Goal: Task Accomplishment & Management: Manage account settings

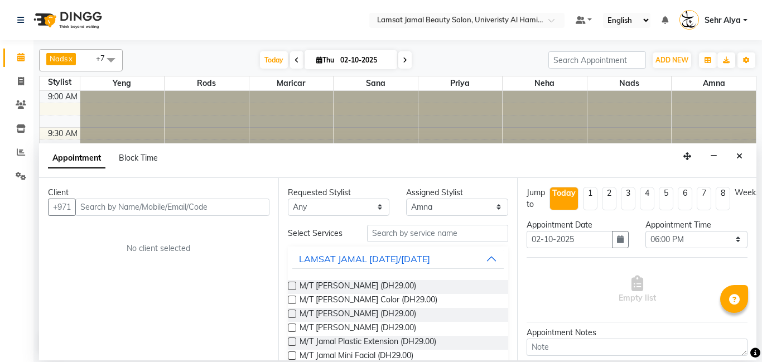
select select "79916"
select select "1080"
select select "tentative"
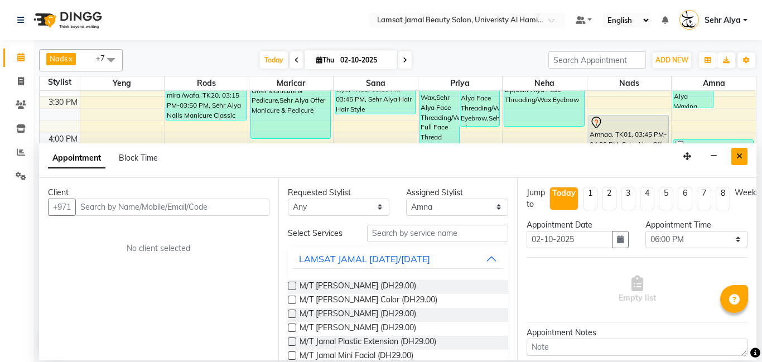
click at [741, 152] on icon "Close" at bounding box center [740, 156] width 6 height 8
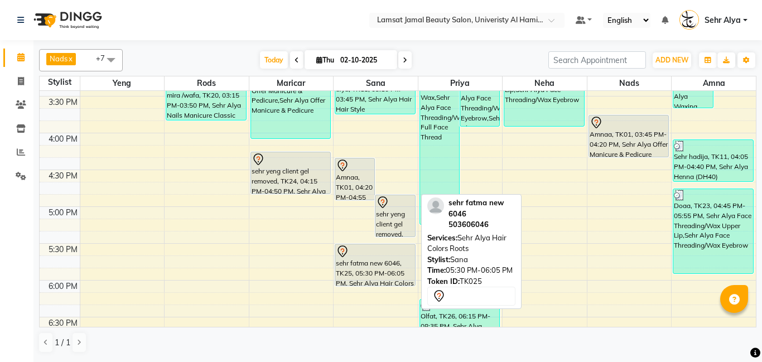
click at [358, 258] on div "sehr fatma new 6046, TK25, 05:30 PM-06:05 PM, Sehr Alya Hair Colors Roots" at bounding box center [375, 264] width 80 height 41
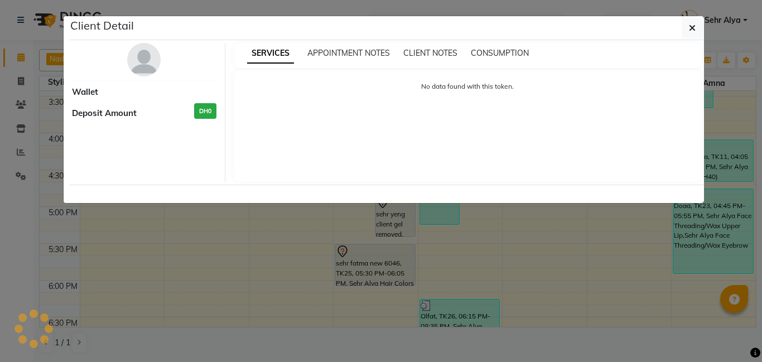
select select "7"
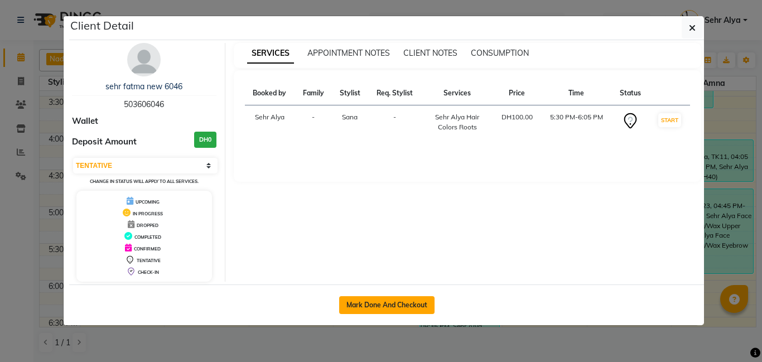
click at [377, 307] on button "Mark Done And Checkout" at bounding box center [386, 305] width 95 height 18
select select "service"
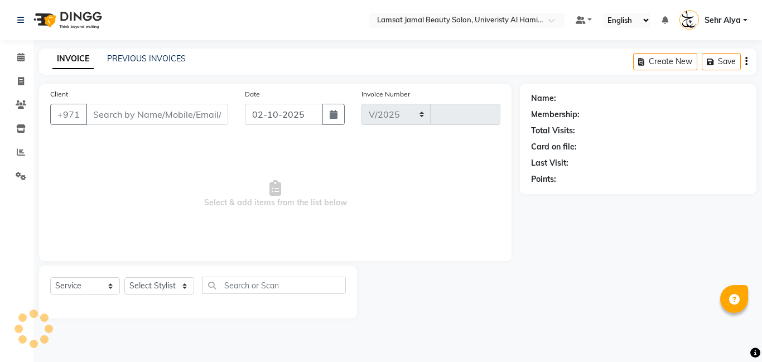
select select "8294"
type input "4032"
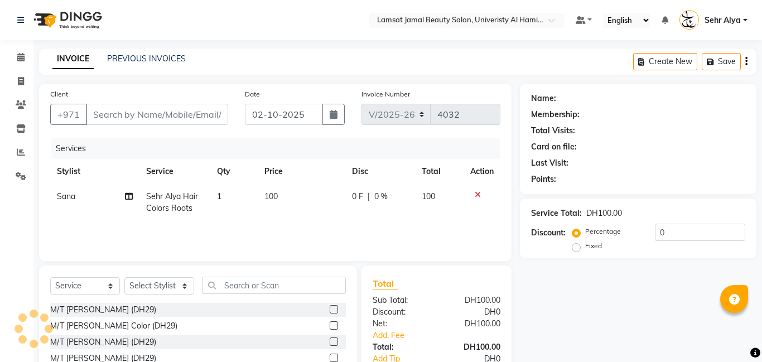
type input "50*****46"
select select "79912"
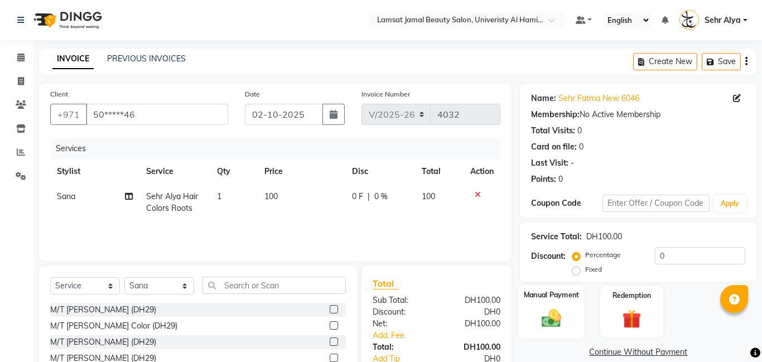
click at [564, 303] on div "Manual Payment" at bounding box center [552, 312] width 66 height 54
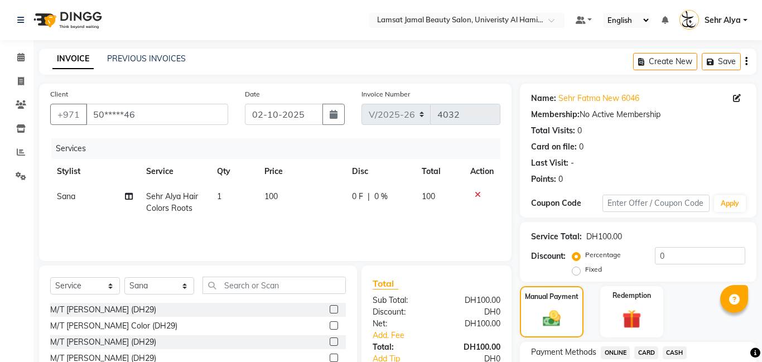
click at [648, 355] on span "CARD" at bounding box center [647, 353] width 24 height 13
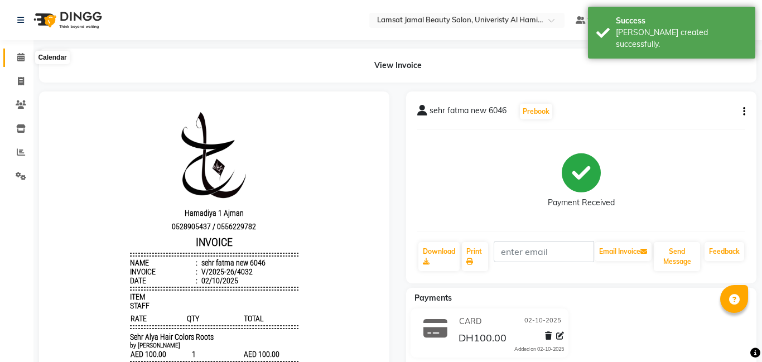
click at [22, 55] on icon at bounding box center [20, 57] width 7 height 8
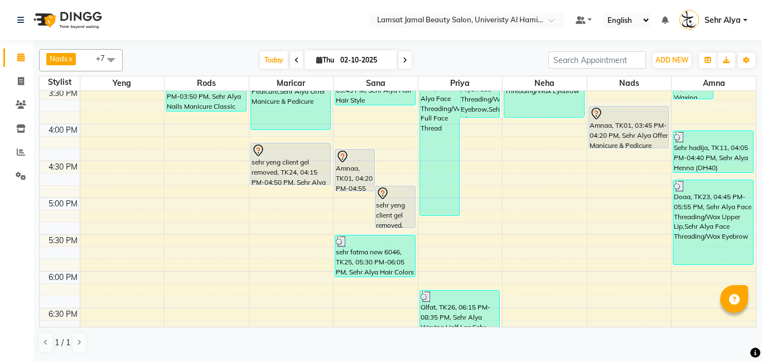
scroll to position [479, 0]
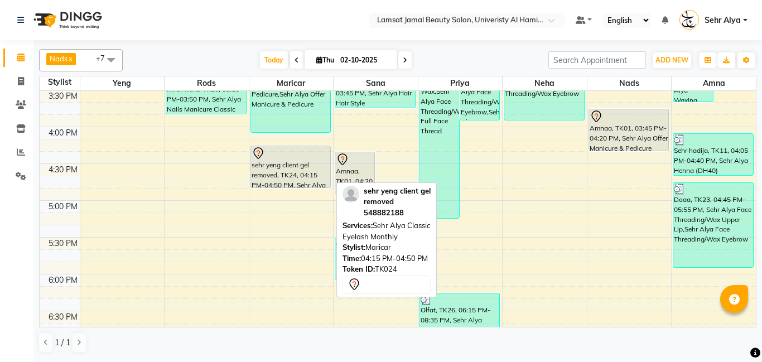
click at [313, 174] on div "sehr yeng client gel removed, TK24, 04:15 PM-04:50 PM, Sehr Alya Classic Eyelas…" at bounding box center [291, 166] width 80 height 41
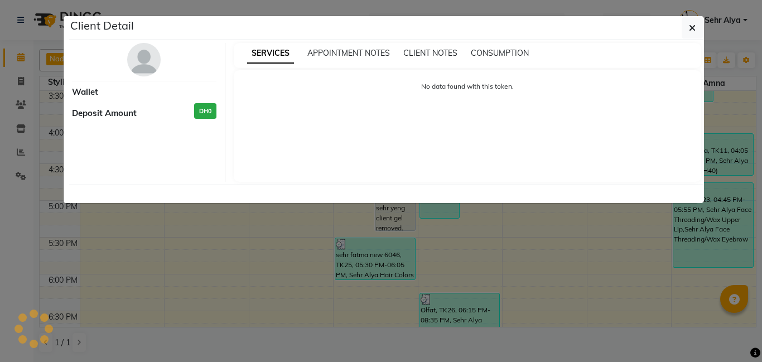
select select "7"
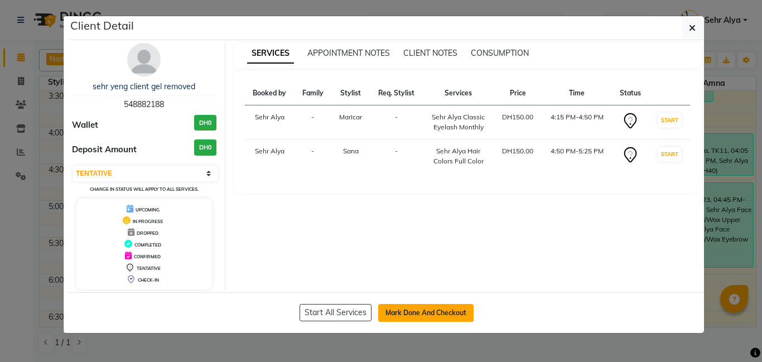
click at [430, 312] on button "Mark Done And Checkout" at bounding box center [425, 313] width 95 height 18
select select "service"
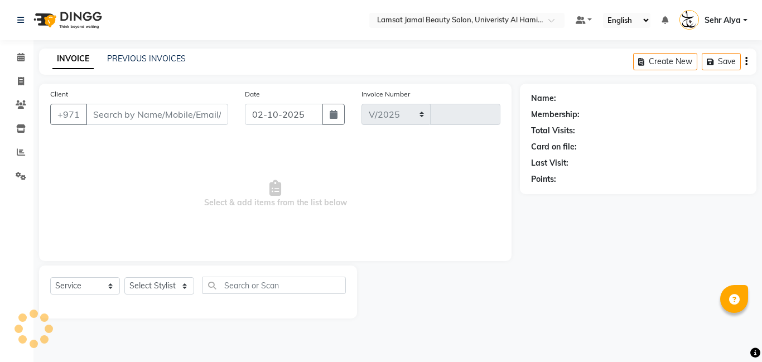
select select "8294"
type input "4033"
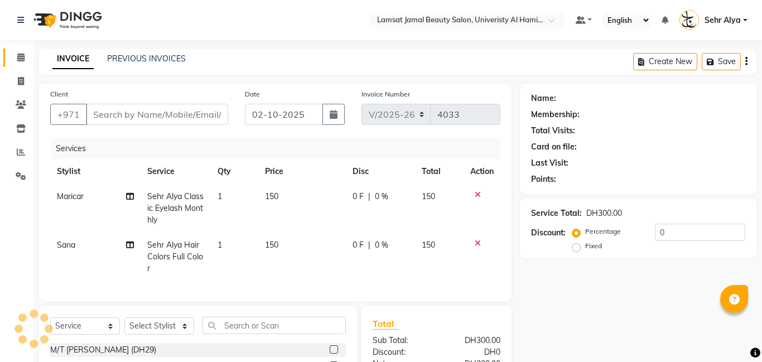
type input "54*****88"
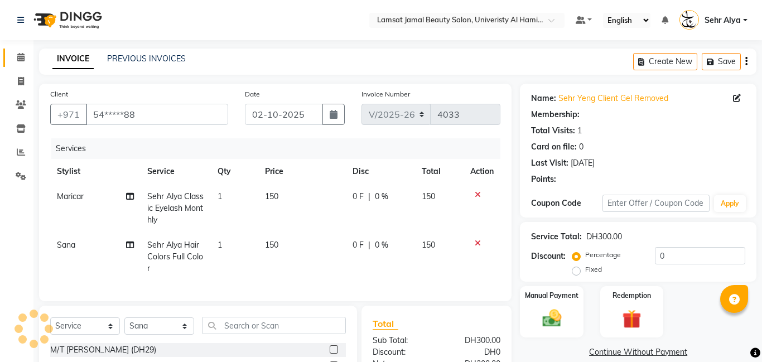
scroll to position [37, 0]
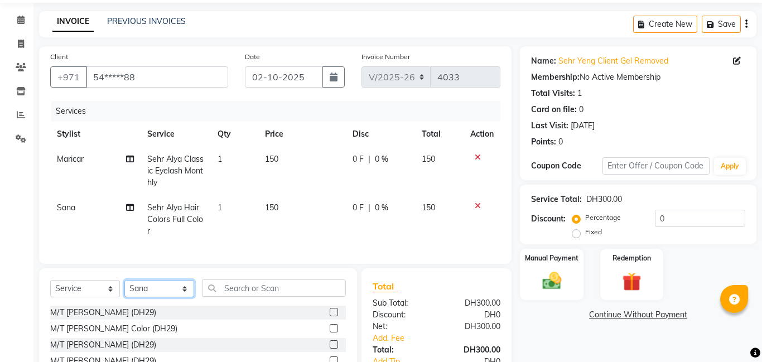
click at [179, 283] on select "Select Stylist [PERSON_NAME] [PERSON_NAME] [PERSON_NAME] Ebda Lamsat [PERSON_NA…" at bounding box center [159, 288] width 70 height 17
select select "79914"
click at [124, 280] on select "Select Stylist [PERSON_NAME] [PERSON_NAME] [PERSON_NAME] Ebda Lamsat [PERSON_NA…" at bounding box center [159, 288] width 70 height 17
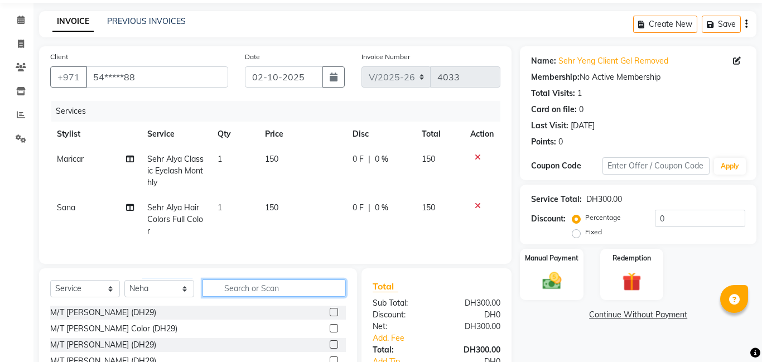
click at [217, 287] on input "text" at bounding box center [274, 288] width 143 height 17
click at [225, 286] on input "text" at bounding box center [274, 288] width 143 height 17
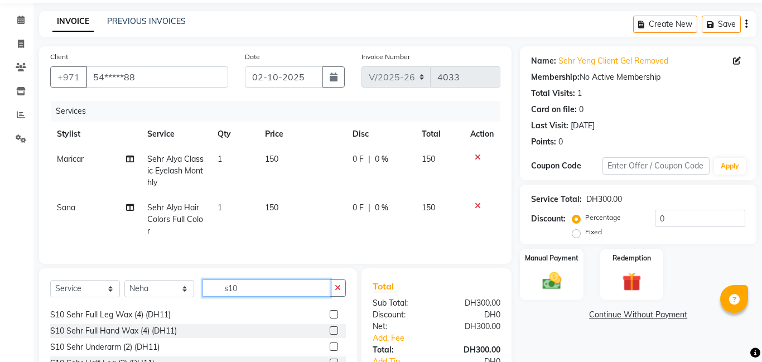
scroll to position [180, 0]
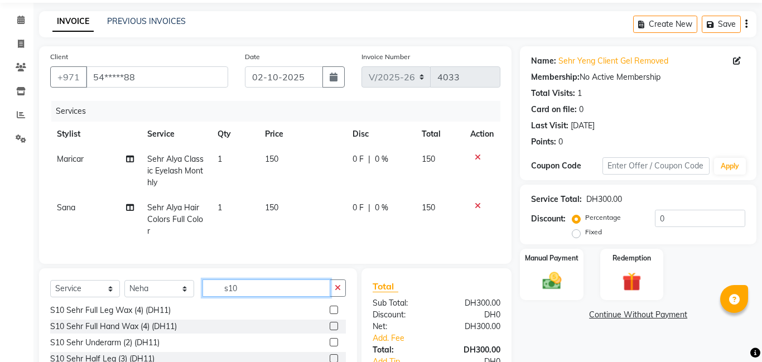
type input "s10"
click at [335, 328] on label at bounding box center [334, 326] width 8 height 8
click at [335, 328] on input "checkbox" at bounding box center [333, 326] width 7 height 7
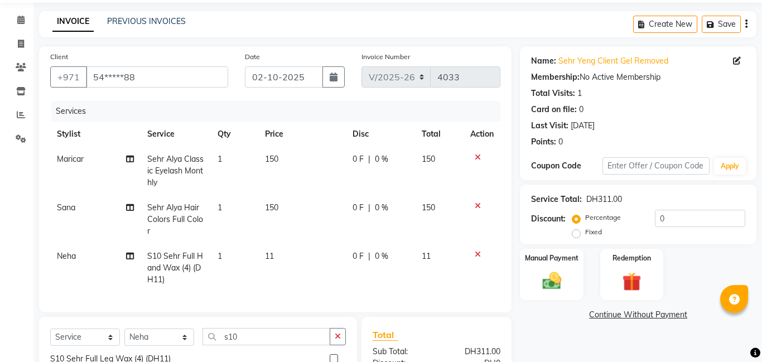
checkbox input "false"
click at [19, 18] on icon at bounding box center [20, 20] width 7 height 8
click at [146, 329] on select "Select Stylist [PERSON_NAME] [PERSON_NAME] [PERSON_NAME] Ebda Lamsat [PERSON_NA…" at bounding box center [159, 337] width 70 height 17
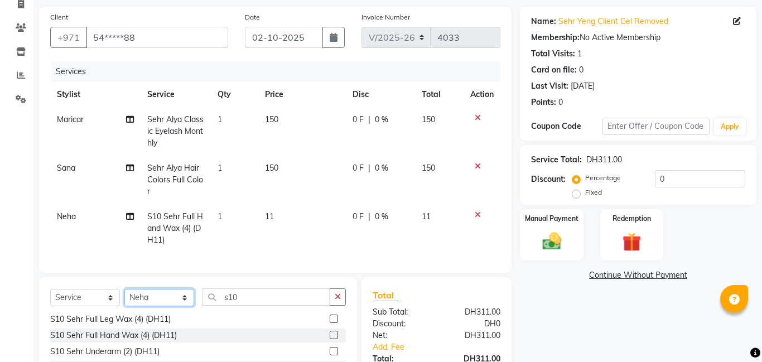
click at [149, 294] on select "Select Stylist [PERSON_NAME] [PERSON_NAME] [PERSON_NAME] Ebda Lamsat [PERSON_NA…" at bounding box center [159, 297] width 70 height 17
select select "79913"
click at [124, 289] on select "Select Stylist [PERSON_NAME] [PERSON_NAME] [PERSON_NAME] Ebda Lamsat [PERSON_NA…" at bounding box center [159, 297] width 70 height 17
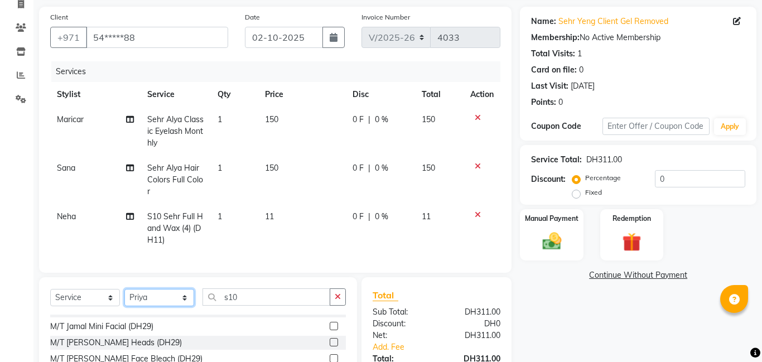
scroll to position [57, 0]
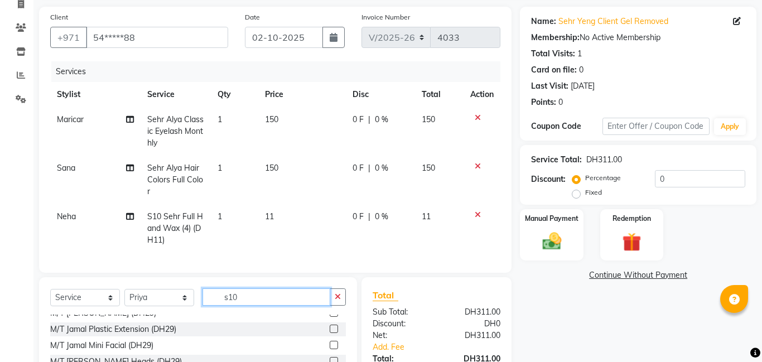
click at [270, 292] on input "s10" at bounding box center [267, 297] width 128 height 17
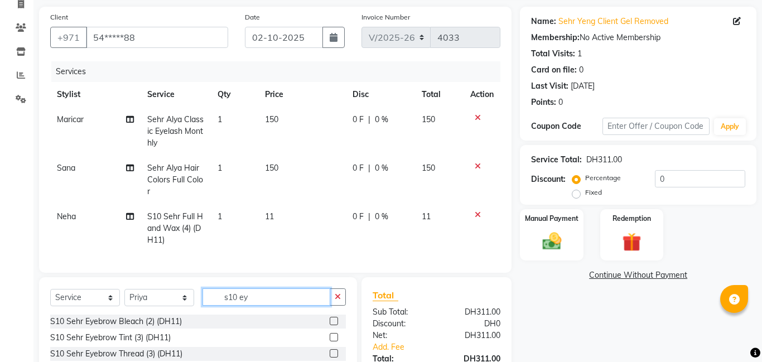
scroll to position [0, 0]
type input "s10 ey"
click at [334, 349] on label at bounding box center [334, 353] width 8 height 8
click at [334, 350] on input "checkbox" at bounding box center [333, 353] width 7 height 7
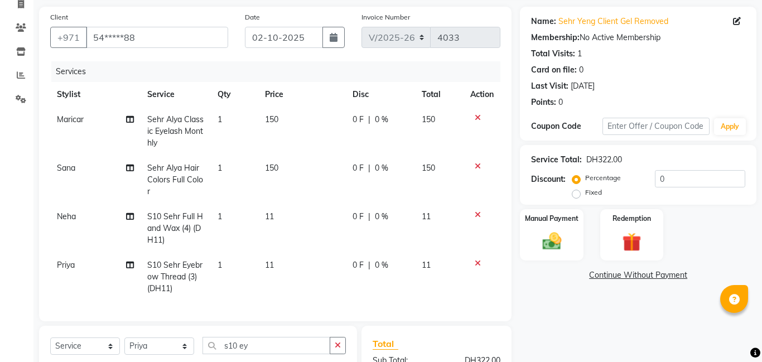
scroll to position [83, 0]
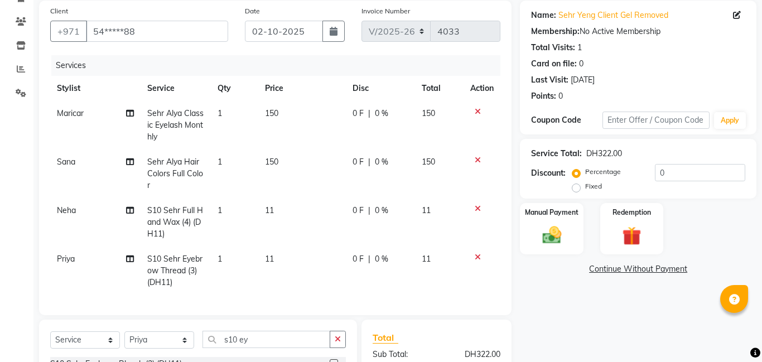
checkbox input "false"
click at [166, 337] on select "Select Stylist [PERSON_NAME] [PERSON_NAME] [PERSON_NAME] Ebda Lamsat [PERSON_NA…" at bounding box center [159, 339] width 70 height 17
select select "79911"
click at [124, 331] on select "Select Stylist [PERSON_NAME] [PERSON_NAME] [PERSON_NAME] Ebda Lamsat [PERSON_NA…" at bounding box center [159, 339] width 70 height 17
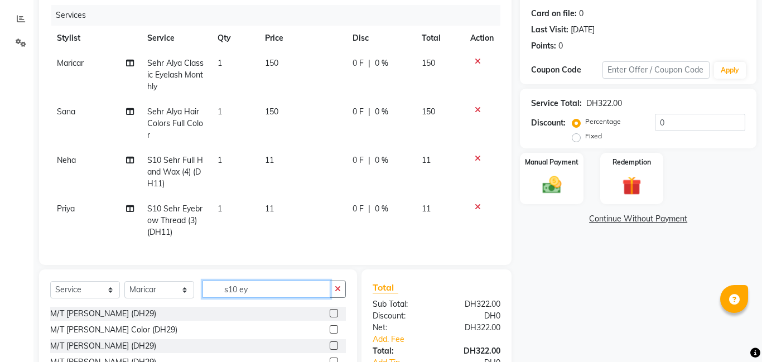
click at [257, 287] on input "s10 ey" at bounding box center [267, 289] width 128 height 17
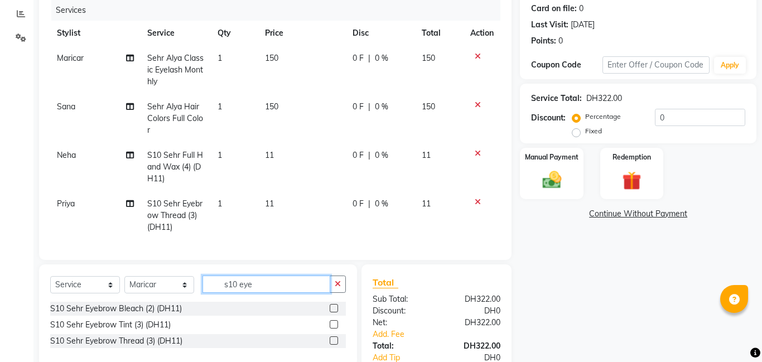
type input "s10 eye"
click at [335, 337] on label at bounding box center [334, 341] width 8 height 8
click at [335, 338] on input "checkbox" at bounding box center [333, 341] width 7 height 7
checkbox input "true"
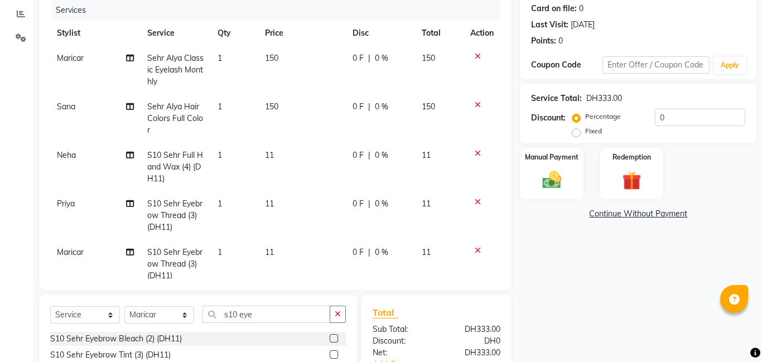
click at [335, 334] on label at bounding box center [334, 338] width 8 height 8
click at [335, 335] on input "checkbox" at bounding box center [333, 338] width 7 height 7
checkbox input "true"
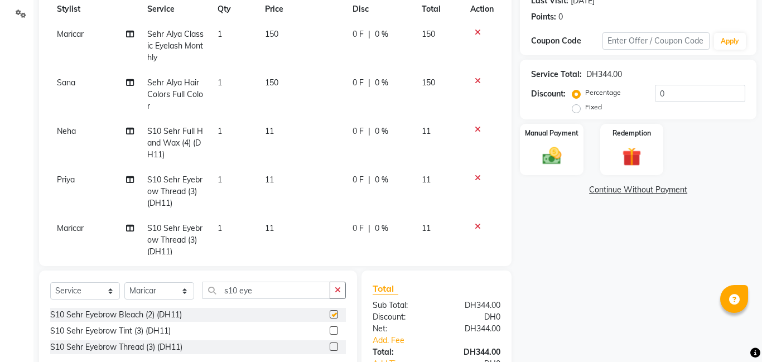
checkbox input "false"
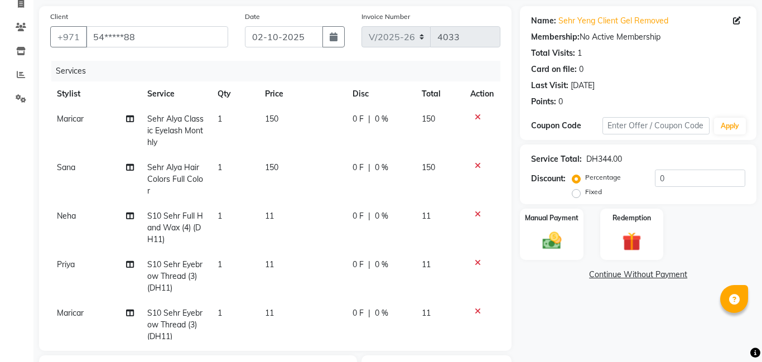
click at [227, 214] on td "1" at bounding box center [234, 228] width 47 height 49
select select "79914"
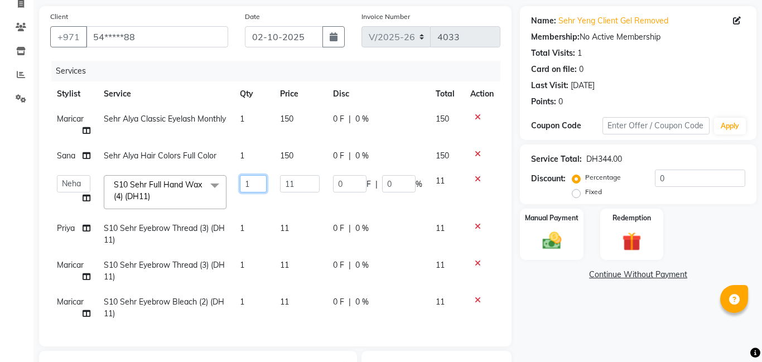
click at [257, 188] on input "1" at bounding box center [253, 183] width 27 height 17
type input "4"
click at [246, 225] on tbody "[PERSON_NAME] Alya Classic Eyelash Monthly 1 150 0 F | 0 % 150 Sana Sehr Alya H…" at bounding box center [275, 217] width 450 height 220
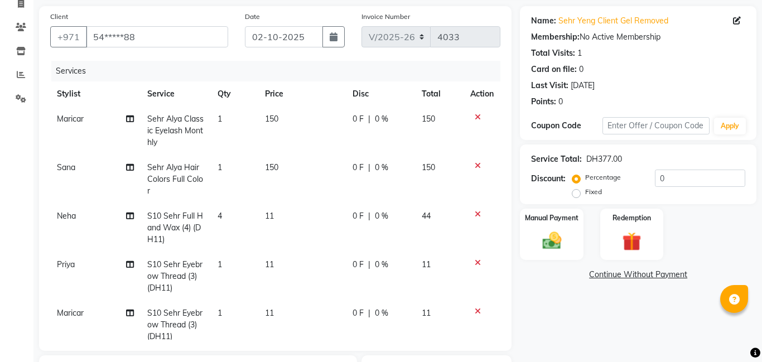
click at [128, 215] on icon at bounding box center [130, 216] width 8 height 8
select select "79914"
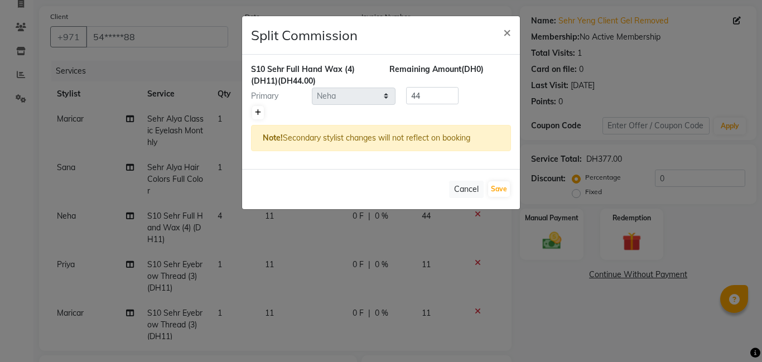
click at [257, 112] on icon at bounding box center [258, 112] width 6 height 7
type input "22"
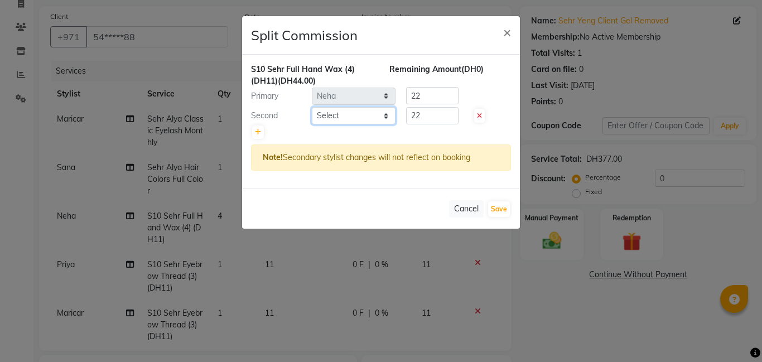
click at [335, 115] on select "Select [PERSON_NAME] Amna [PERSON_NAME] [PERSON_NAME] Ebda Lamsat [PERSON_NAME]…" at bounding box center [354, 115] width 84 height 17
select select "79916"
click at [312, 107] on select "Select [PERSON_NAME] Amna [PERSON_NAME] [PERSON_NAME] Ebda Lamsat [PERSON_NAME]…" at bounding box center [354, 115] width 84 height 17
click at [502, 204] on button "Save" at bounding box center [499, 209] width 22 height 16
select select "Select"
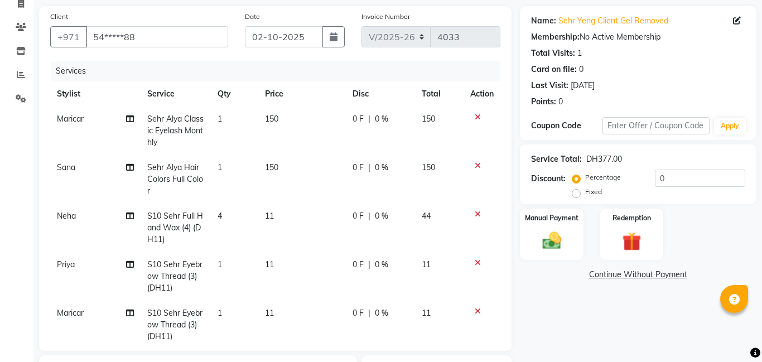
click at [218, 266] on span "1" at bounding box center [220, 264] width 4 height 10
select select "79913"
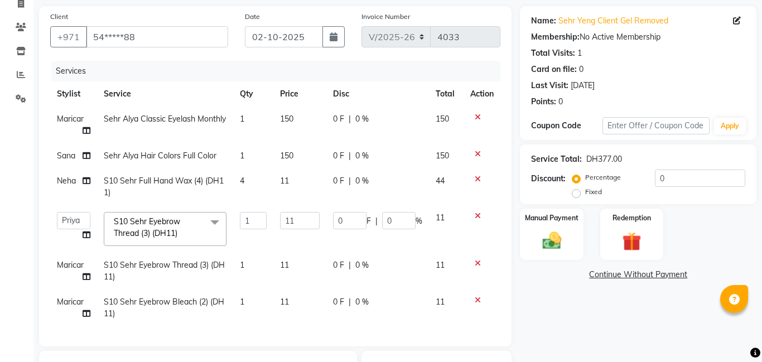
click at [225, 265] on span "S10 Sehr Eyebrow Thread (3) (DH11)" at bounding box center [164, 271] width 121 height 22
select select "79911"
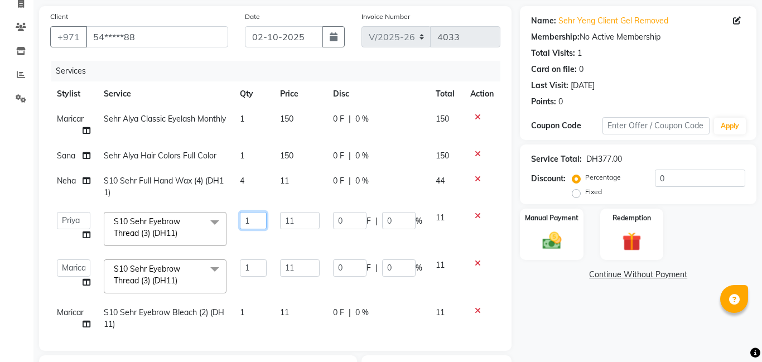
click at [258, 221] on input "1" at bounding box center [253, 220] width 27 height 17
type input "2"
click at [477, 262] on td at bounding box center [482, 276] width 37 height 47
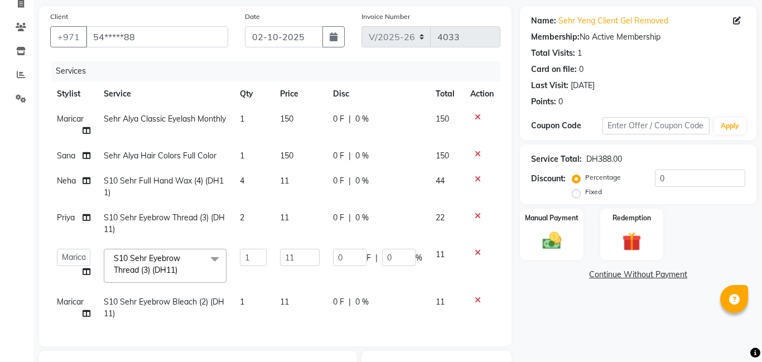
click at [245, 303] on td "1" at bounding box center [253, 308] width 40 height 37
select select "79911"
click at [478, 251] on icon at bounding box center [478, 253] width 6 height 8
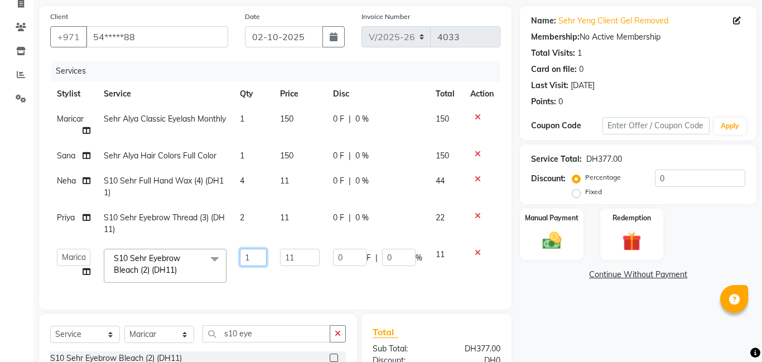
click at [255, 258] on input "1" at bounding box center [253, 257] width 27 height 17
type input "2"
click at [554, 224] on div "Manual Payment" at bounding box center [552, 235] width 66 height 54
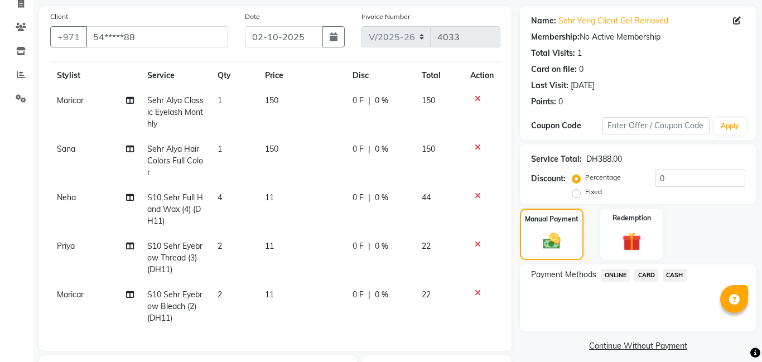
scroll to position [240, 0]
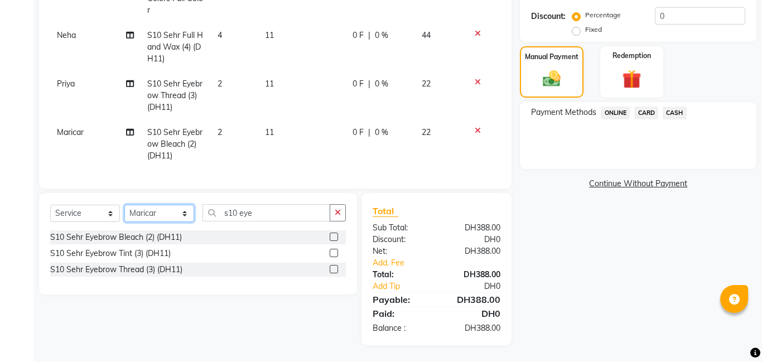
click at [177, 212] on select "Select Stylist [PERSON_NAME] [PERSON_NAME] [PERSON_NAME] Ebda Lamsat [PERSON_NA…" at bounding box center [159, 213] width 70 height 17
select select "79912"
click at [124, 205] on select "Select Stylist [PERSON_NAME] [PERSON_NAME] [PERSON_NAME] Ebda Lamsat [PERSON_NA…" at bounding box center [159, 213] width 70 height 17
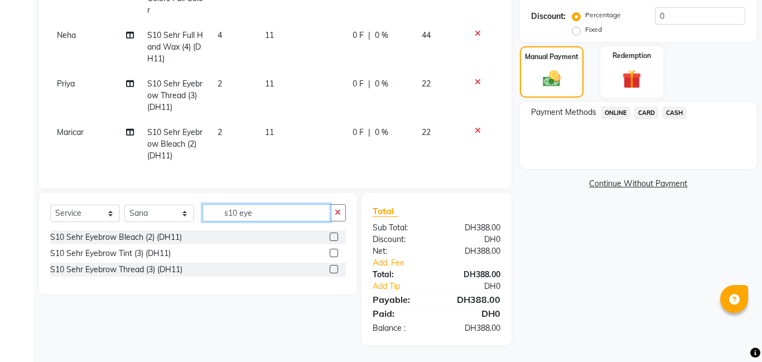
click at [264, 211] on input "s10 eye" at bounding box center [267, 212] width 128 height 17
click at [268, 214] on input "s10 eye" at bounding box center [267, 212] width 128 height 17
click at [284, 215] on input "s10 eye" at bounding box center [267, 212] width 128 height 17
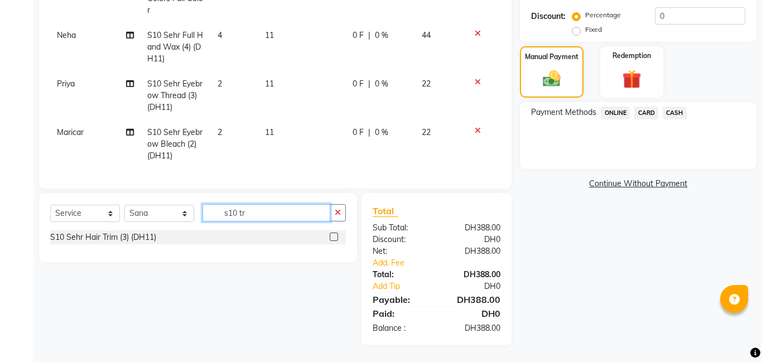
type input "s10 tr"
click at [330, 236] on label at bounding box center [334, 237] width 8 height 8
click at [330, 236] on input "checkbox" at bounding box center [333, 237] width 7 height 7
click at [334, 237] on label at bounding box center [334, 237] width 8 height 8
click at [334, 237] on input "checkbox" at bounding box center [333, 237] width 7 height 7
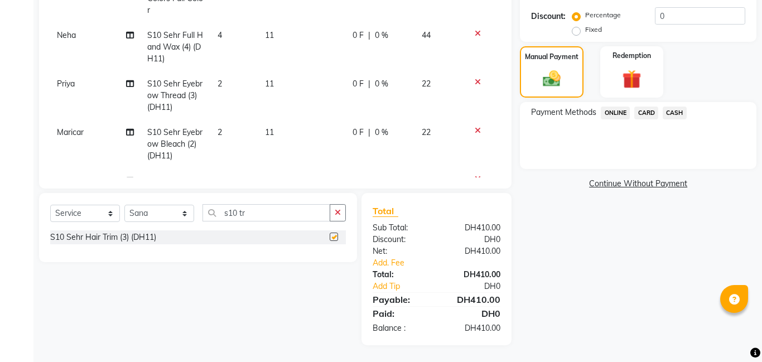
checkbox input "false"
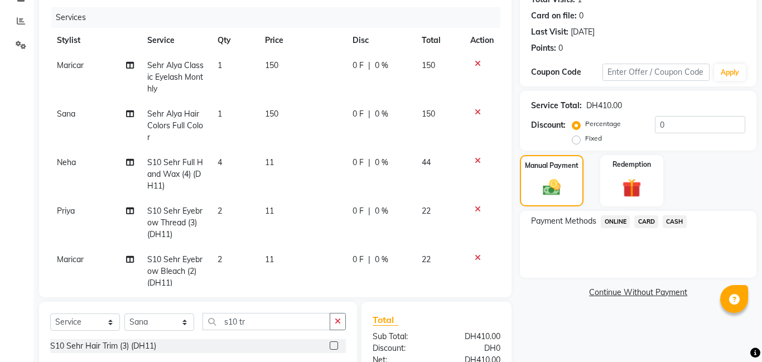
scroll to position [92, 8]
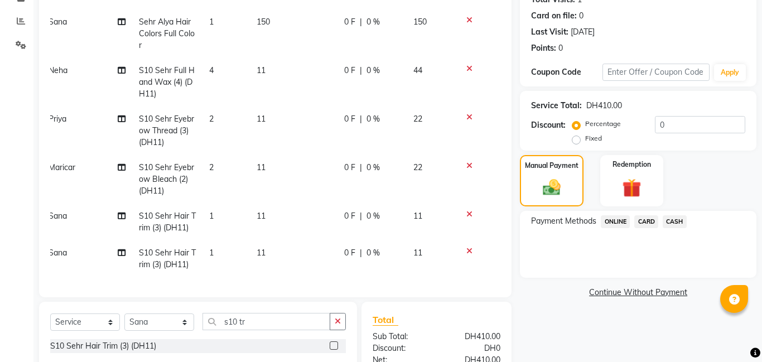
click at [467, 211] on icon at bounding box center [470, 214] width 6 height 8
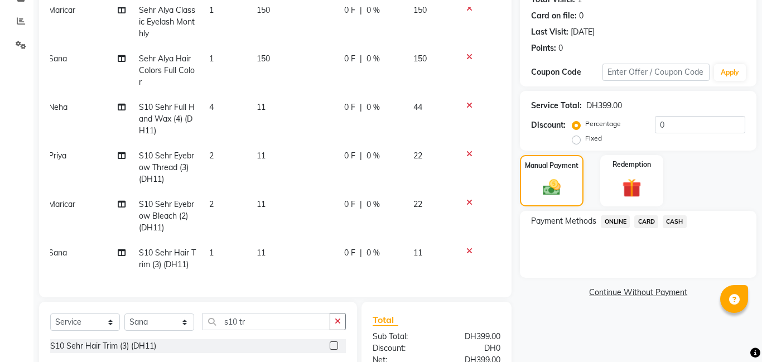
scroll to position [55, 8]
click at [261, 252] on span "11" at bounding box center [261, 253] width 9 height 10
select select "79912"
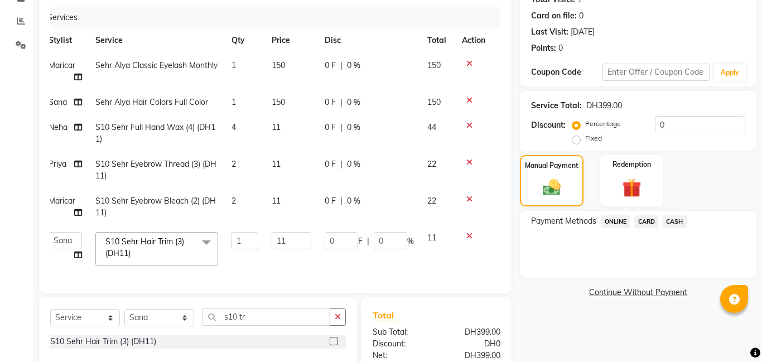
scroll to position [0, 8]
click at [249, 244] on input "1" at bounding box center [245, 240] width 27 height 17
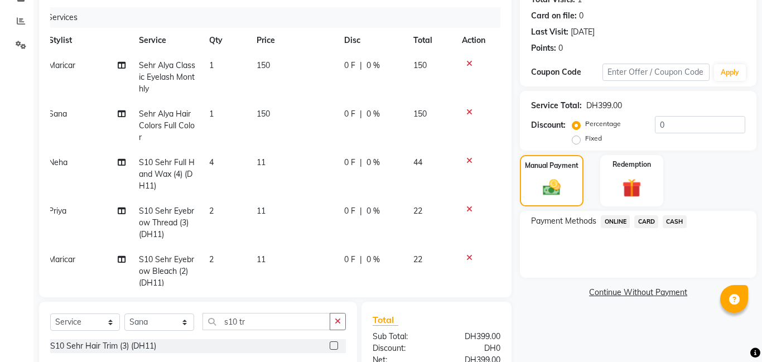
scroll to position [55, 8]
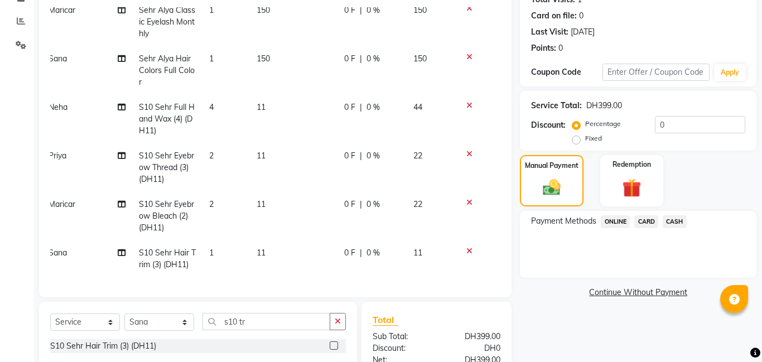
click at [215, 255] on td "1" at bounding box center [226, 259] width 47 height 37
select select "79912"
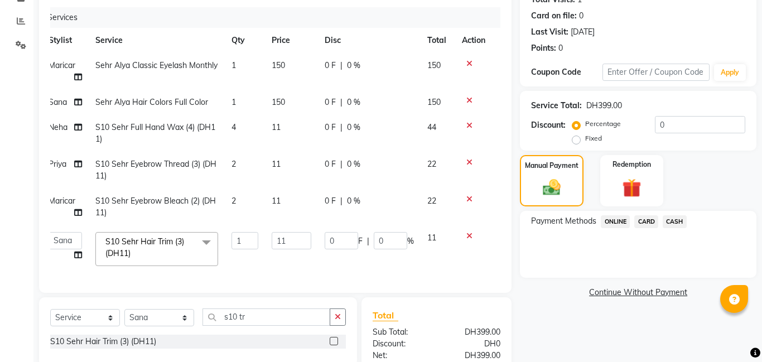
scroll to position [0, 8]
click at [249, 241] on input "1" at bounding box center [245, 240] width 27 height 17
type input "3"
click at [671, 223] on span "CASH" at bounding box center [675, 221] width 24 height 13
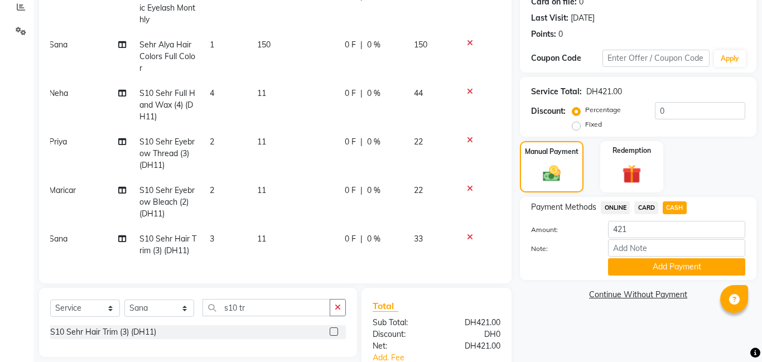
scroll to position [55, 8]
click at [217, 238] on td "3" at bounding box center [226, 245] width 47 height 37
select select "79912"
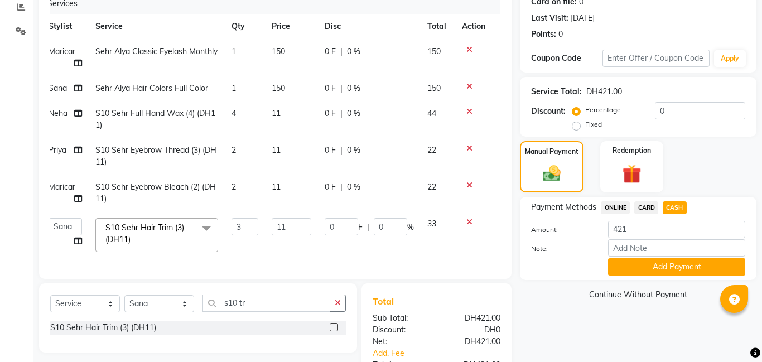
scroll to position [0, 8]
click at [249, 229] on input "3" at bounding box center [245, 226] width 27 height 17
type input "2"
click at [672, 207] on span "CASH" at bounding box center [675, 207] width 24 height 13
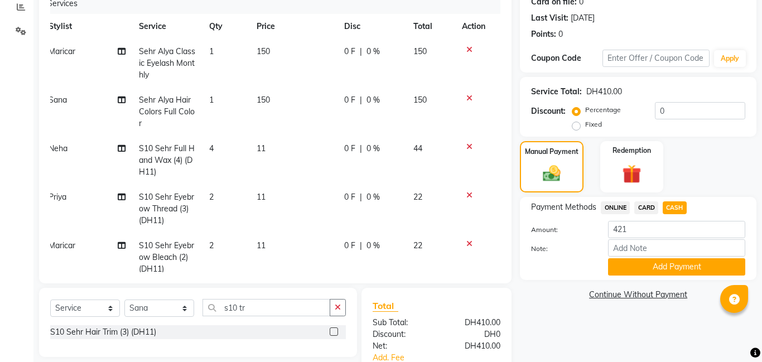
type input "410"
click at [660, 261] on button "Add Payment" at bounding box center [676, 266] width 137 height 17
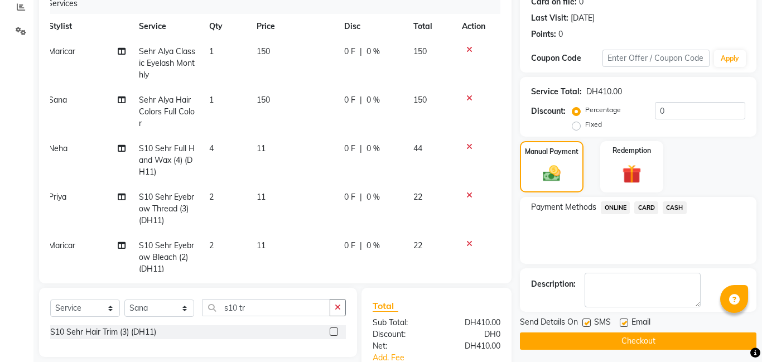
scroll to position [280, 0]
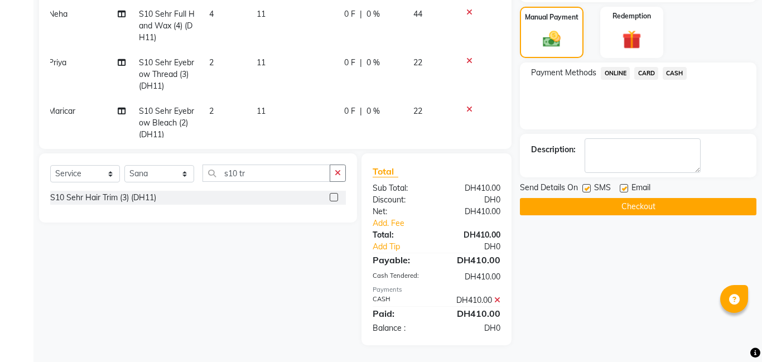
click at [665, 209] on button "Checkout" at bounding box center [638, 206] width 237 height 17
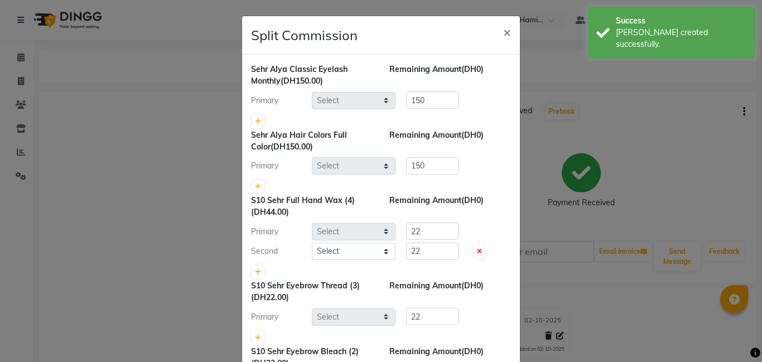
select select "79911"
select select "79912"
select select "79914"
select select "79916"
select select "79913"
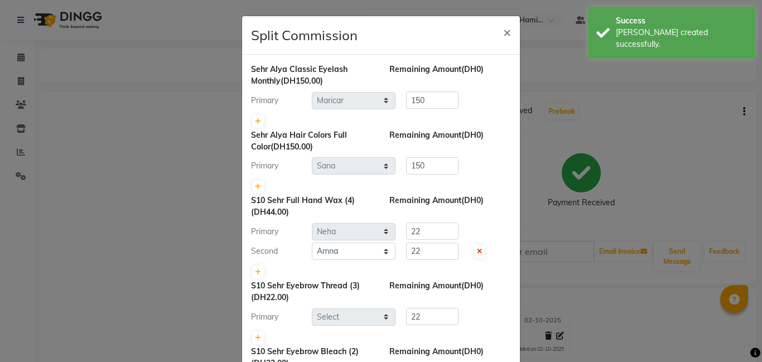
select select "79911"
select select "79912"
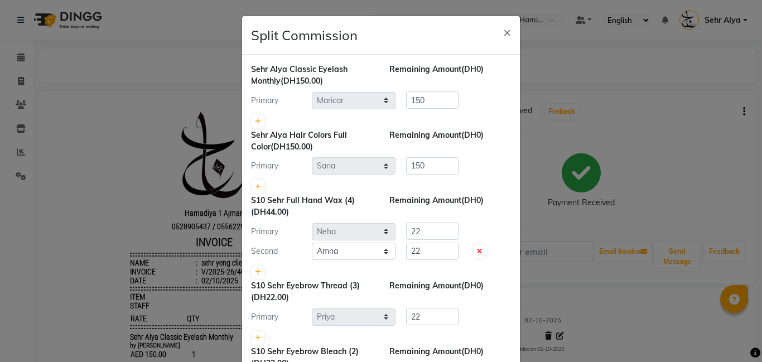
scroll to position [176, 0]
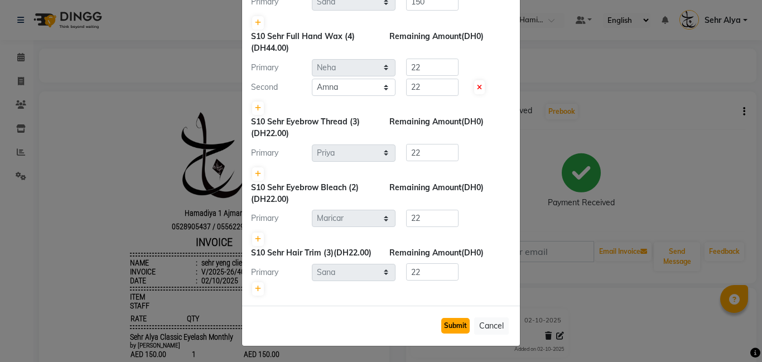
click at [459, 328] on button "Submit" at bounding box center [455, 326] width 28 height 16
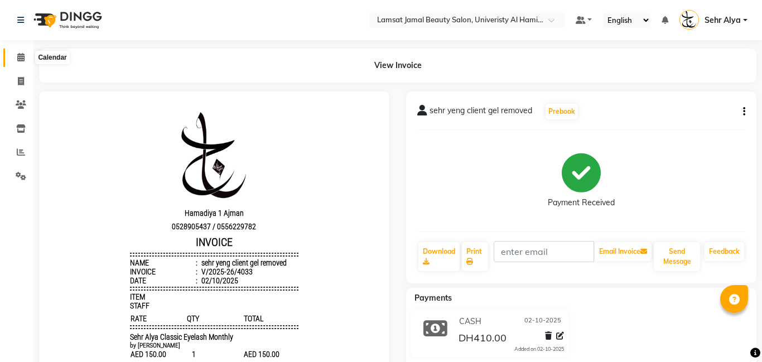
click at [22, 56] on icon at bounding box center [20, 57] width 7 height 8
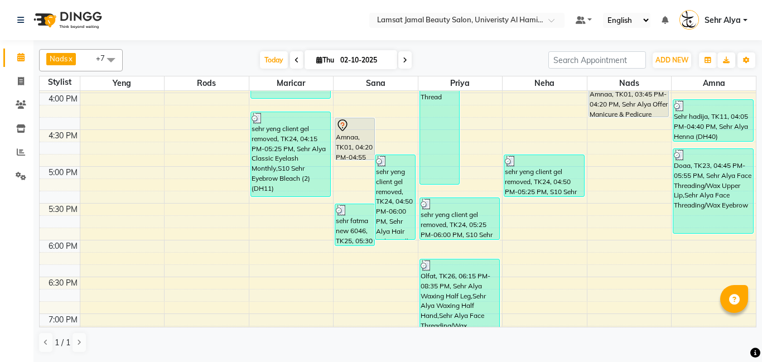
scroll to position [539, 0]
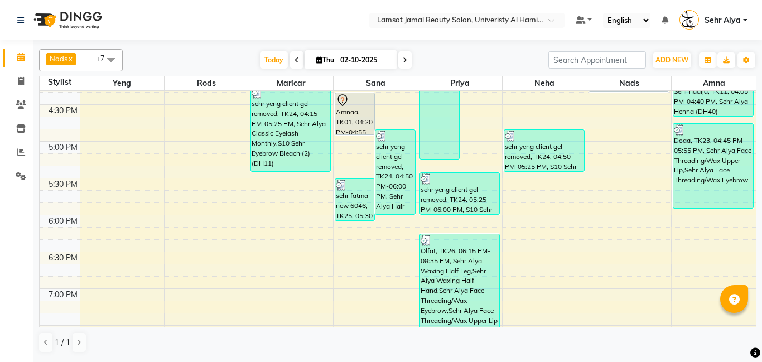
click at [705, 238] on div "9:00 AM 9:30 AM 10:00 AM 10:30 AM 11:00 AM 11:30 AM 12:00 PM 12:30 PM 1:00 PM 1…" at bounding box center [398, 104] width 717 height 1104
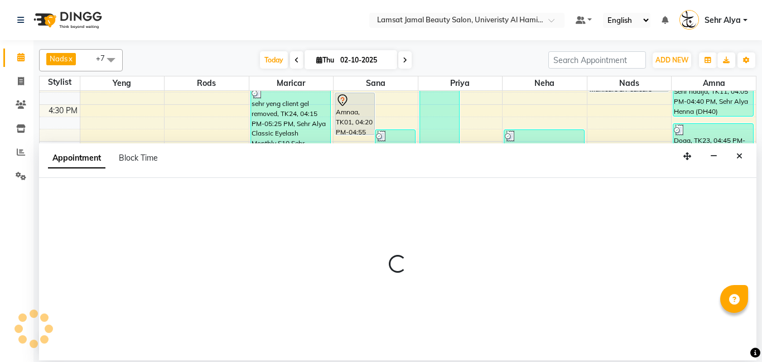
select select "79916"
select select "tentative"
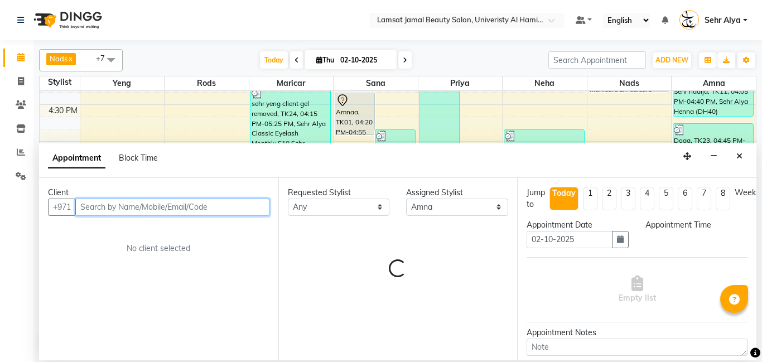
select select "1095"
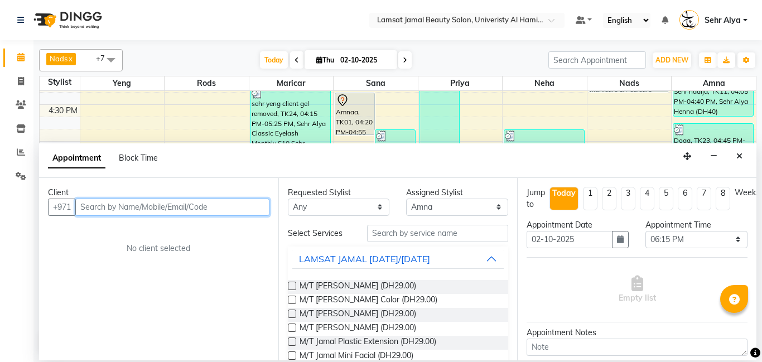
click at [194, 204] on input "text" at bounding box center [172, 207] width 194 height 17
type input "566489851"
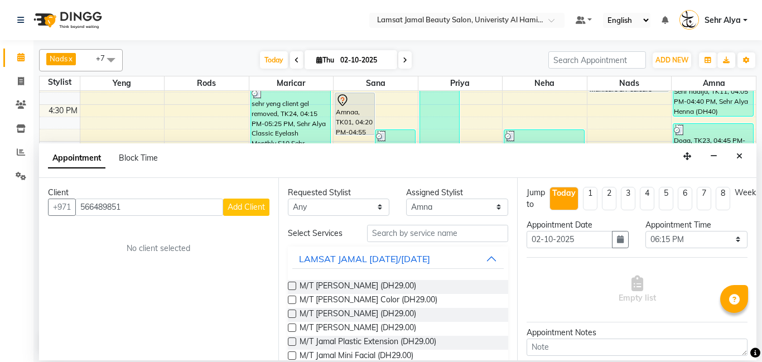
click at [247, 207] on span "Add Client" at bounding box center [246, 207] width 37 height 10
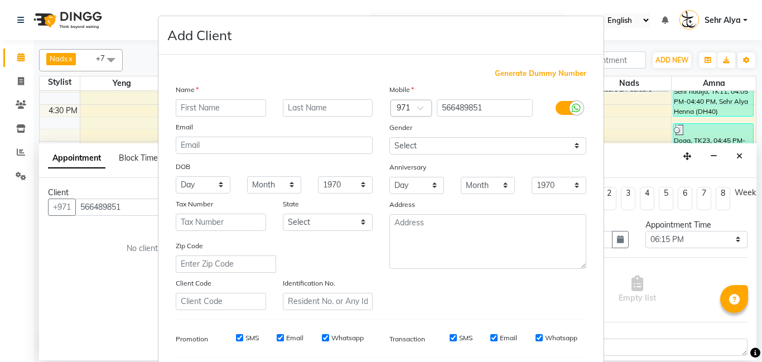
click at [219, 106] on input "text" at bounding box center [221, 107] width 90 height 17
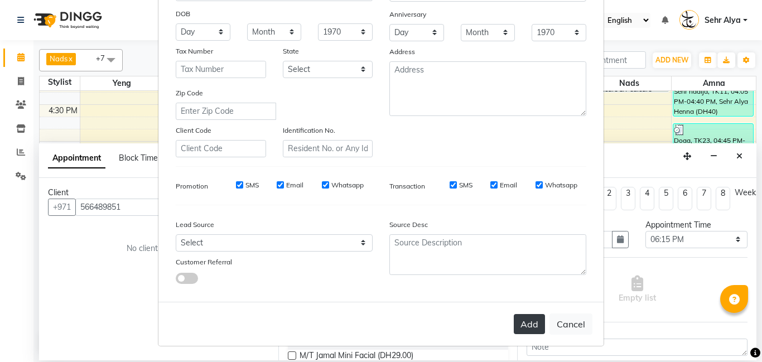
type input "sehr zubair"
click at [534, 318] on button "Add" at bounding box center [529, 324] width 31 height 20
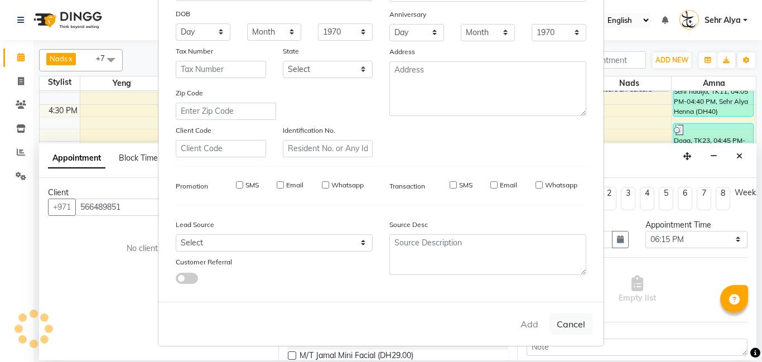
type input "56*****51"
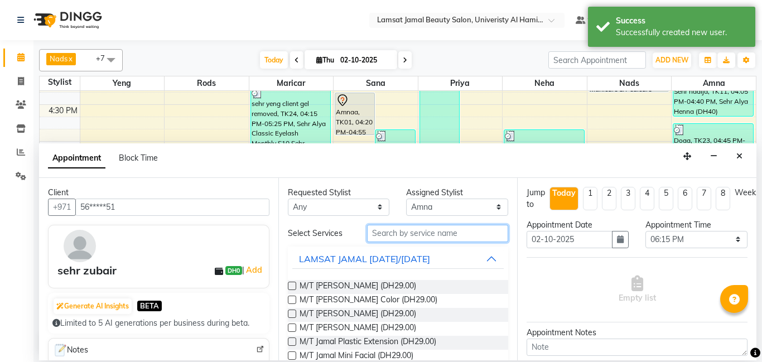
click at [453, 235] on input "text" at bounding box center [438, 233] width 142 height 17
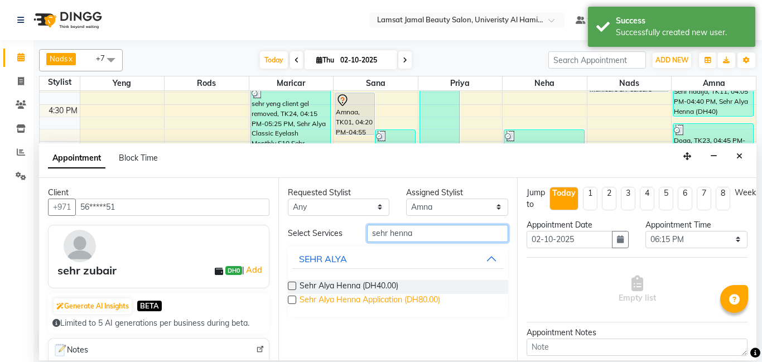
type input "sehr henna"
click at [329, 304] on span "Sehr Alya Henna Application (DH80.00)" at bounding box center [370, 301] width 141 height 14
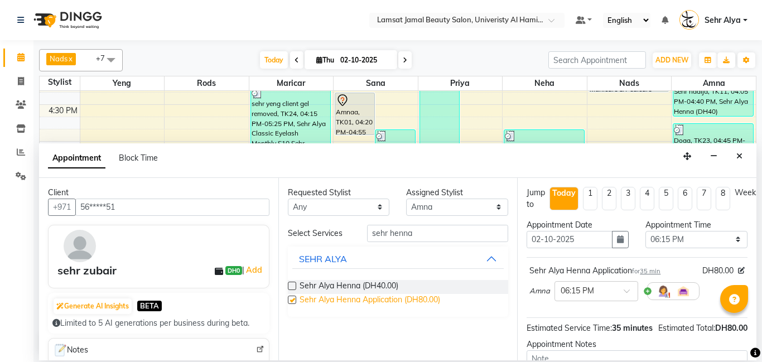
checkbox input "false"
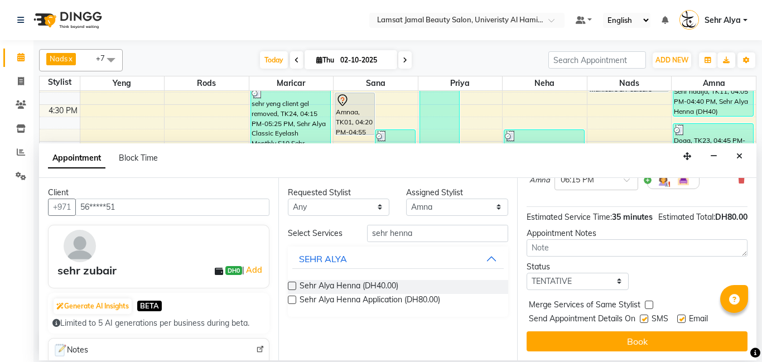
click at [648, 300] on div "Merge Services of Same Stylist" at bounding box center [637, 306] width 221 height 14
click at [648, 304] on label at bounding box center [649, 305] width 8 height 8
click at [648, 304] on input "checkbox" at bounding box center [648, 305] width 7 height 7
checkbox input "true"
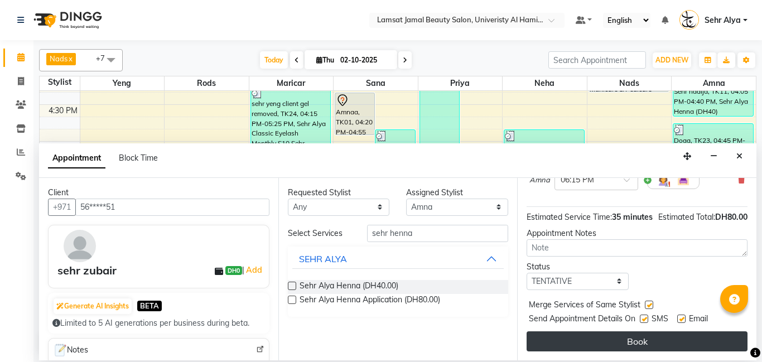
click at [628, 348] on button "Book" at bounding box center [637, 341] width 221 height 20
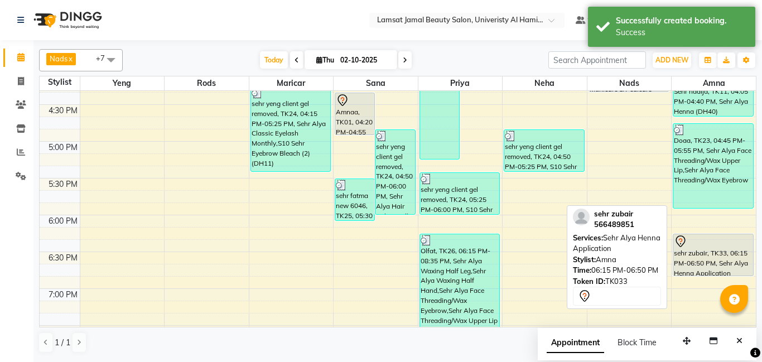
click at [697, 258] on div "sehr zubair, TK33, 06:15 PM-06:50 PM, Sehr Alya Henna Application" at bounding box center [714, 254] width 80 height 41
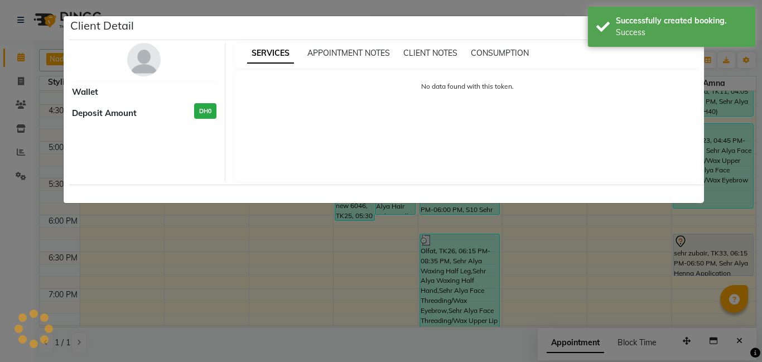
select select "7"
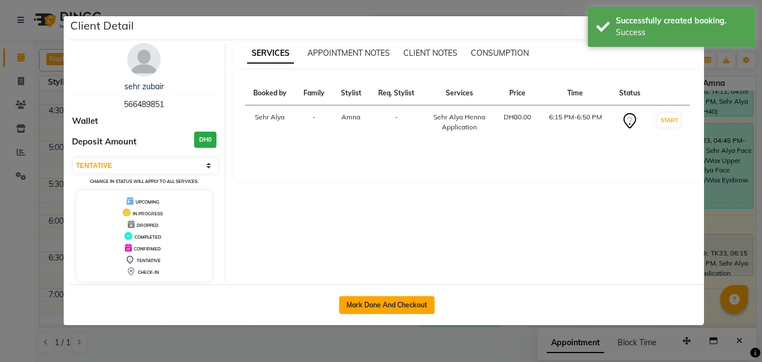
click at [411, 301] on button "Mark Done And Checkout" at bounding box center [386, 305] width 95 height 18
select select "service"
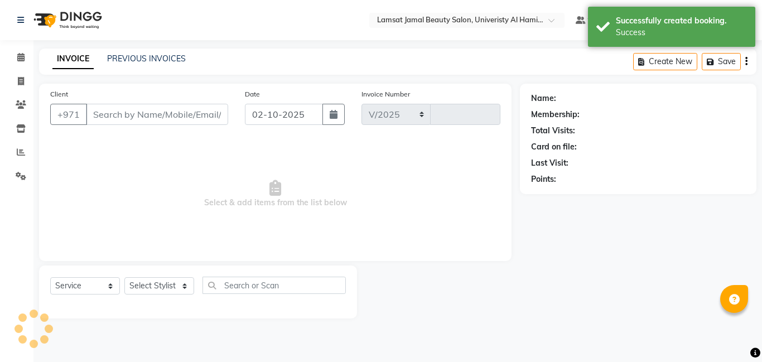
select select "8294"
type input "4034"
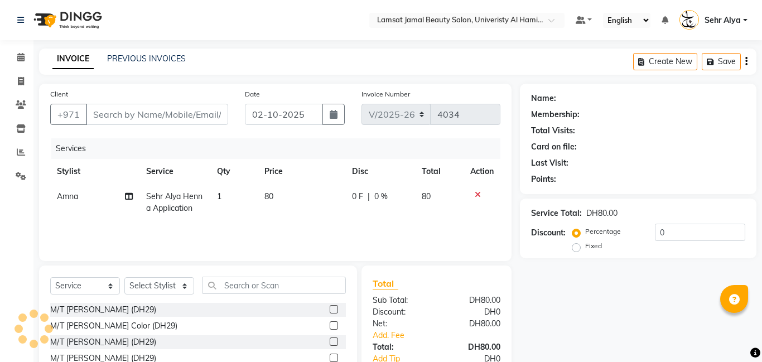
type input "56*****51"
select select "79916"
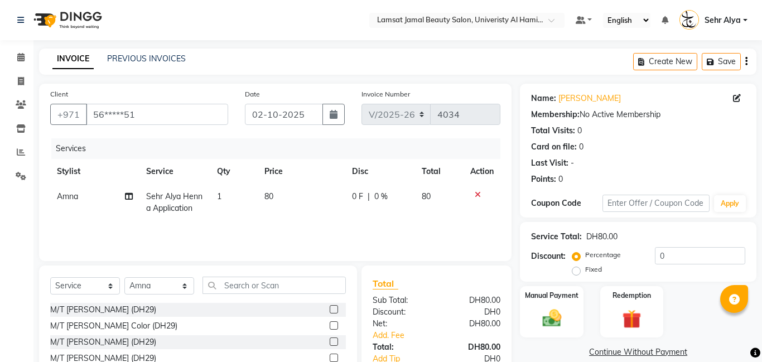
click at [271, 195] on span "80" at bounding box center [269, 196] width 9 height 10
select select "79916"
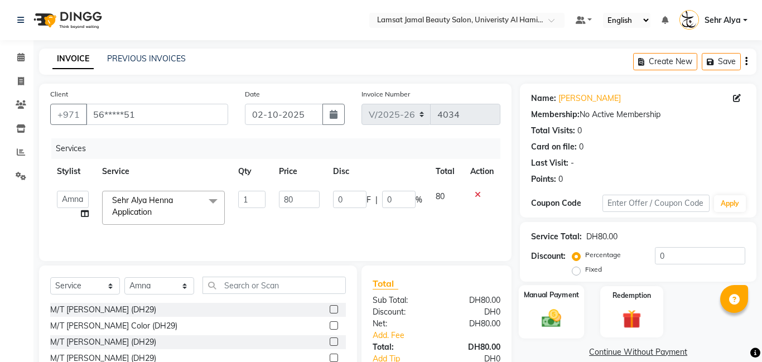
click at [532, 304] on div "Manual Payment" at bounding box center [552, 312] width 66 height 54
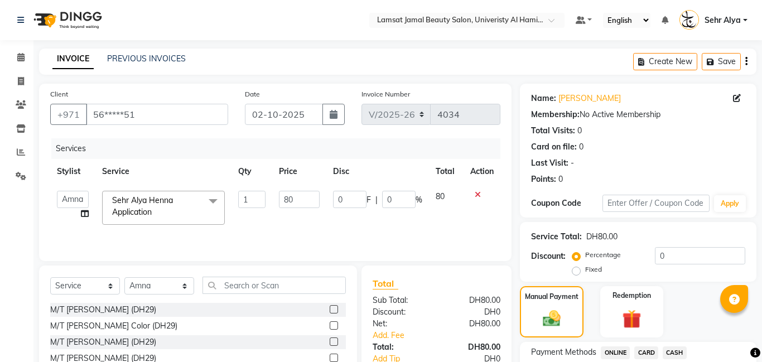
click at [676, 352] on span "CASH" at bounding box center [675, 353] width 24 height 13
click at [662, 307] on div "Redemption" at bounding box center [632, 312] width 66 height 54
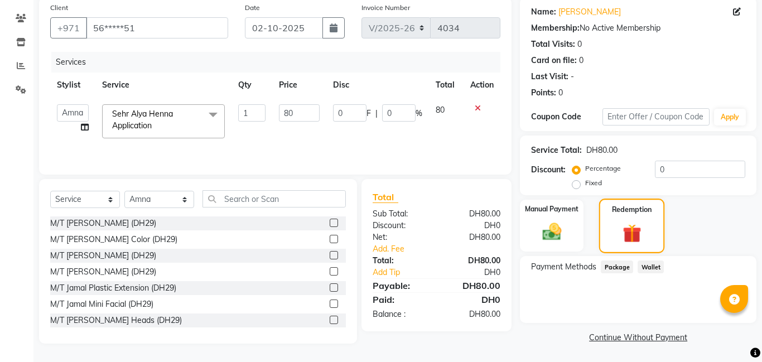
scroll to position [87, 0]
click at [566, 227] on img at bounding box center [552, 231] width 32 height 23
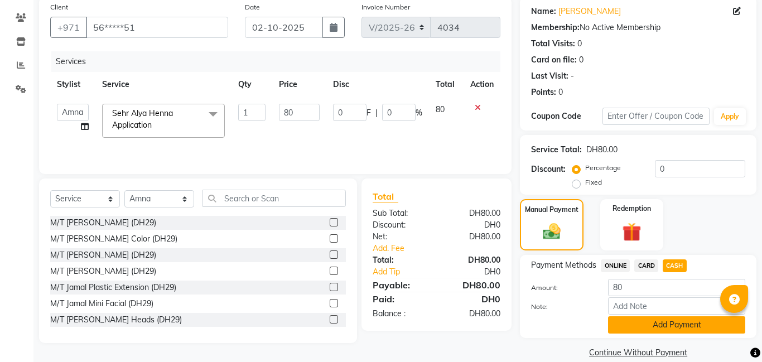
click at [627, 324] on button "Add Payment" at bounding box center [676, 324] width 137 height 17
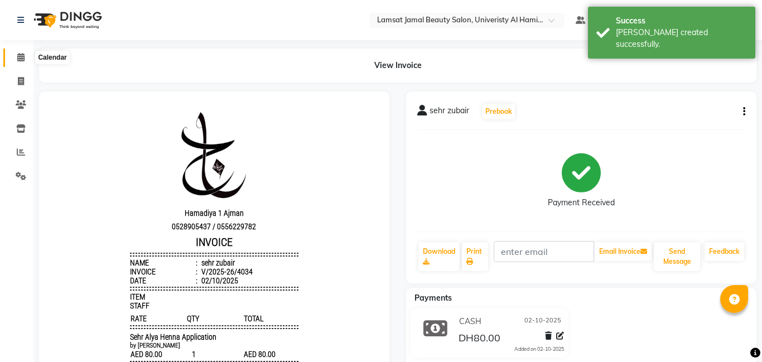
click at [25, 52] on span at bounding box center [21, 57] width 20 height 13
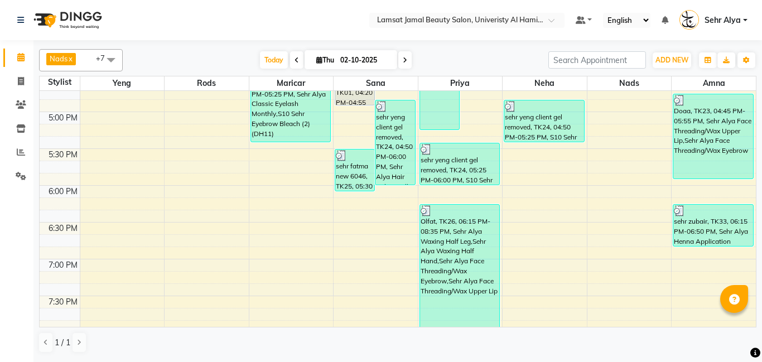
scroll to position [590, 0]
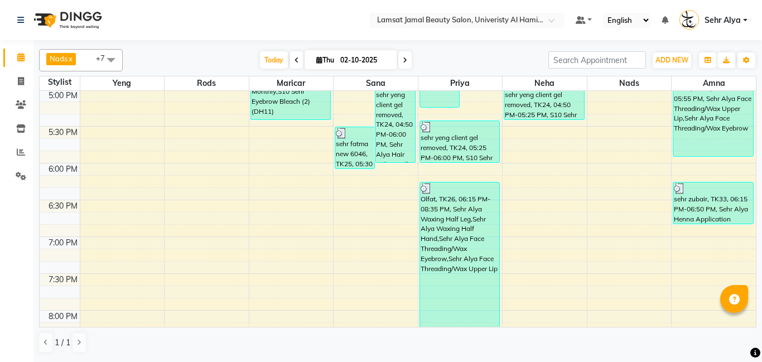
click at [354, 195] on div "9:00 AM 9:30 AM 10:00 AM 10:30 AM 11:00 AM 11:30 AM 12:00 PM 12:30 PM 1:00 PM 1…" at bounding box center [398, 53] width 717 height 1104
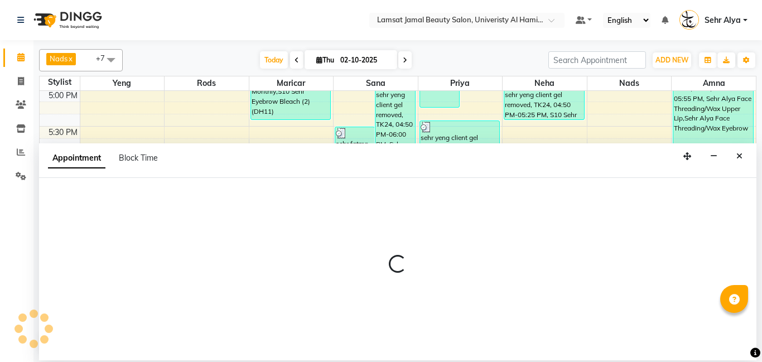
select select "79912"
select select "tentative"
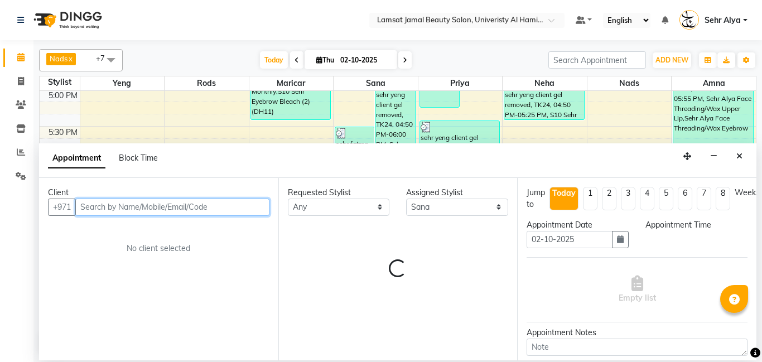
select select "1095"
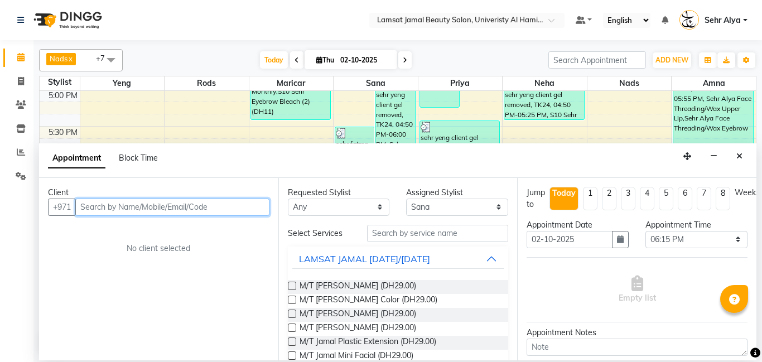
click at [146, 203] on input "text" at bounding box center [172, 207] width 194 height 17
type input "565871151"
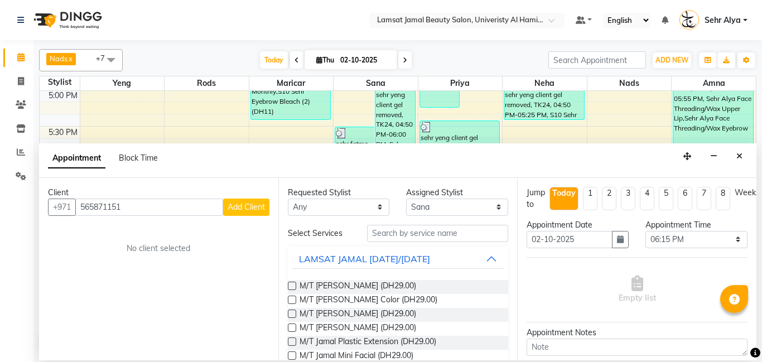
click at [247, 209] on span "Add Client" at bounding box center [246, 207] width 37 height 10
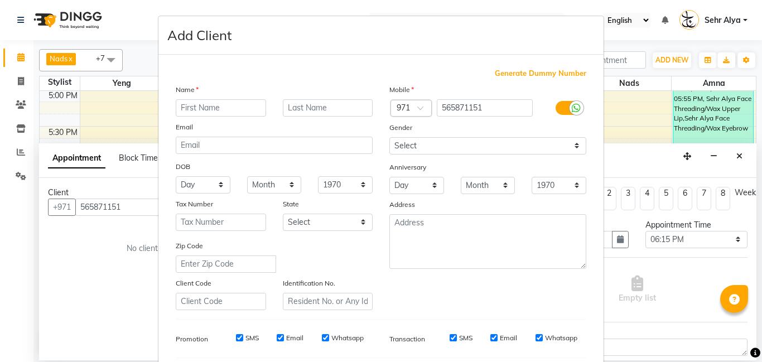
click at [226, 99] on input "text" at bounding box center [221, 107] width 90 height 17
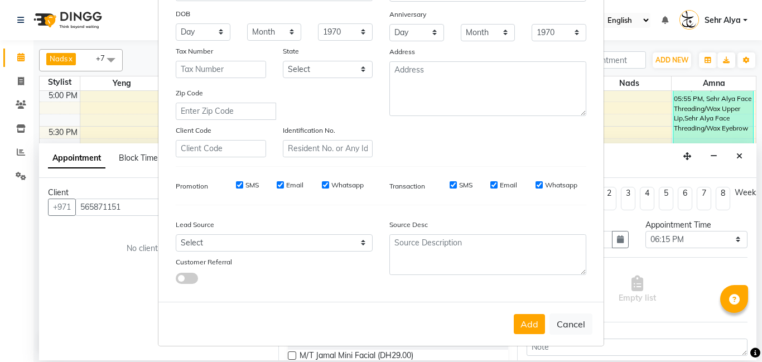
type input "sehr sana"
click at [526, 313] on div "Add Cancel" at bounding box center [380, 324] width 445 height 44
click at [527, 327] on button "Add" at bounding box center [529, 324] width 31 height 20
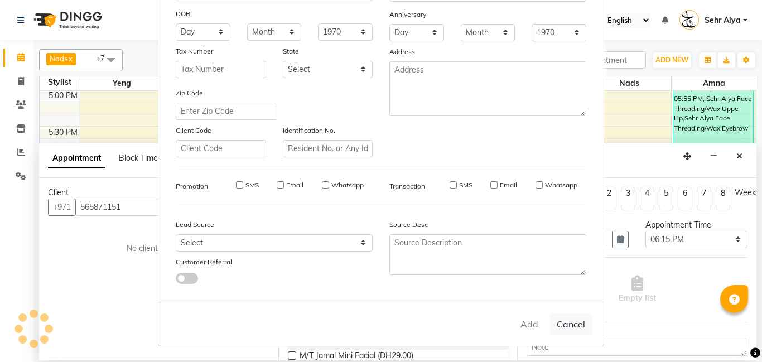
type input "56*****51"
select select
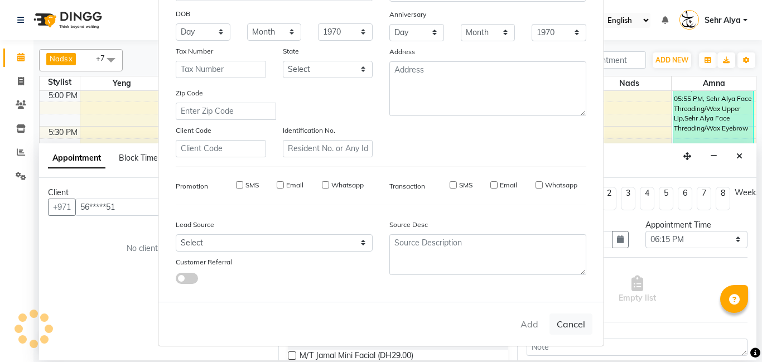
select select
checkbox input "false"
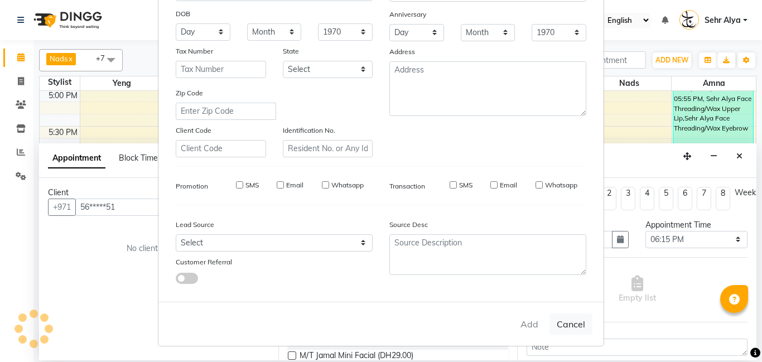
checkbox input "false"
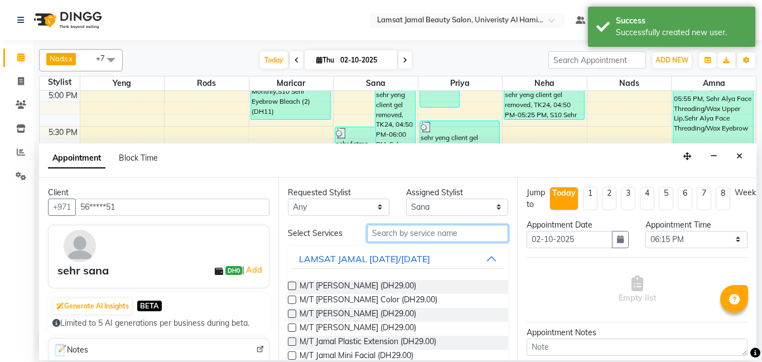
click at [388, 233] on input "text" at bounding box center [438, 233] width 142 height 17
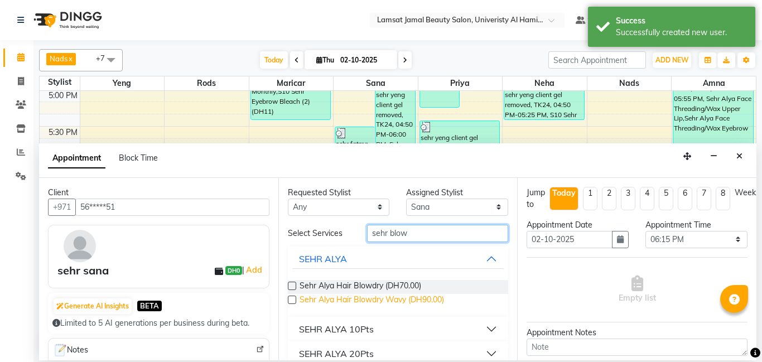
type input "sehr blow"
click at [382, 298] on span "Sehr Alya Hair Blowdry Wavy (DH90.00)" at bounding box center [372, 301] width 145 height 14
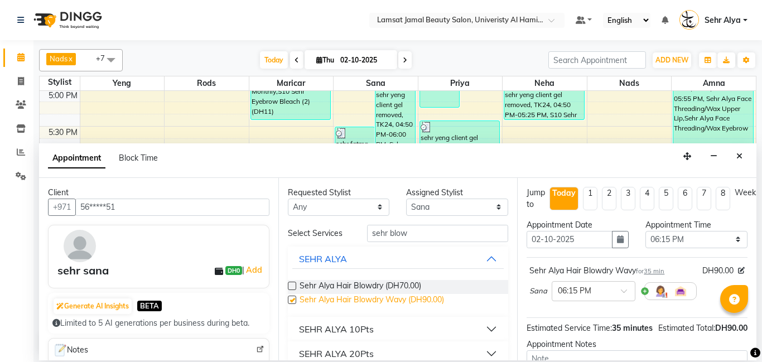
click at [382, 299] on span "Sehr Alya Hair Blowdry Wavy (DH90.00)" at bounding box center [372, 301] width 145 height 14
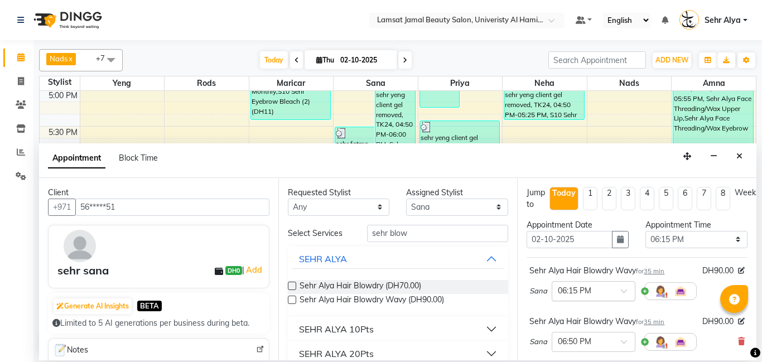
checkbox input "false"
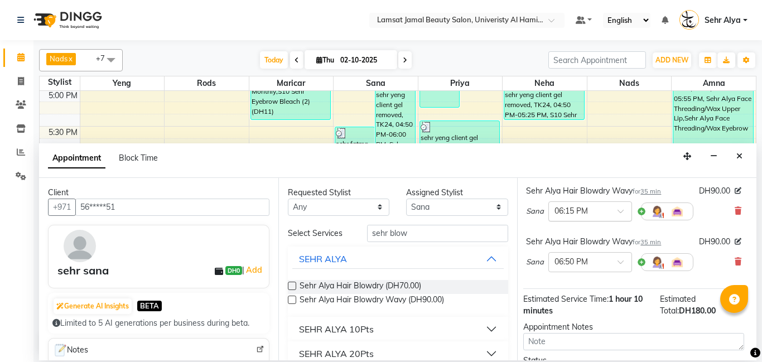
scroll to position [82, 4]
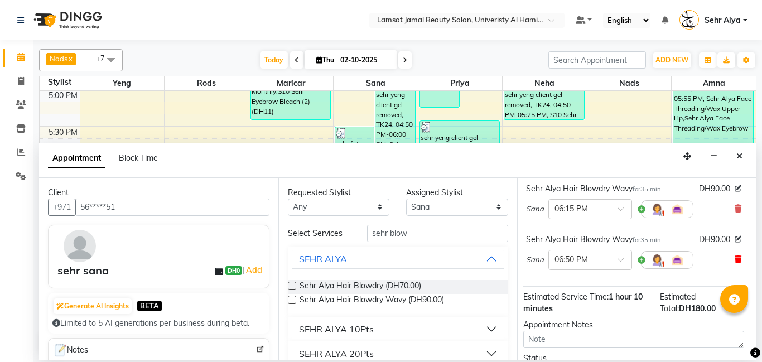
click at [737, 257] on icon at bounding box center [738, 260] width 7 height 8
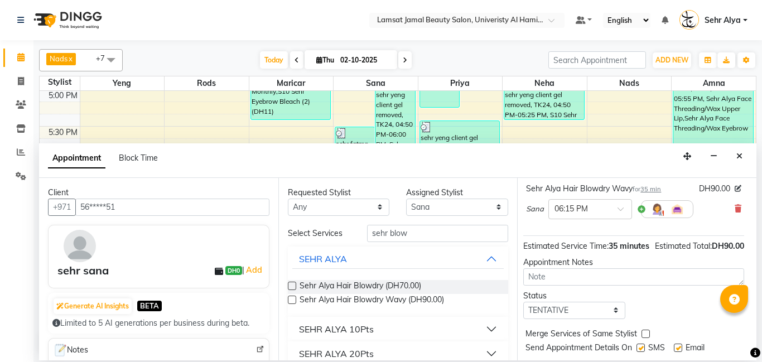
scroll to position [123, 4]
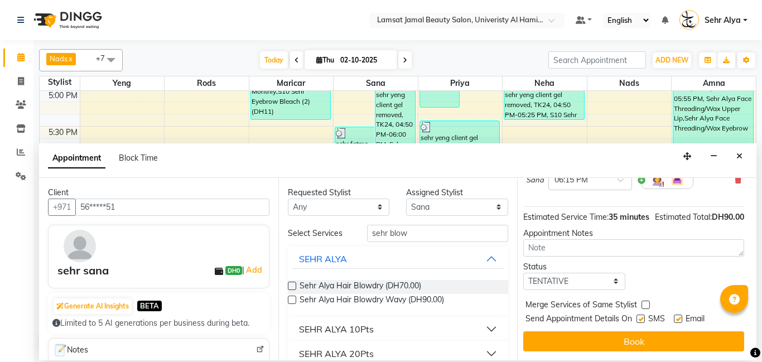
click at [642, 304] on label at bounding box center [646, 305] width 8 height 8
click at [642, 304] on input "checkbox" at bounding box center [645, 305] width 7 height 7
checkbox input "true"
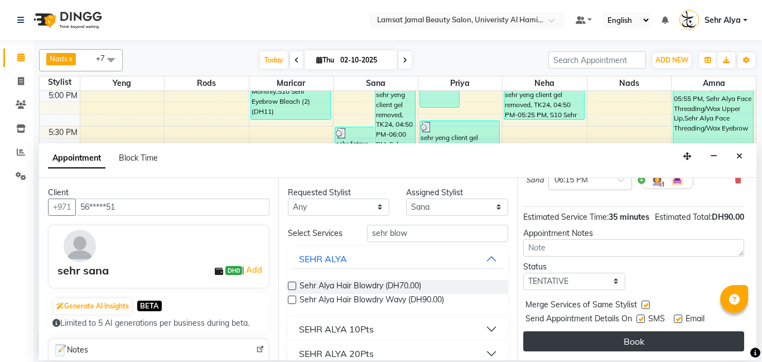
click at [588, 339] on button "Book" at bounding box center [633, 341] width 221 height 20
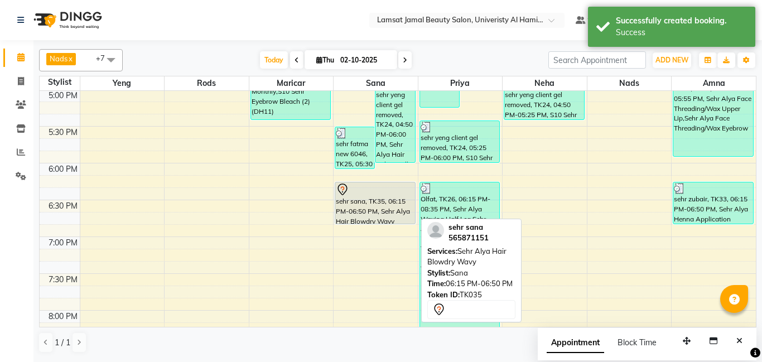
click at [383, 204] on div "sehr sana, TK35, 06:15 PM-06:50 PM, Sehr Alya Hair Blowdry Wavy" at bounding box center [375, 202] width 80 height 41
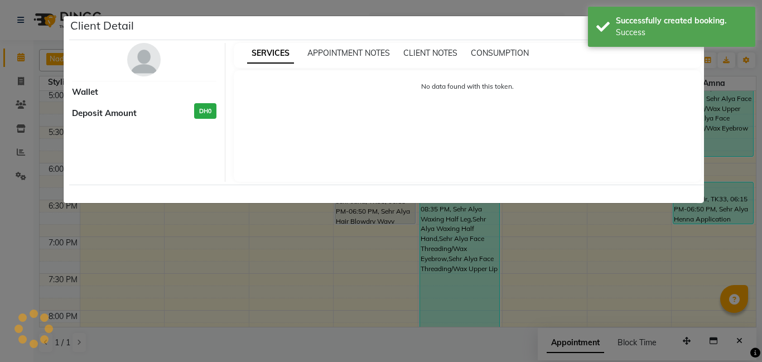
select select "7"
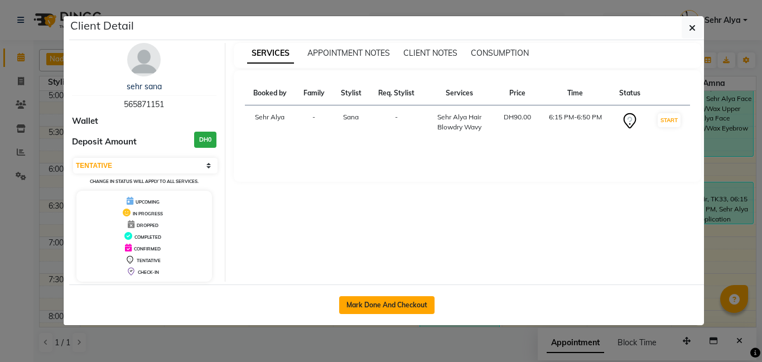
click at [369, 310] on button "Mark Done And Checkout" at bounding box center [386, 305] width 95 height 18
select select "service"
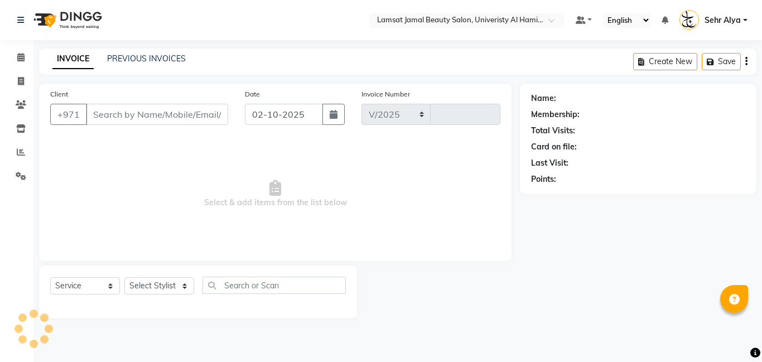
select select "8294"
type input "4035"
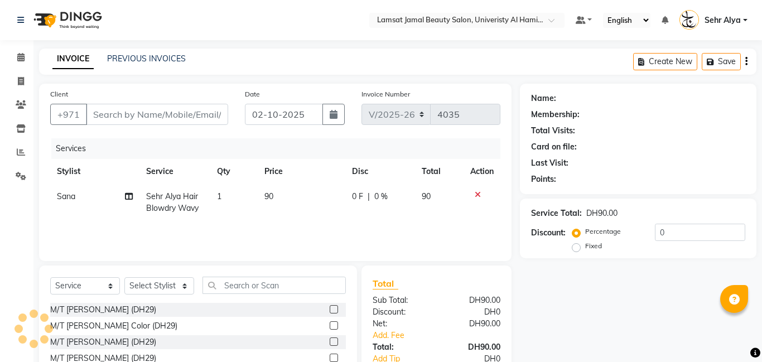
type input "56*****51"
select select "79912"
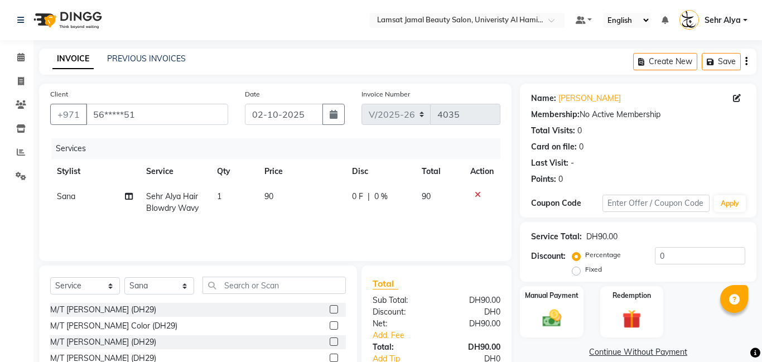
click at [275, 200] on td "90" at bounding box center [302, 202] width 88 height 37
select select "79912"
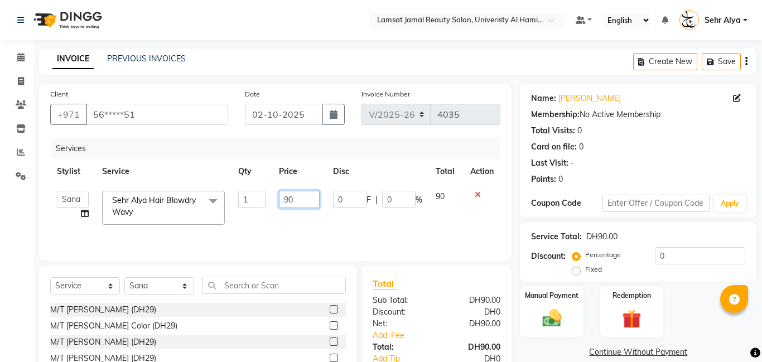
click at [297, 199] on input "90" at bounding box center [299, 199] width 41 height 17
type input "9"
type input "105"
click at [550, 306] on div "Manual Payment" at bounding box center [552, 312] width 66 height 54
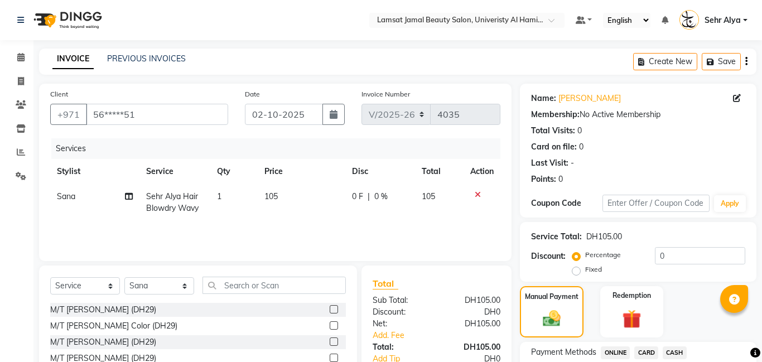
click at [647, 352] on span "CARD" at bounding box center [647, 353] width 24 height 13
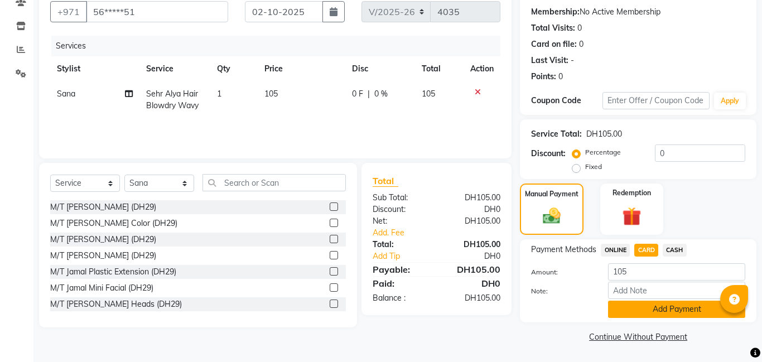
click at [665, 311] on button "Add Payment" at bounding box center [676, 309] width 137 height 17
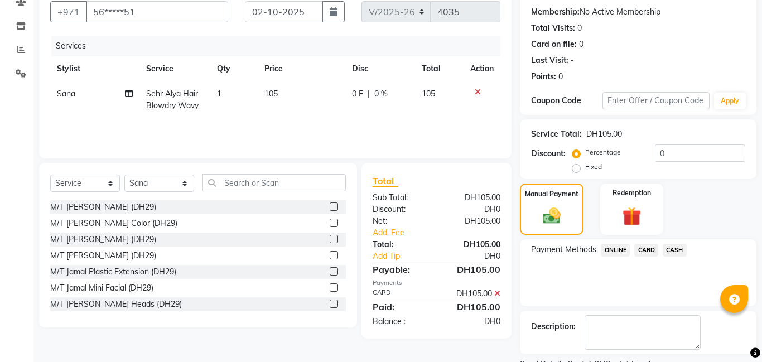
click at [665, 311] on div "Description:" at bounding box center [638, 333] width 237 height 44
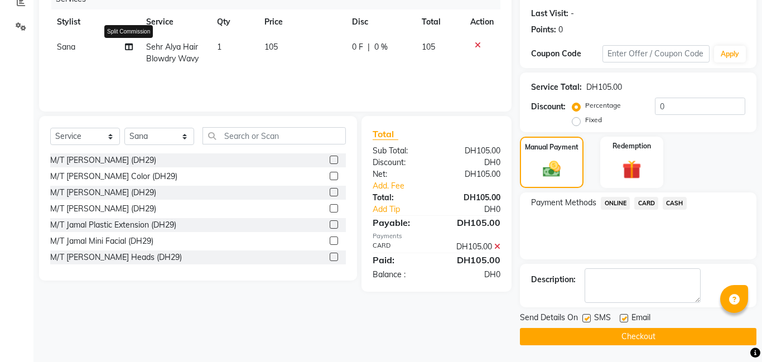
click at [129, 45] on icon at bounding box center [129, 47] width 8 height 8
click at [129, 45] on ngb-modal-window "Split Commission × Sehr Alya Hair Blowdry Wavy (DH105.00) Remaining Amount (DH0…" at bounding box center [381, 181] width 762 height 362
click at [127, 49] on icon at bounding box center [129, 47] width 8 height 8
select select "79912"
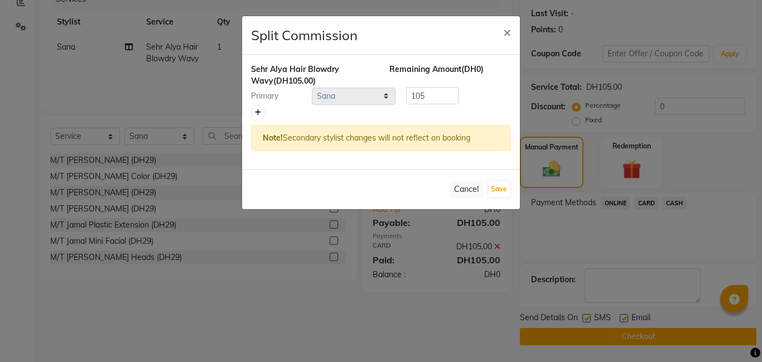
click at [259, 110] on icon at bounding box center [258, 112] width 6 height 7
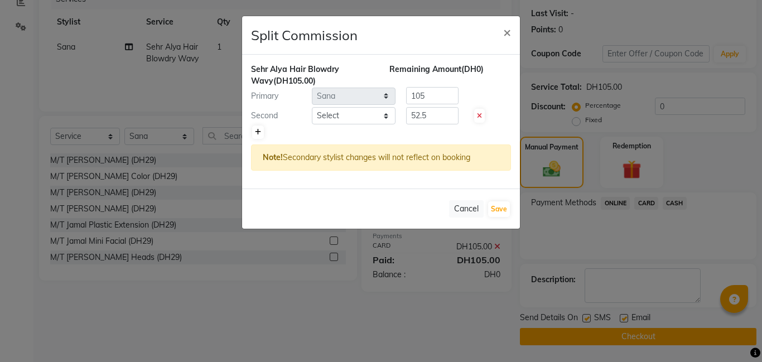
type input "52.5"
click at [347, 114] on select "Select [PERSON_NAME] Amna [PERSON_NAME] [PERSON_NAME] Ebda Lamsat [PERSON_NAME]…" at bounding box center [354, 115] width 84 height 17
select select "79910"
click at [312, 107] on select "Select [PERSON_NAME] Amna [PERSON_NAME] [PERSON_NAME] Ebda Lamsat [PERSON_NAME]…" at bounding box center [354, 115] width 84 height 17
click at [501, 207] on button "Save" at bounding box center [499, 209] width 22 height 16
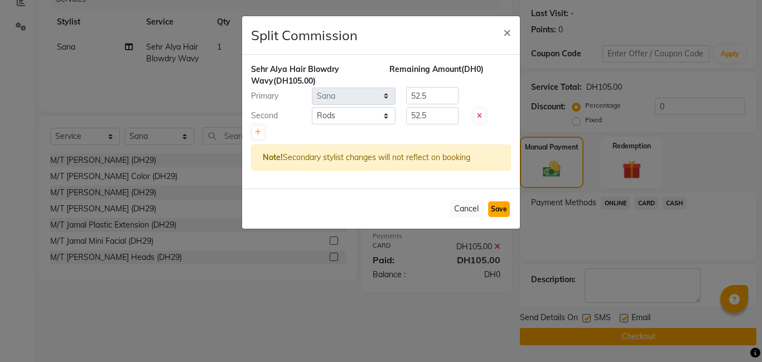
select select "Select"
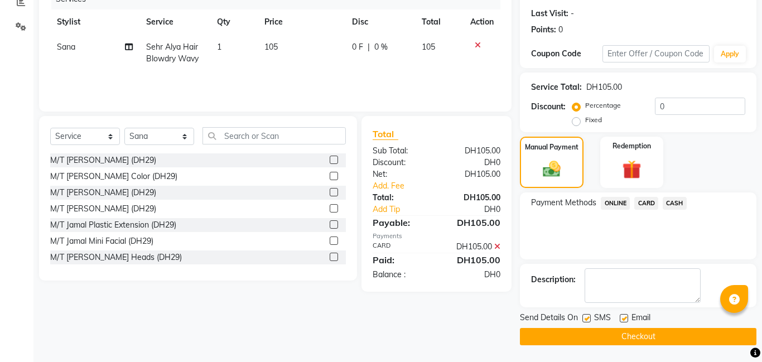
click at [614, 343] on button "Checkout" at bounding box center [638, 336] width 237 height 17
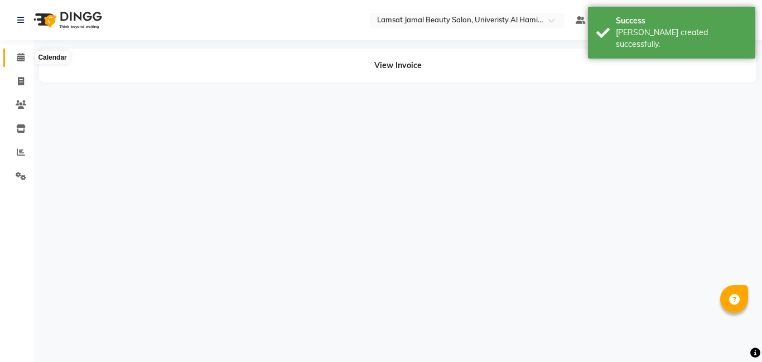
click at [21, 57] on icon at bounding box center [20, 57] width 7 height 8
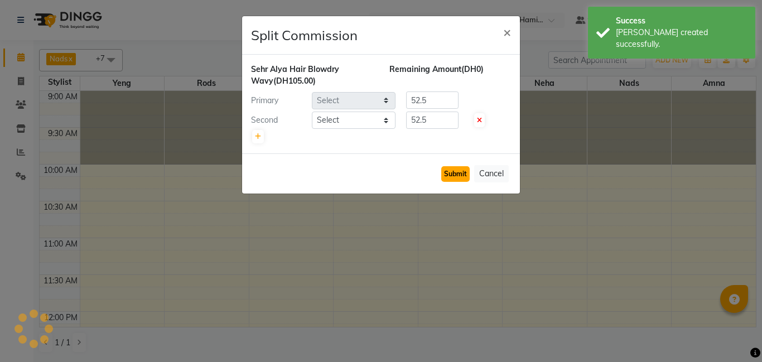
click at [455, 169] on button "Submit" at bounding box center [455, 174] width 28 height 16
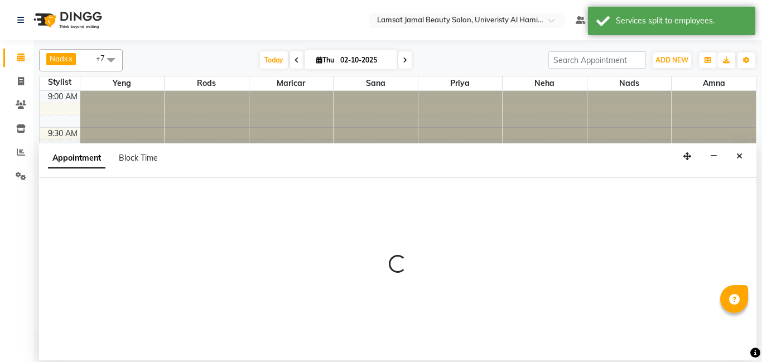
click at [734, 150] on button "Close" at bounding box center [740, 156] width 16 height 17
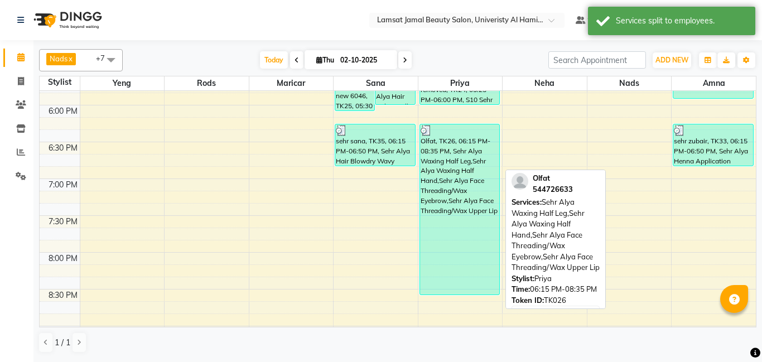
scroll to position [666, 0]
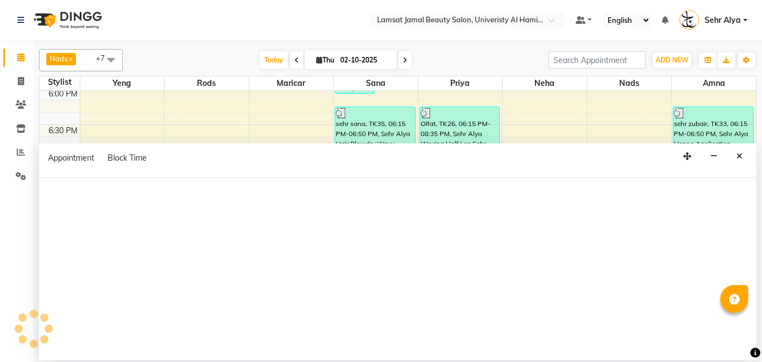
click at [448, 283] on div at bounding box center [398, 269] width 718 height 182
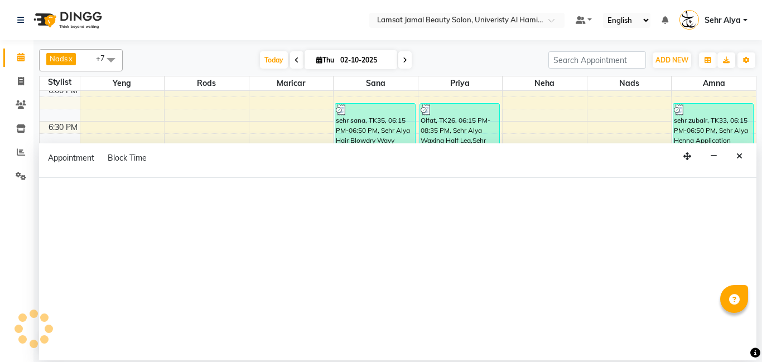
select select "79913"
select select "tentative"
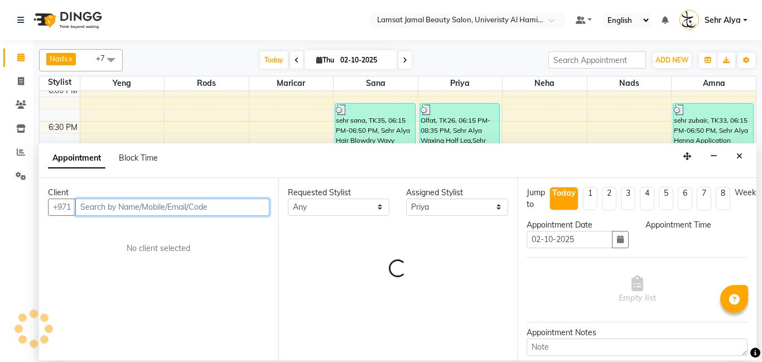
select select "1230"
click at [196, 205] on input "text" at bounding box center [172, 207] width 194 height 17
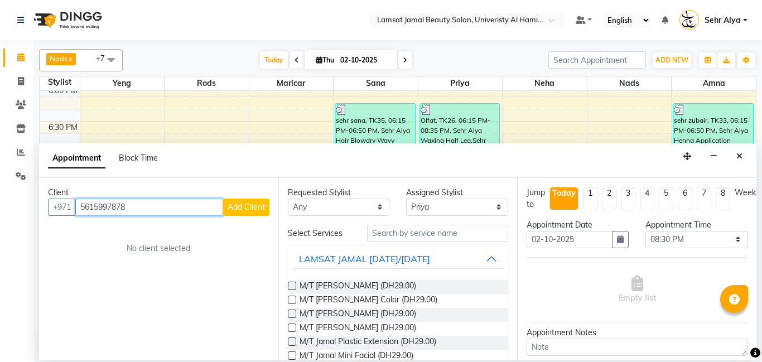
type input "5615997878"
click at [254, 212] on button "Add Client" at bounding box center [246, 207] width 46 height 17
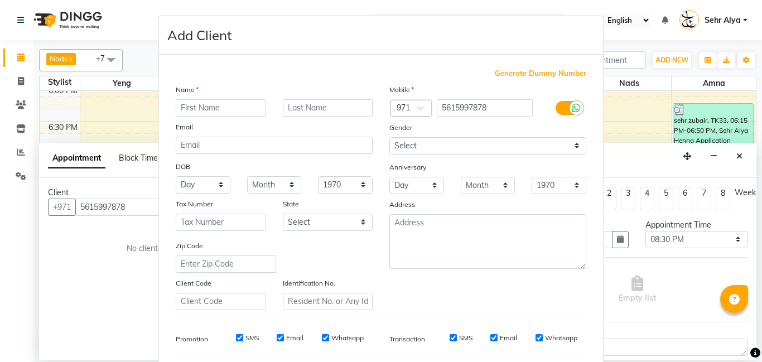
click at [221, 108] on input "text" at bounding box center [221, 107] width 90 height 17
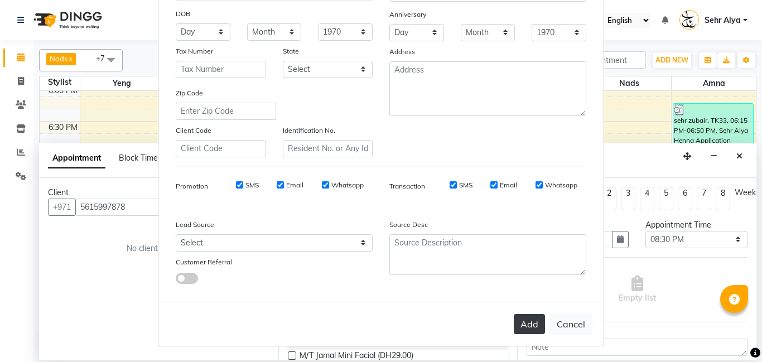
type input "[PERSON_NAME]"
click at [541, 327] on button "Add" at bounding box center [529, 324] width 31 height 20
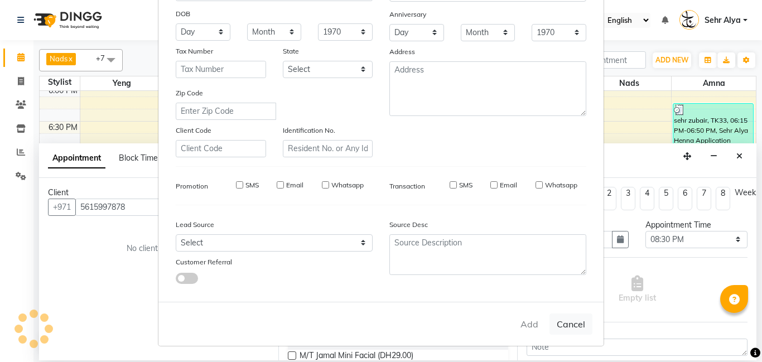
type input "56******78"
select select
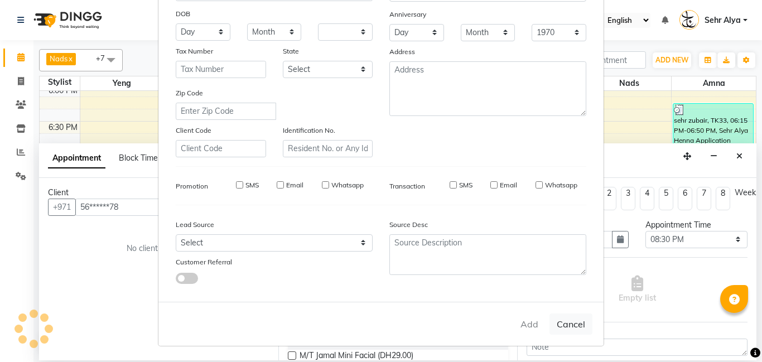
select select
checkbox input "false"
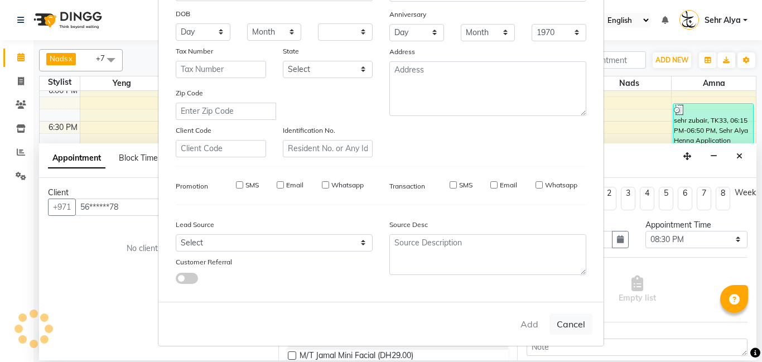
checkbox input "false"
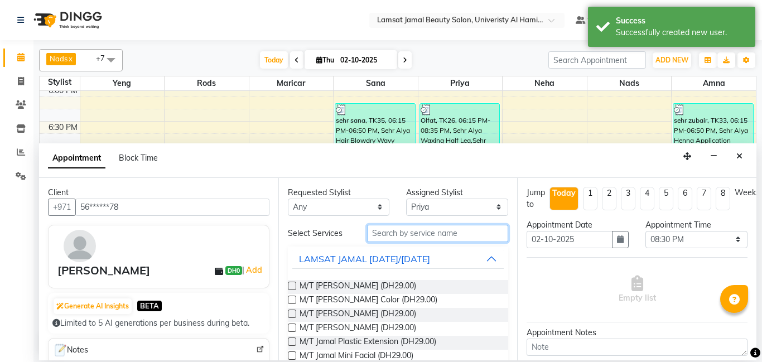
click at [417, 225] on input "text" at bounding box center [438, 233] width 142 height 17
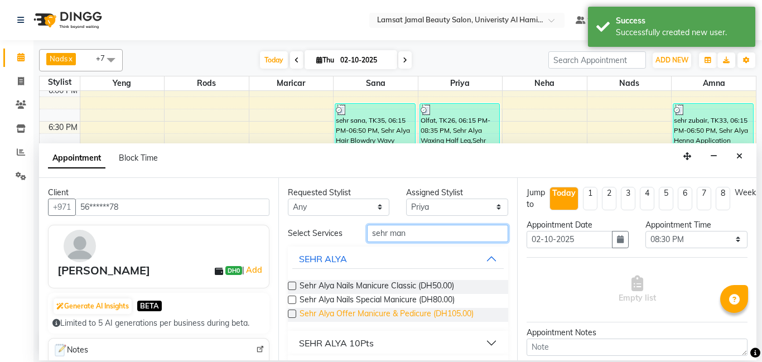
type input "sehr man"
click at [390, 311] on span "Sehr Alya Offer Manicure & Pedicure (DH105.00)" at bounding box center [387, 315] width 174 height 14
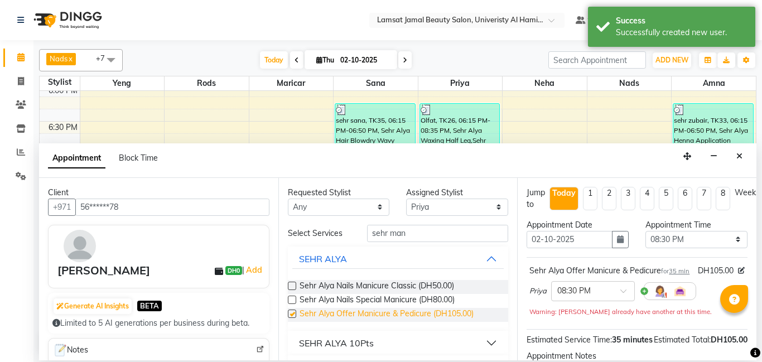
checkbox input "false"
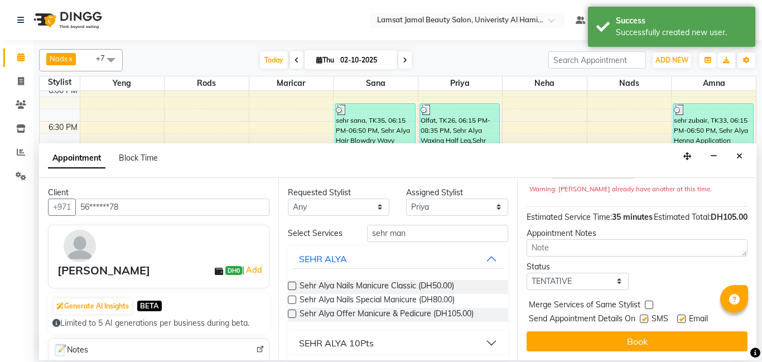
click at [651, 304] on label at bounding box center [649, 305] width 8 height 8
click at [651, 304] on input "checkbox" at bounding box center [648, 305] width 7 height 7
checkbox input "true"
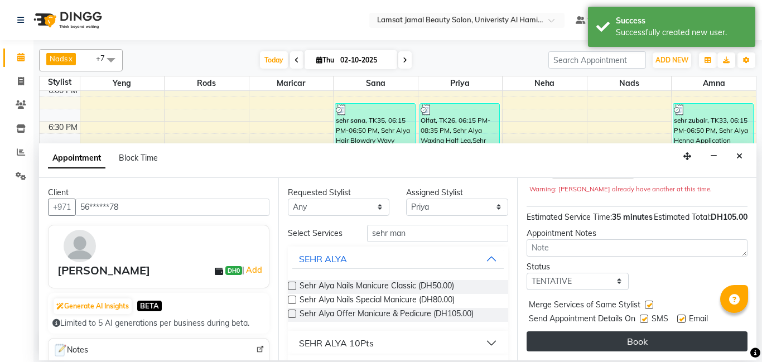
click at [640, 345] on button "Book" at bounding box center [637, 341] width 221 height 20
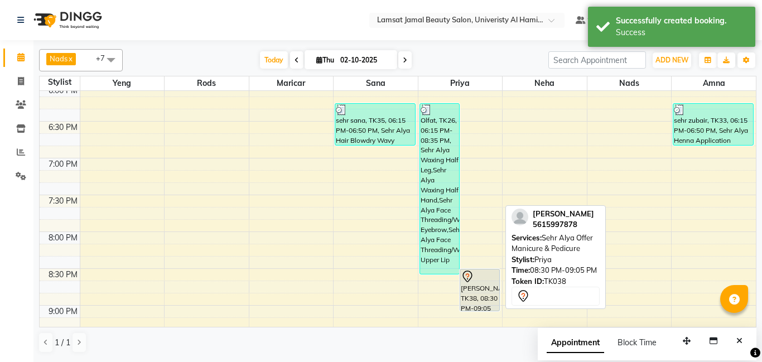
click at [483, 297] on div "[PERSON_NAME], TK38, 08:30 PM-09:05 PM, Sehr Alya Offer Manicure & Pedicure" at bounding box center [479, 290] width 39 height 41
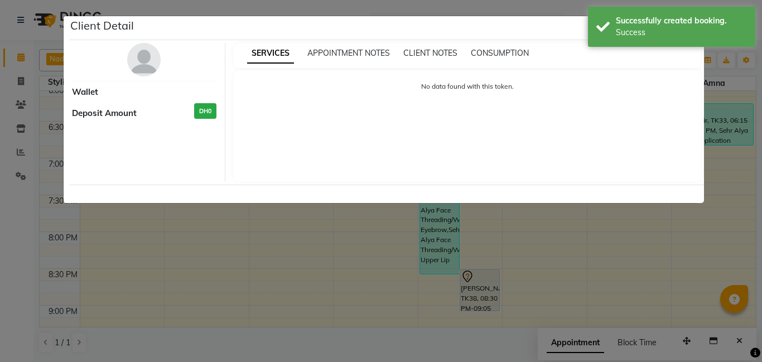
select select "7"
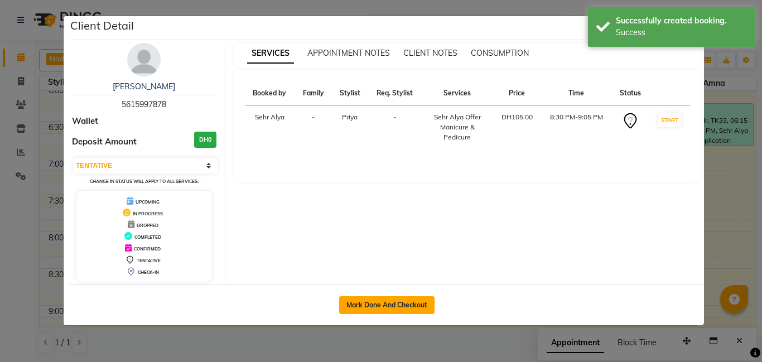
click at [422, 305] on button "Mark Done And Checkout" at bounding box center [386, 305] width 95 height 18
select select "service"
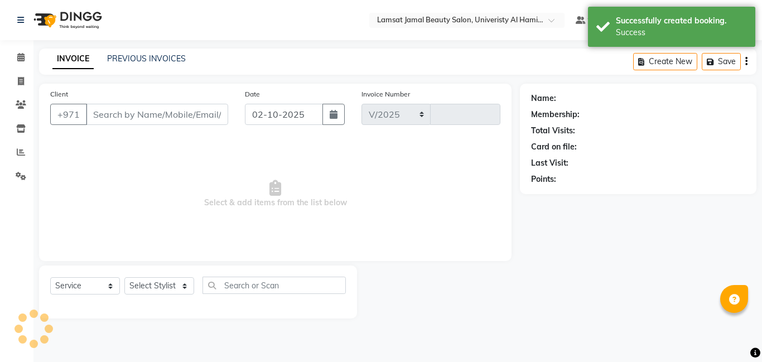
select select "8294"
type input "4036"
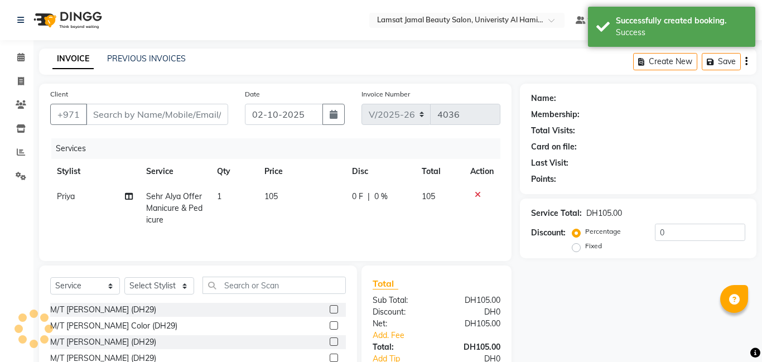
type input "56******78"
select select "79913"
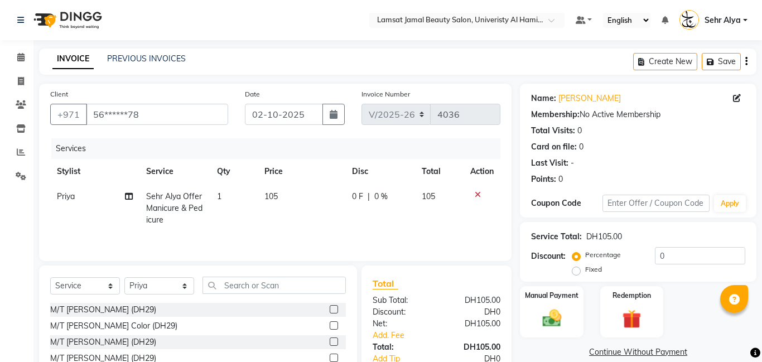
scroll to position [85, 0]
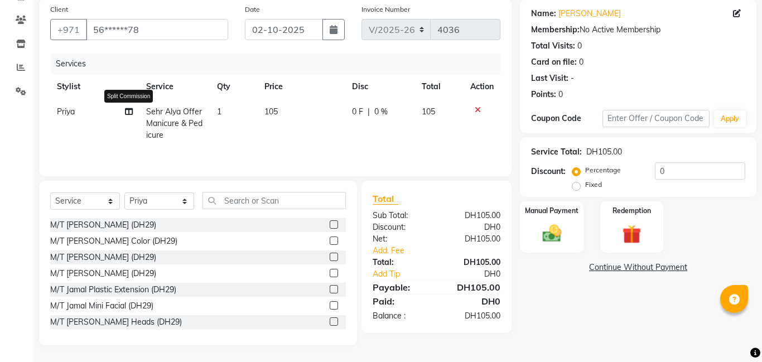
click at [127, 111] on icon at bounding box center [129, 112] width 8 height 8
select select "79913"
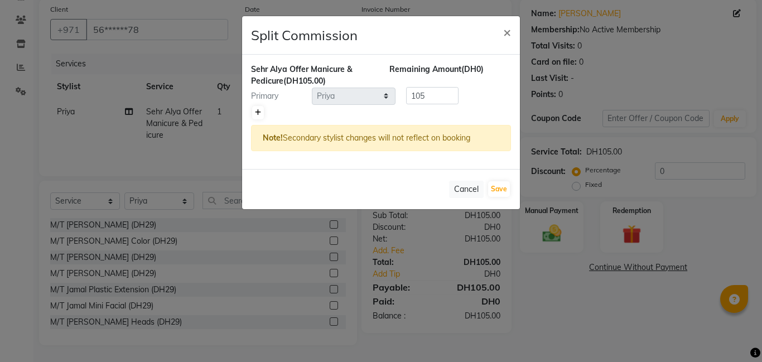
click at [258, 109] on icon at bounding box center [258, 112] width 6 height 7
type input "52.5"
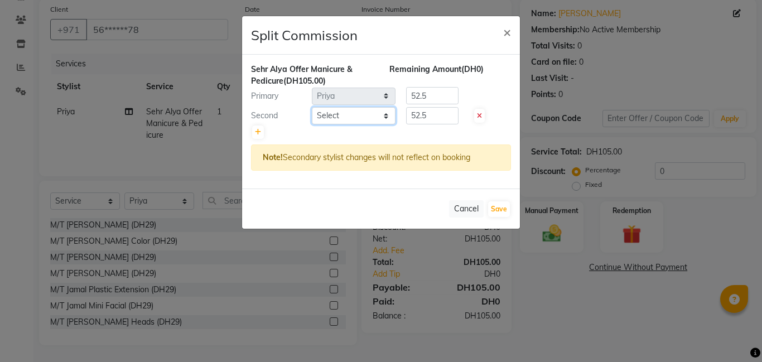
click at [334, 114] on select "Select [PERSON_NAME] Amna [PERSON_NAME] [PERSON_NAME] Ebda Lamsat [PERSON_NAME]…" at bounding box center [354, 115] width 84 height 17
select select "79910"
click at [312, 107] on select "Select [PERSON_NAME] Amna [PERSON_NAME] [PERSON_NAME] Ebda Lamsat [PERSON_NAME]…" at bounding box center [354, 115] width 84 height 17
click at [494, 212] on button "Save" at bounding box center [499, 209] width 22 height 16
select select "Select"
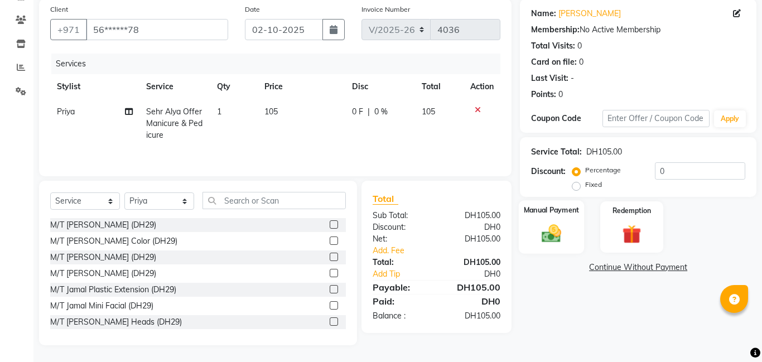
click at [548, 223] on img at bounding box center [552, 233] width 32 height 23
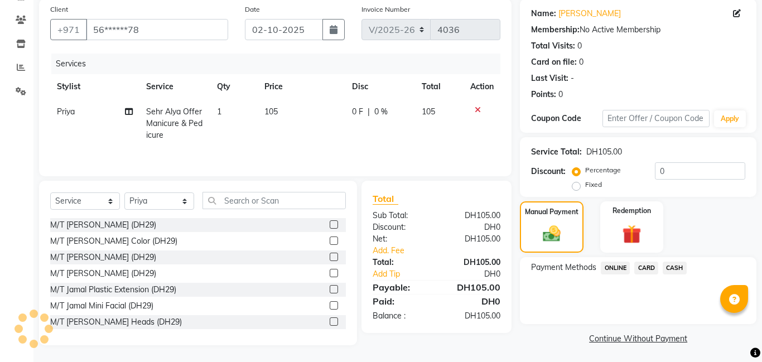
click at [645, 263] on span "CARD" at bounding box center [647, 268] width 24 height 13
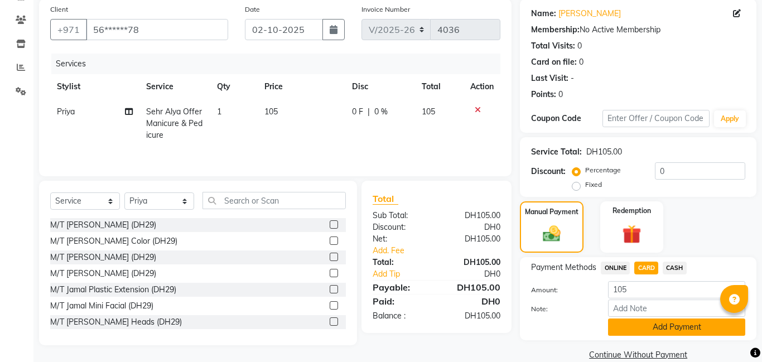
click at [646, 329] on button "Add Payment" at bounding box center [676, 327] width 137 height 17
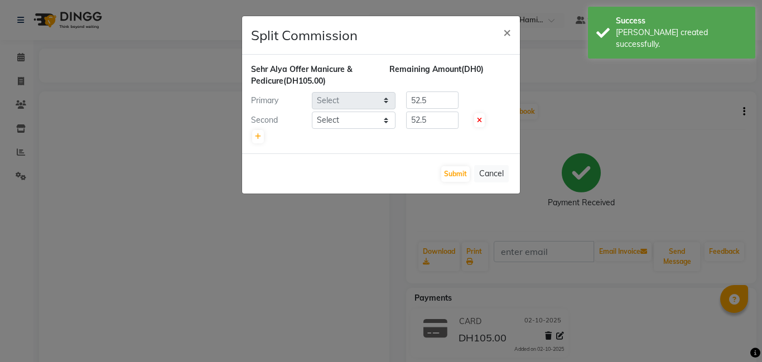
select select "79913"
select select "79910"
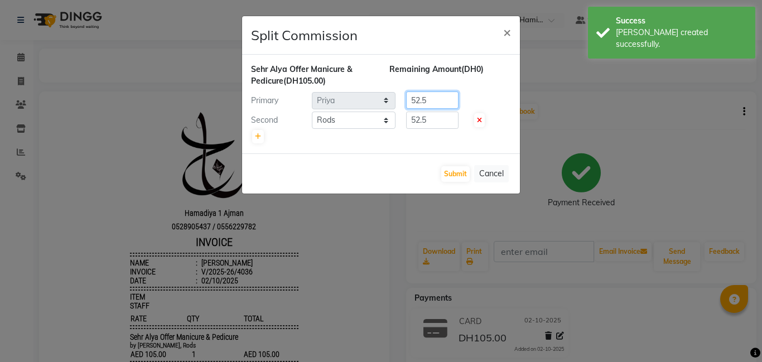
click at [445, 103] on input "52.5" at bounding box center [432, 100] width 52 height 17
type input "5"
type input "65"
click at [441, 123] on input "52.5" at bounding box center [432, 120] width 52 height 17
type input "5"
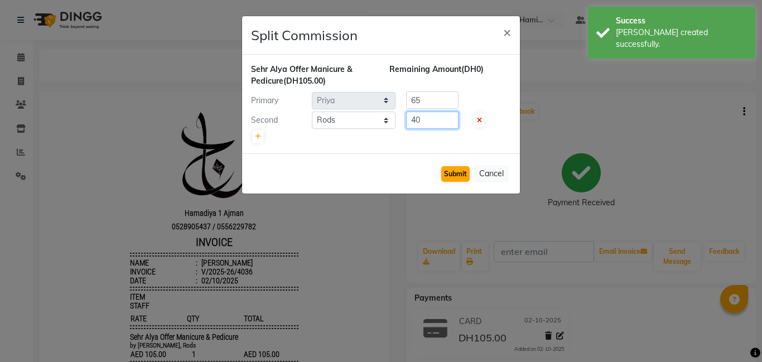
type input "40"
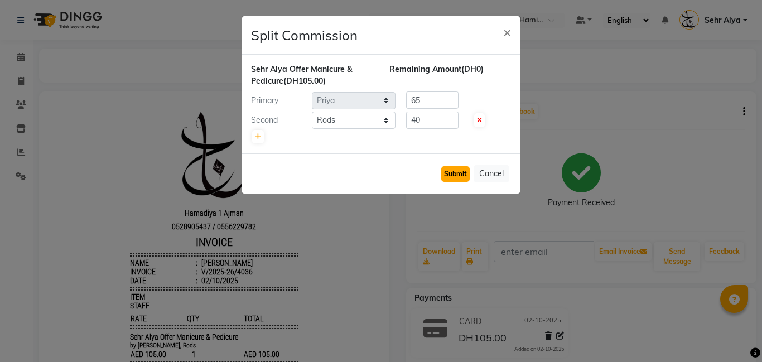
click at [453, 174] on button "Submit" at bounding box center [455, 174] width 28 height 16
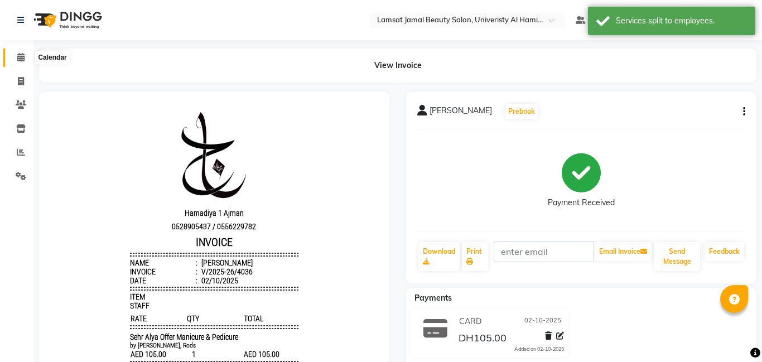
click at [22, 57] on icon at bounding box center [20, 57] width 7 height 8
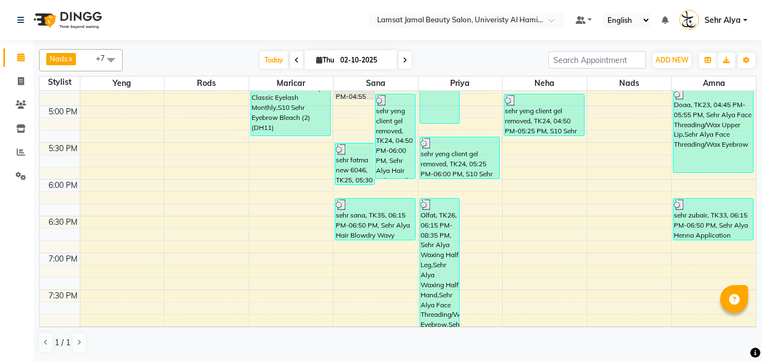
scroll to position [580, 0]
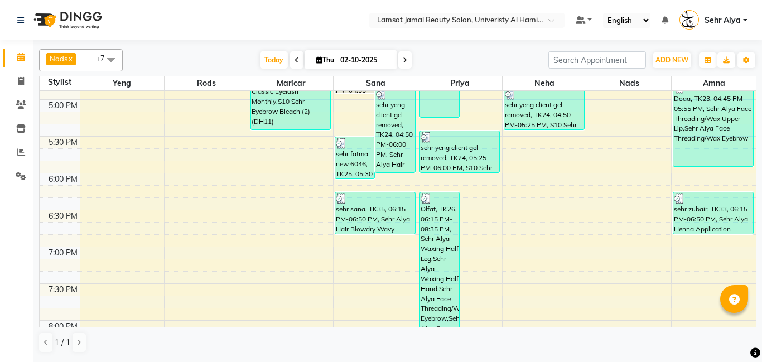
click at [368, 251] on div "9:00 AM 9:30 AM 10:00 AM 10:30 AM 11:00 AM 11:30 AM 12:00 PM 12:30 PM 1:00 PM 1…" at bounding box center [398, 63] width 717 height 1104
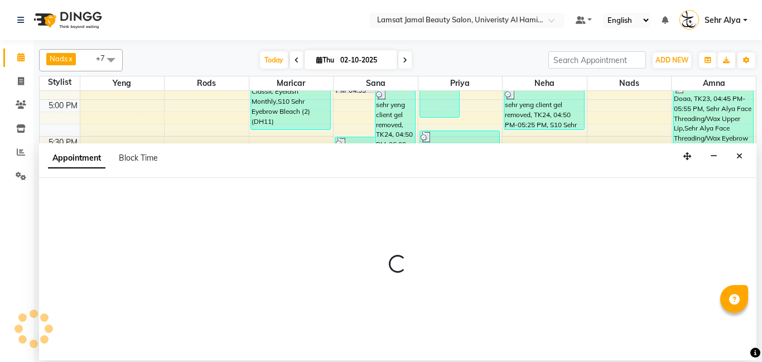
select select "79912"
select select "tentative"
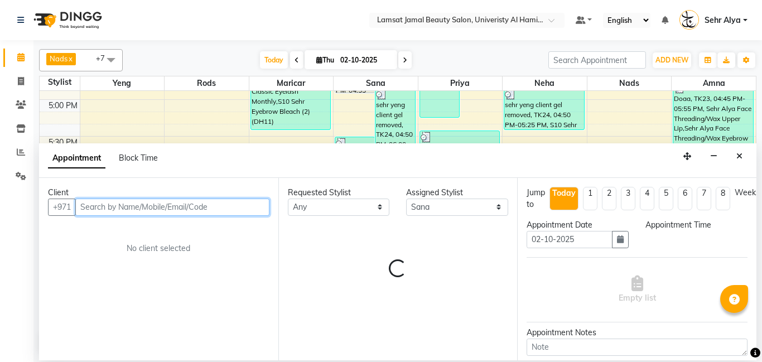
select select "1140"
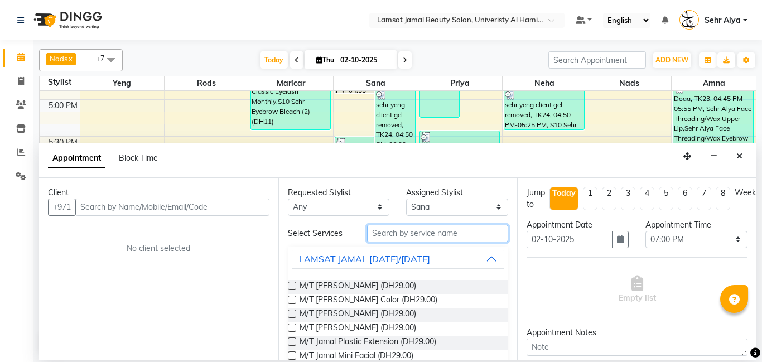
click at [401, 230] on input "text" at bounding box center [438, 233] width 142 height 17
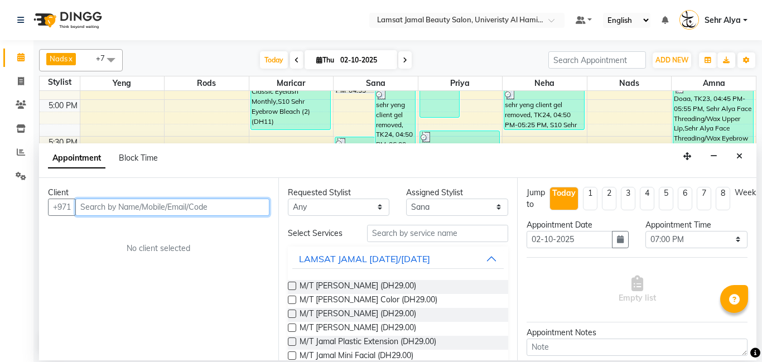
click at [95, 205] on input "text" at bounding box center [172, 207] width 194 height 17
type input "4"
type input "5959599595"
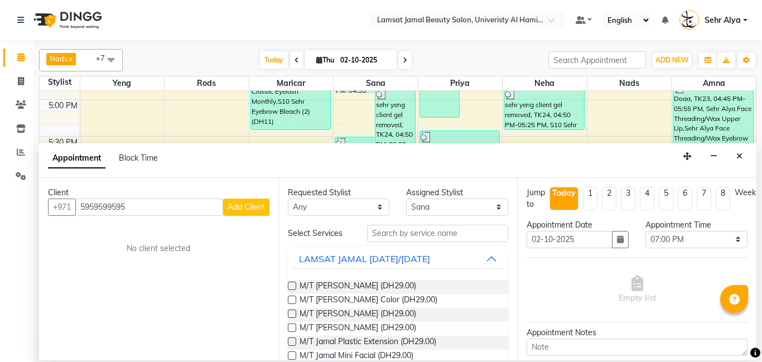
click at [224, 207] on button "Add Client" at bounding box center [246, 207] width 46 height 17
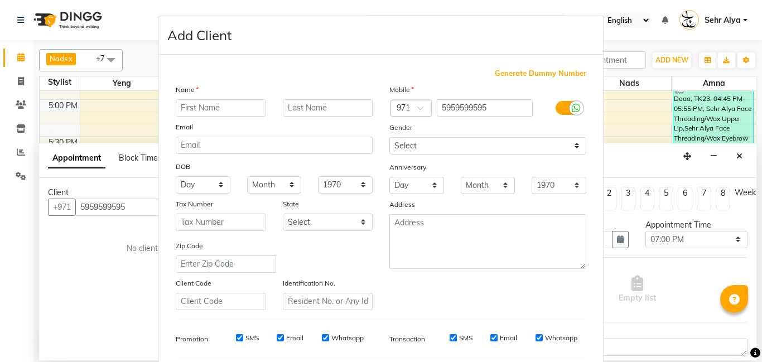
click at [230, 102] on input "text" at bounding box center [221, 107] width 90 height 17
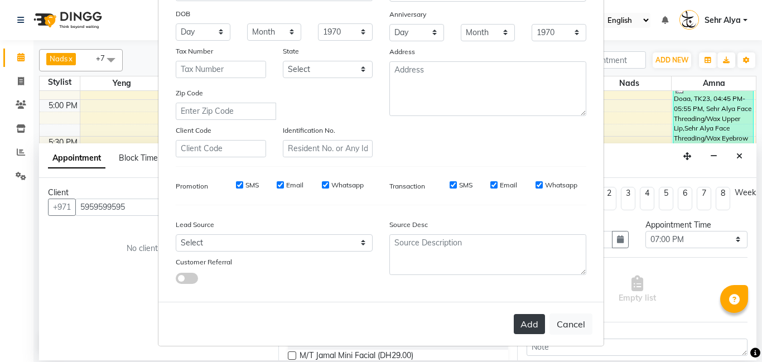
type input "sehr hamda walk in"
click at [521, 319] on button "Add" at bounding box center [529, 324] width 31 height 20
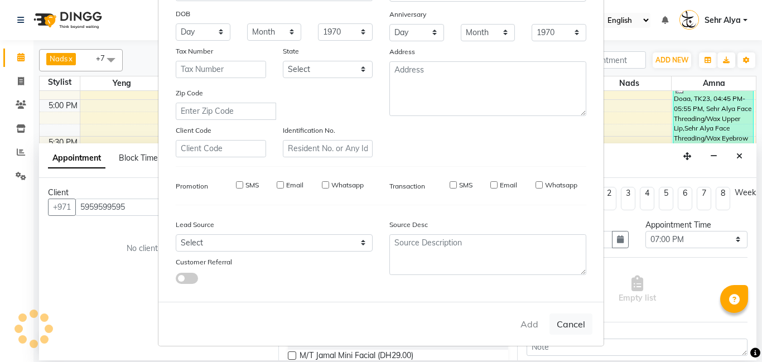
type input "59******95"
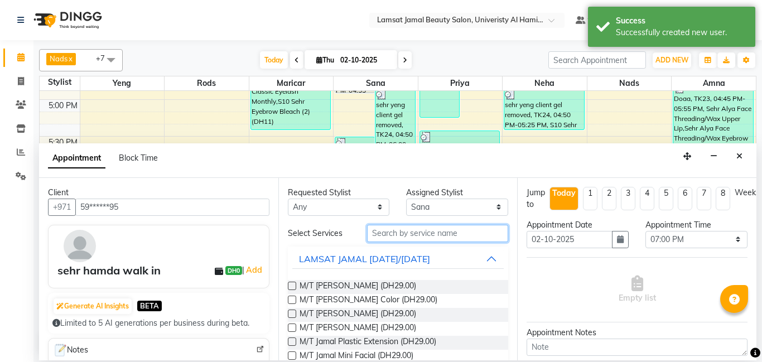
click at [438, 229] on input "text" at bounding box center [438, 233] width 142 height 17
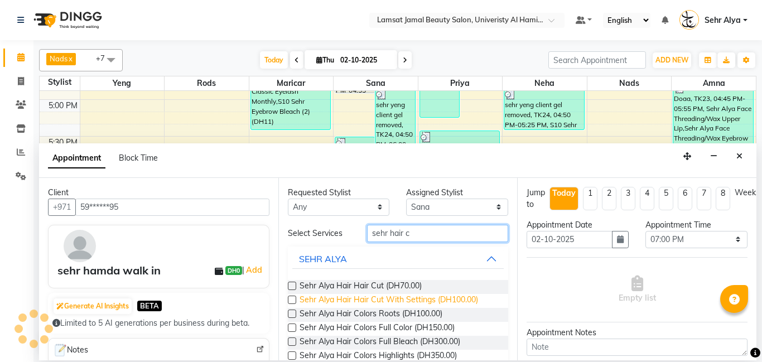
type input "sehr hair c"
click at [437, 300] on span "Sehr Alya Hair Hair Cut With Settings (DH100.00)" at bounding box center [389, 301] width 179 height 14
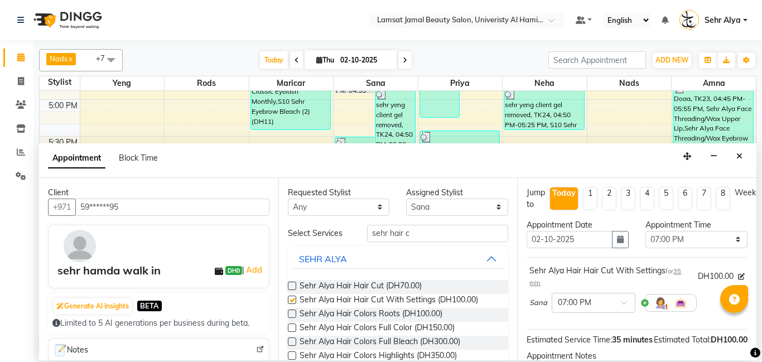
checkbox input "false"
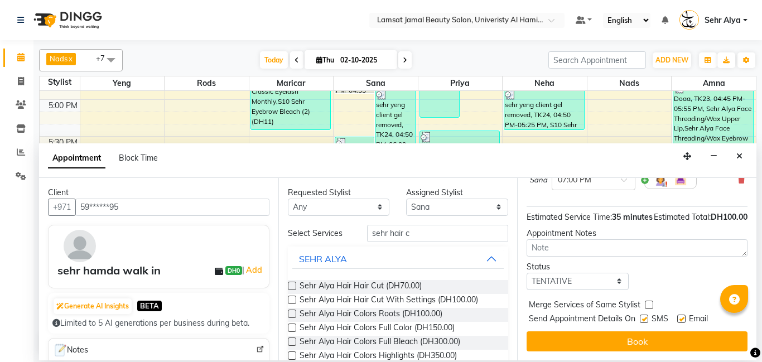
click at [650, 301] on label at bounding box center [649, 305] width 8 height 8
click at [650, 302] on input "checkbox" at bounding box center [648, 305] width 7 height 7
checkbox input "true"
drag, startPoint x: 645, startPoint y: 336, endPoint x: 639, endPoint y: 388, distance: 52.8
click at [639, 362] on html "Select Location × Lamsat Jamal Beauty Salon, Univeristy [PERSON_NAME] Default P…" at bounding box center [381, 181] width 762 height 362
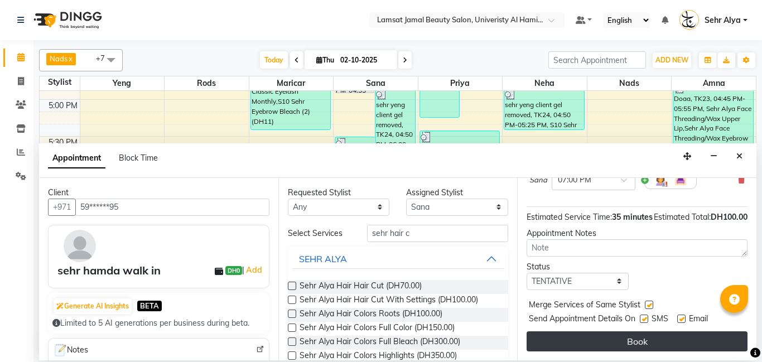
click at [665, 332] on button "Book" at bounding box center [637, 341] width 221 height 20
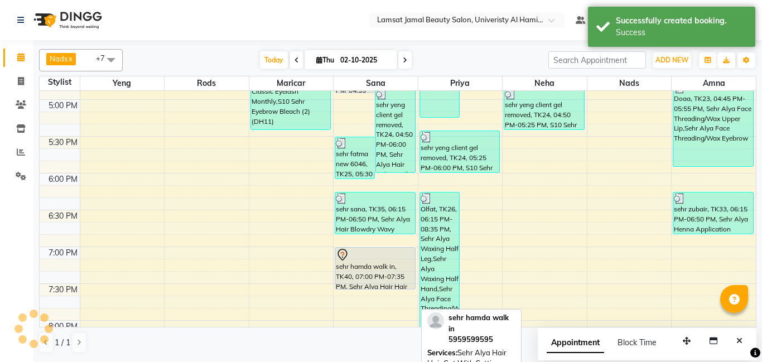
click at [369, 262] on div "sehr hamda walk in, TK40, 07:00 PM-07:35 PM, Sehr Alya Hair Hair Cut With Setti…" at bounding box center [375, 268] width 80 height 41
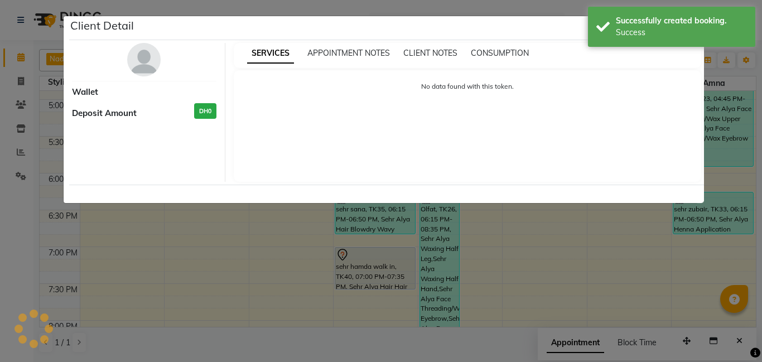
select select "7"
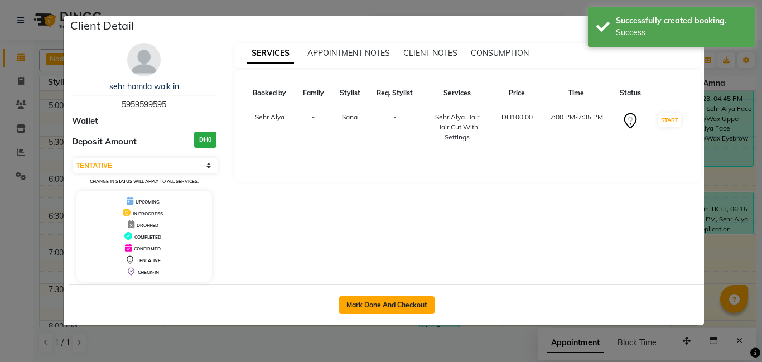
click at [394, 297] on button "Mark Done And Checkout" at bounding box center [386, 305] width 95 height 18
select select "service"
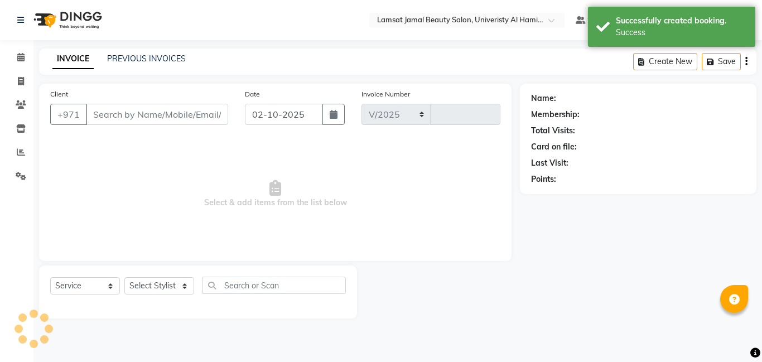
select select "8294"
type input "4038"
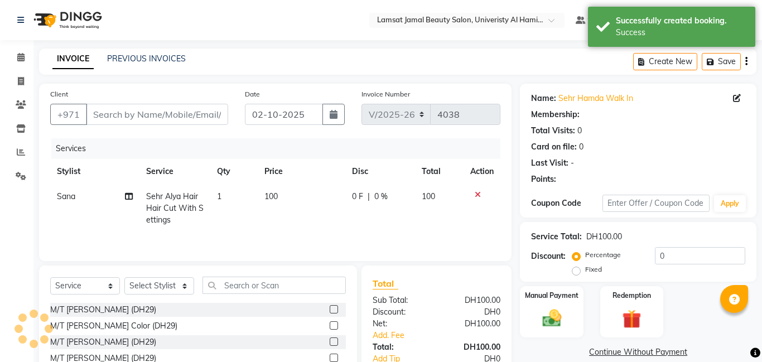
type input "59******95"
select select "79912"
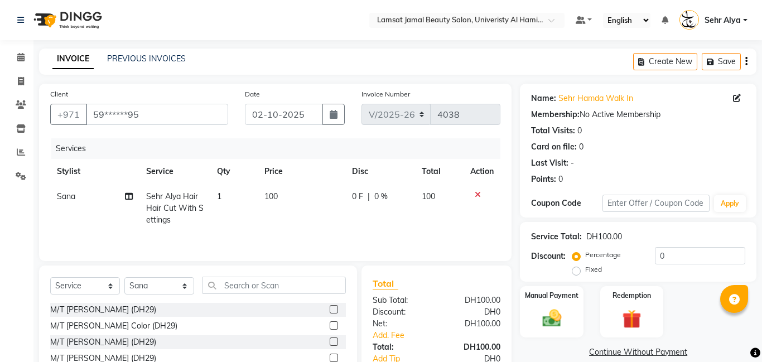
click at [280, 195] on td "100" at bounding box center [302, 208] width 88 height 49
select select "79912"
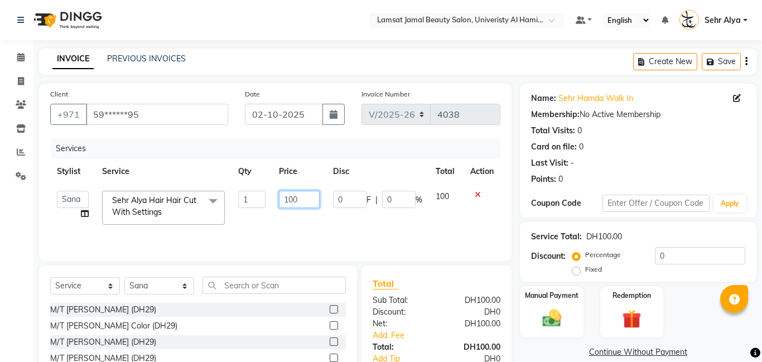
click at [307, 202] on input "100" at bounding box center [299, 199] width 41 height 17
type input "1"
type input "120"
click at [530, 297] on label "Manual Payment" at bounding box center [552, 295] width 56 height 11
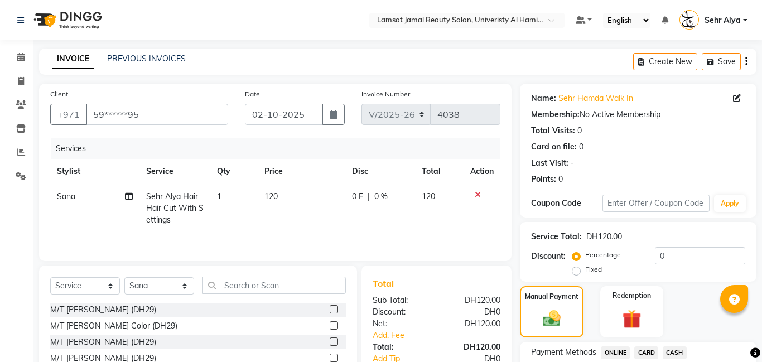
click at [647, 352] on span "CARD" at bounding box center [647, 353] width 24 height 13
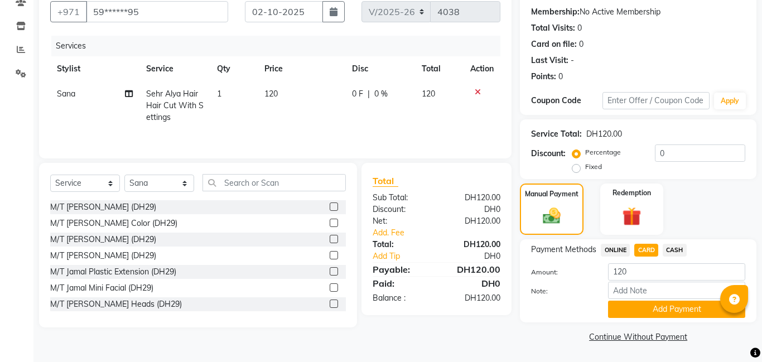
click at [677, 250] on span "CASH" at bounding box center [675, 250] width 24 height 13
click at [669, 310] on button "Add Payment" at bounding box center [676, 309] width 137 height 17
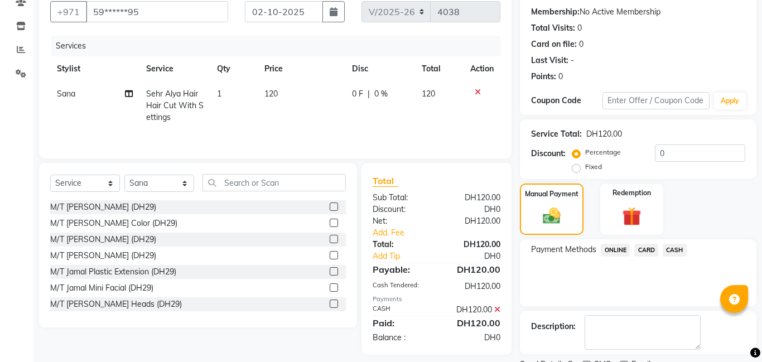
scroll to position [116, 0]
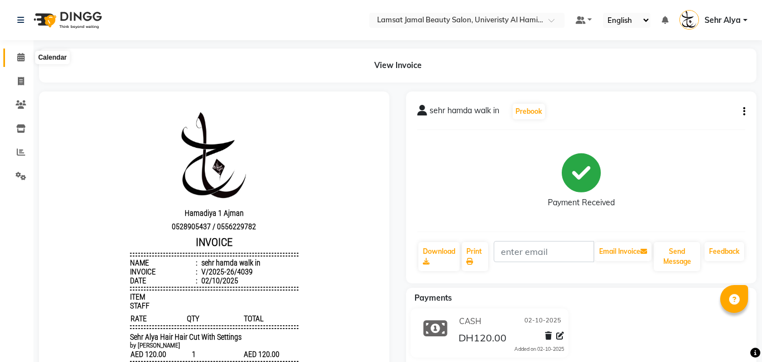
click at [22, 58] on icon at bounding box center [20, 57] width 7 height 8
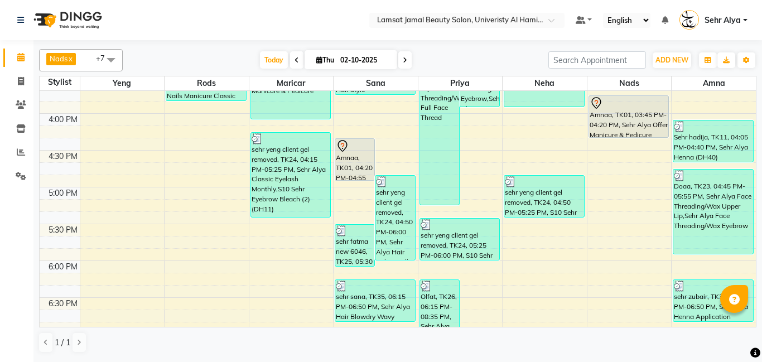
scroll to position [502, 0]
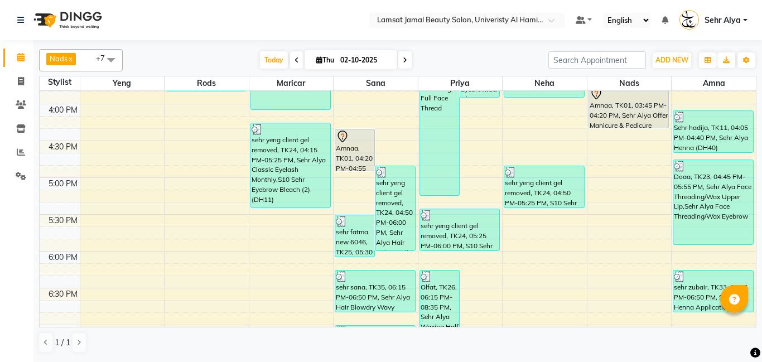
click at [617, 150] on div "9:00 AM 9:30 AM 10:00 AM 10:30 AM 11:00 AM 11:30 AM 12:00 PM 12:30 PM 1:00 PM 1…" at bounding box center [398, 141] width 717 height 1104
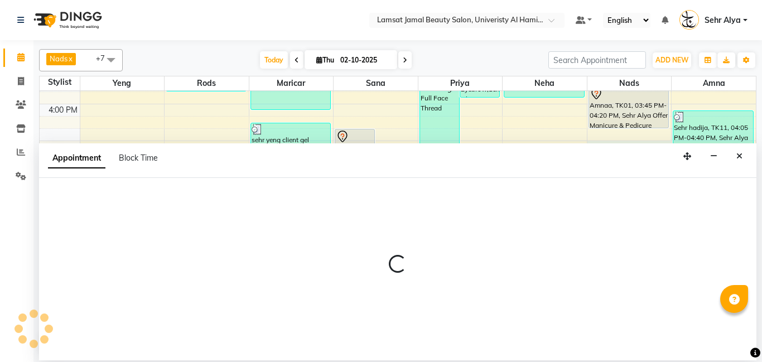
select select "79915"
select select "tentative"
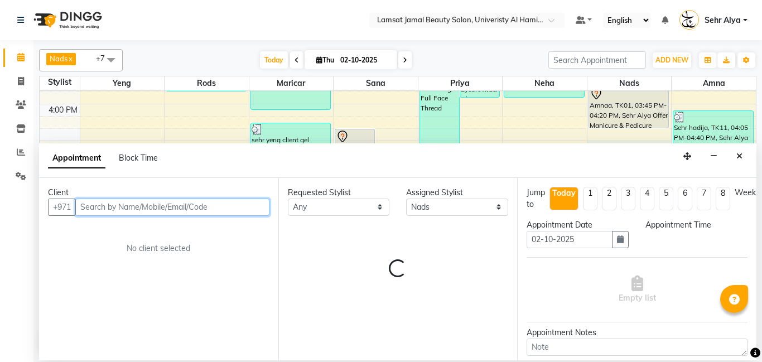
select select "990"
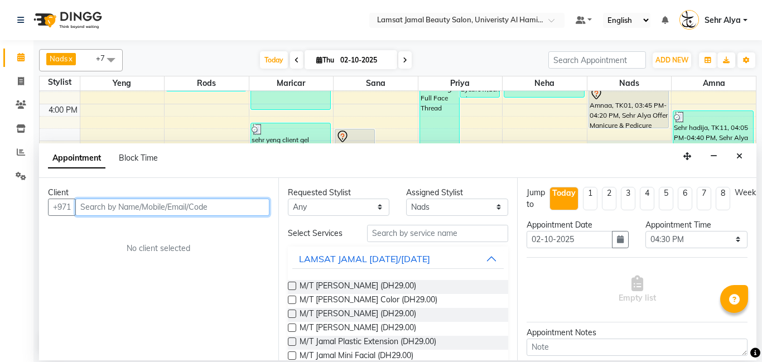
click at [143, 208] on input "text" at bounding box center [172, 207] width 194 height 17
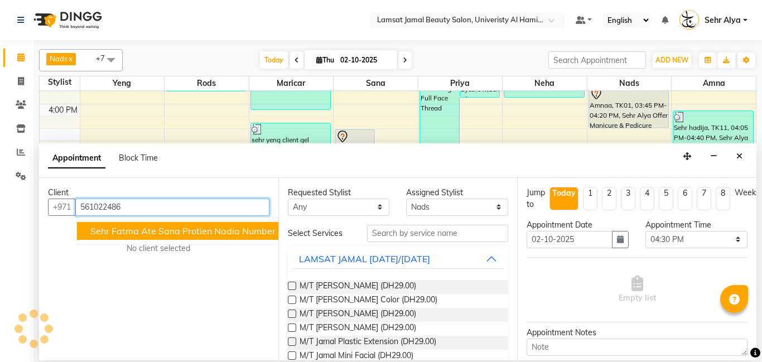
click at [245, 208] on input "561022486" at bounding box center [172, 207] width 194 height 17
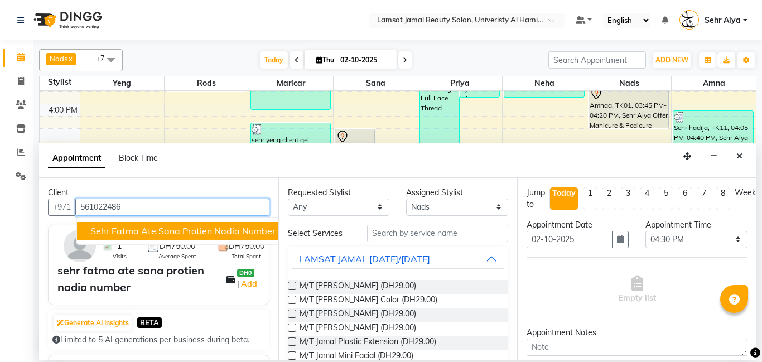
click at [175, 200] on input "561022486" at bounding box center [172, 207] width 194 height 17
click at [151, 203] on input "561022486" at bounding box center [172, 207] width 194 height 17
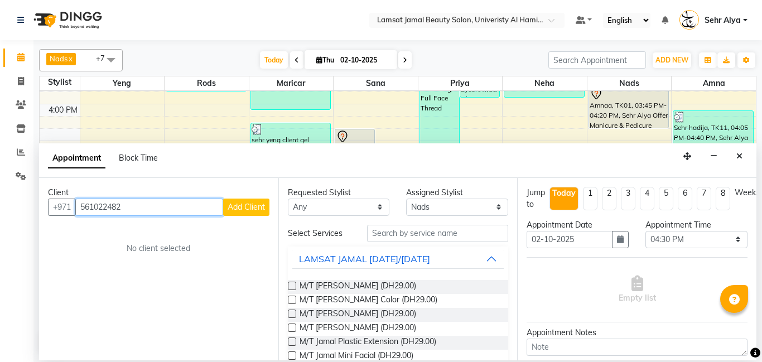
type input "561022482"
click at [239, 202] on span "Add Client" at bounding box center [246, 207] width 37 height 10
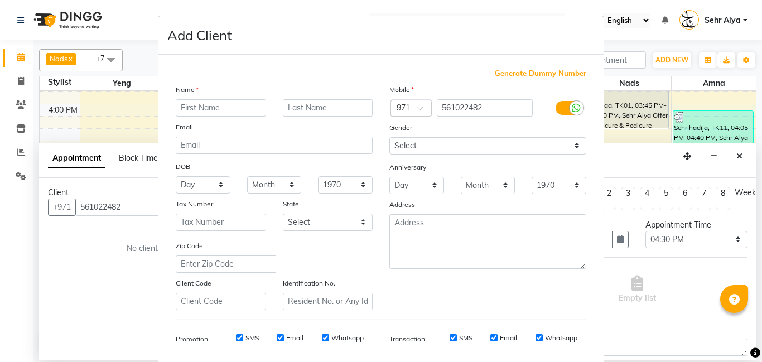
click at [223, 110] on input "text" at bounding box center [221, 107] width 90 height 17
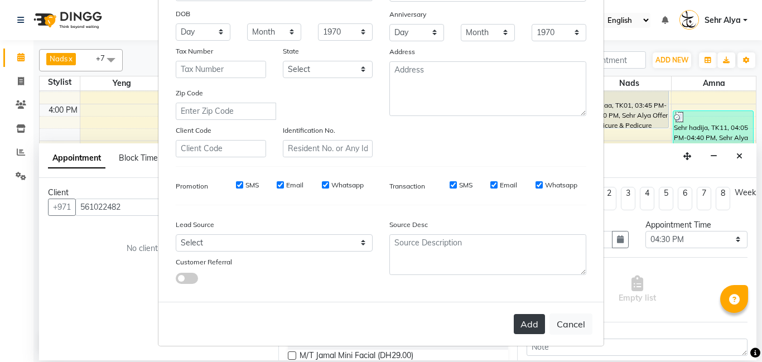
type input "sehr walk in ombre nadia client"
click at [531, 319] on button "Add" at bounding box center [529, 324] width 31 height 20
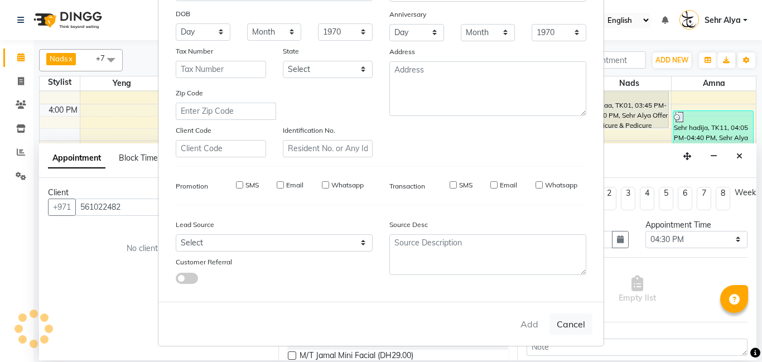
type input "56*****82"
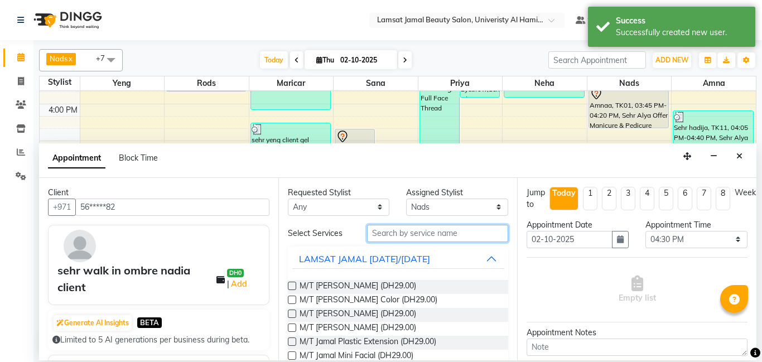
click at [421, 235] on input "text" at bounding box center [438, 233] width 142 height 17
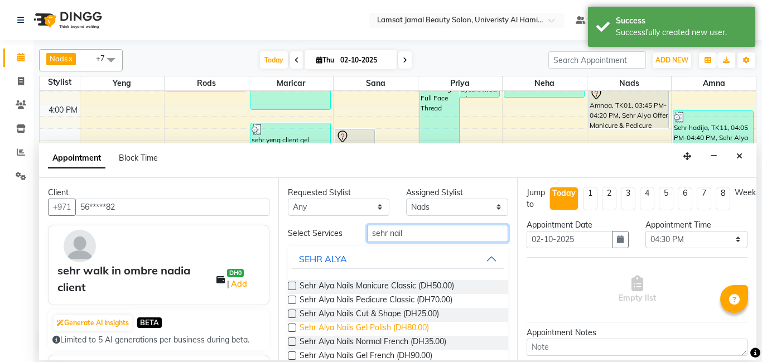
scroll to position [34, 0]
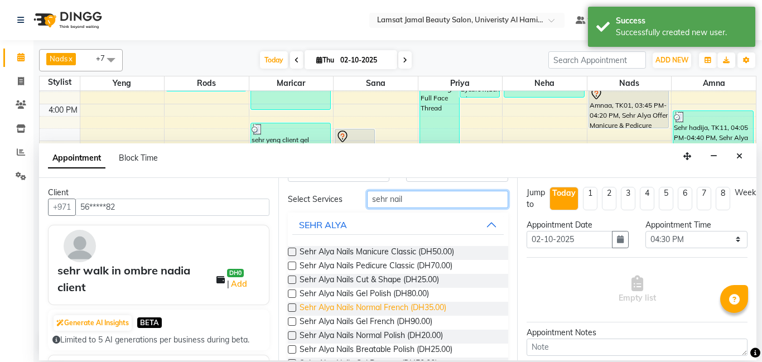
type input "sehr nail"
click at [427, 303] on span "Sehr Alya Nails Normal French (DH35.00)" at bounding box center [373, 309] width 147 height 14
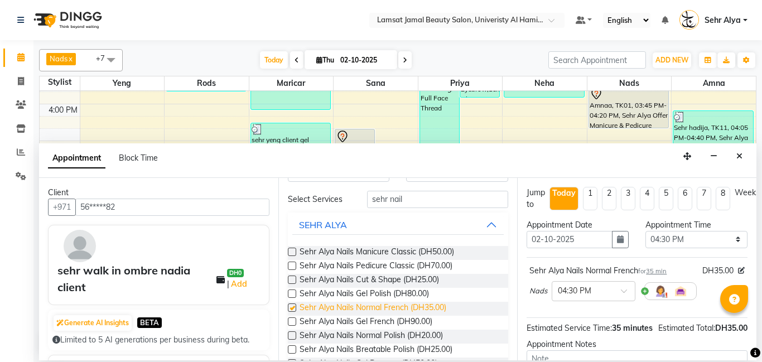
checkbox input "false"
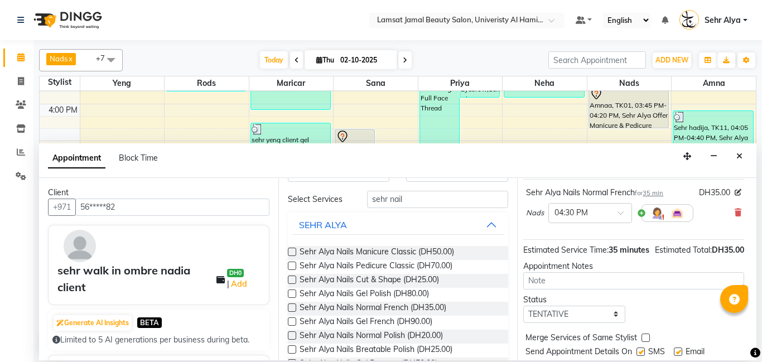
scroll to position [8, 4]
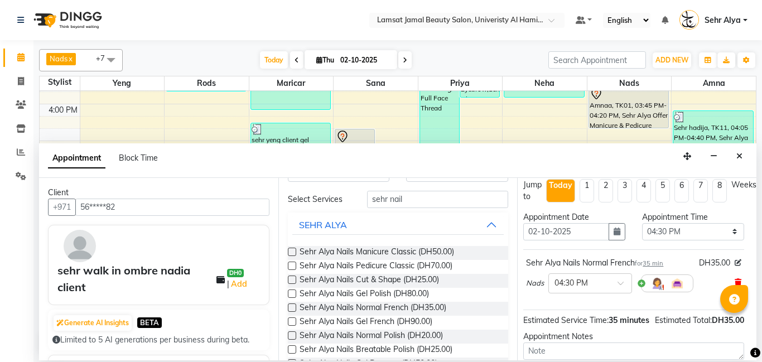
click at [738, 279] on icon at bounding box center [738, 283] width 7 height 8
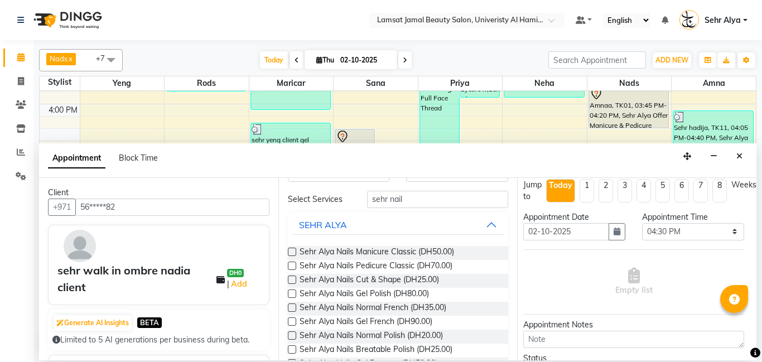
click at [467, 251] on div "Sehr Alya Nails Manicure Classic (DH50.00)" at bounding box center [398, 253] width 221 height 14
click at [384, 254] on span "Sehr Alya Nails Manicure Classic (DH50.00)" at bounding box center [377, 253] width 155 height 14
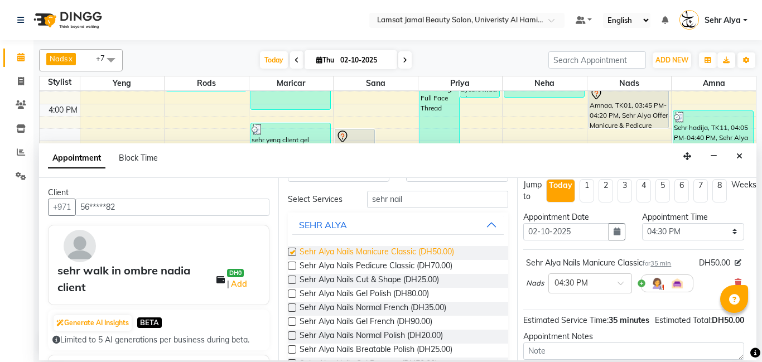
checkbox input "false"
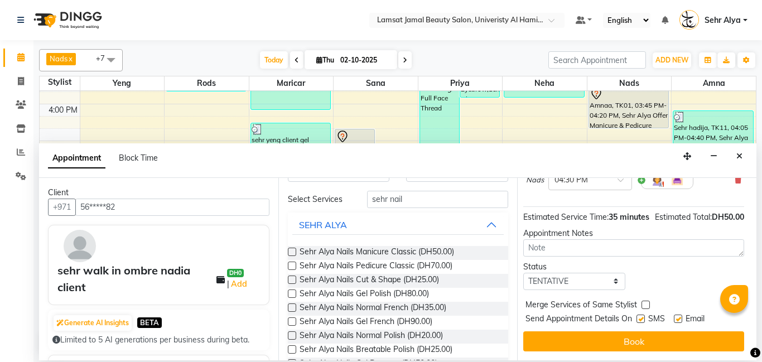
click at [645, 304] on label at bounding box center [646, 305] width 8 height 8
click at [645, 304] on input "checkbox" at bounding box center [645, 305] width 7 height 7
checkbox input "true"
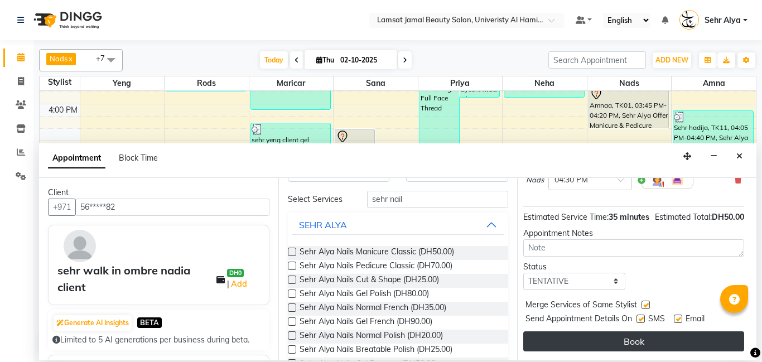
click at [633, 343] on button "Book" at bounding box center [633, 341] width 221 height 20
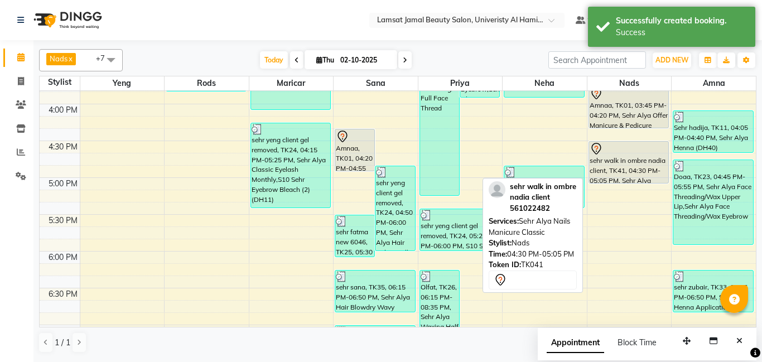
click at [634, 157] on div "sehr walk in ombre nadia client, TK41, 04:30 PM-05:05 PM, Sehr Alya Nails Manic…" at bounding box center [629, 162] width 80 height 41
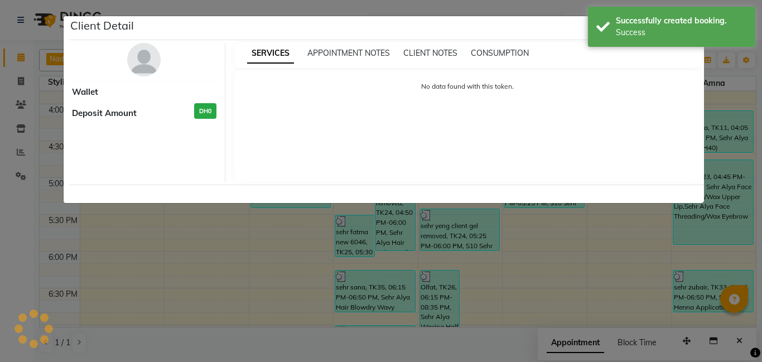
select select "7"
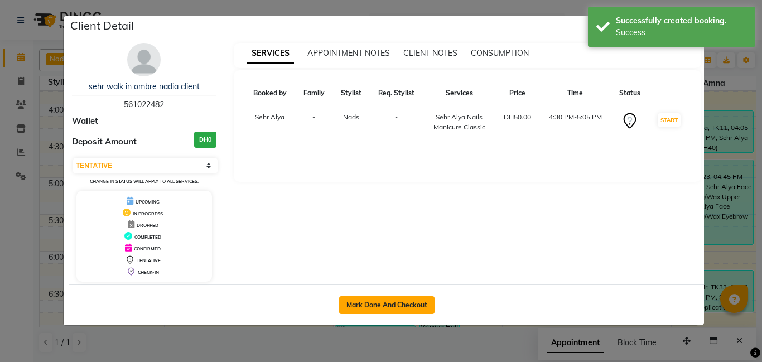
click at [381, 307] on button "Mark Done And Checkout" at bounding box center [386, 305] width 95 height 18
select select "service"
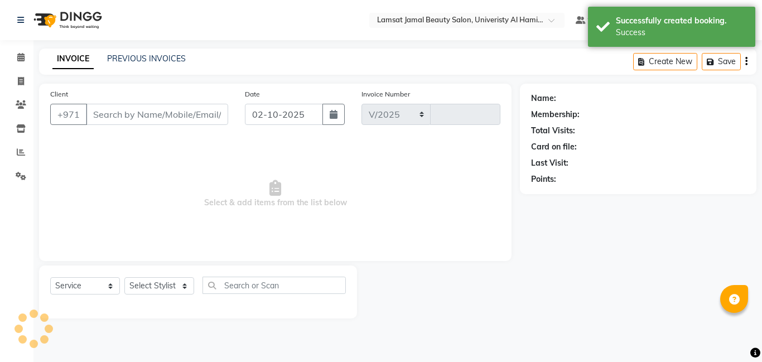
select select "8294"
type input "4042"
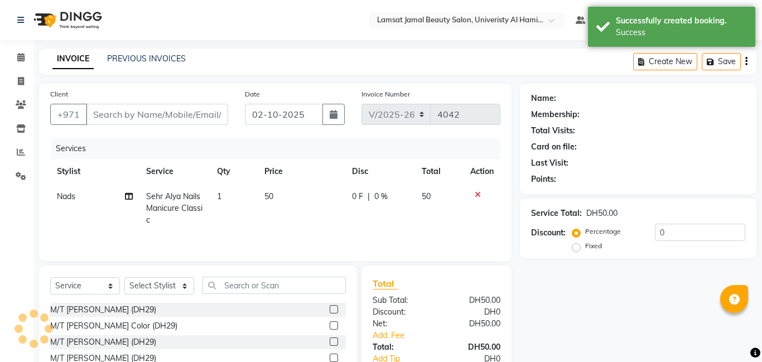
type input "56*****82"
select select "79915"
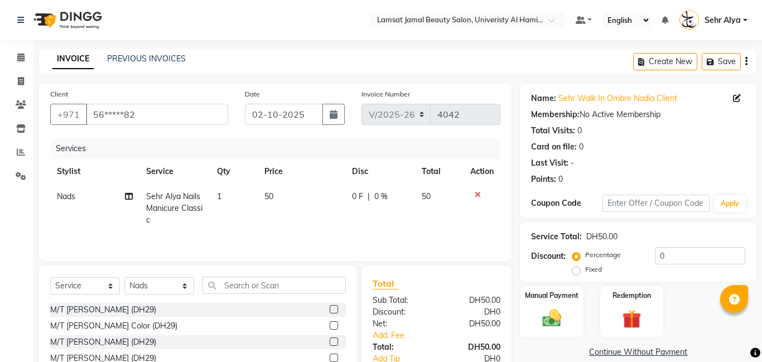
click at [271, 194] on span "50" at bounding box center [269, 196] width 9 height 10
select select "79915"
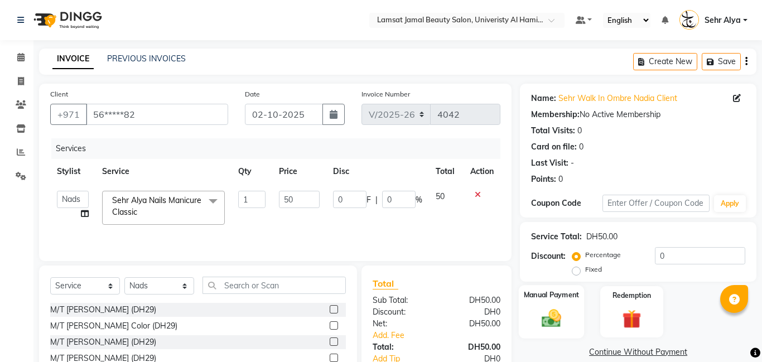
click at [562, 300] on label "Manual Payment" at bounding box center [552, 295] width 56 height 11
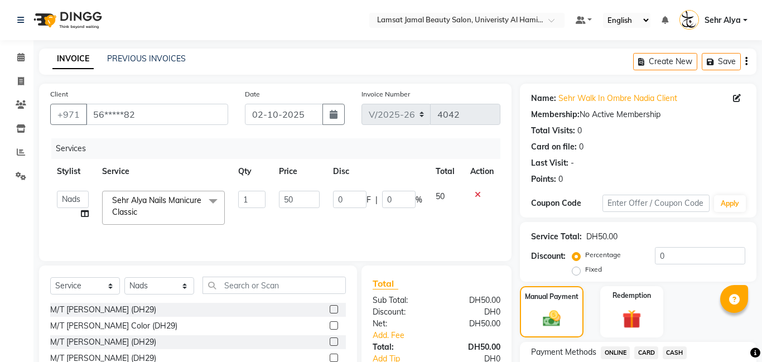
click at [646, 350] on span "CARD" at bounding box center [647, 353] width 24 height 13
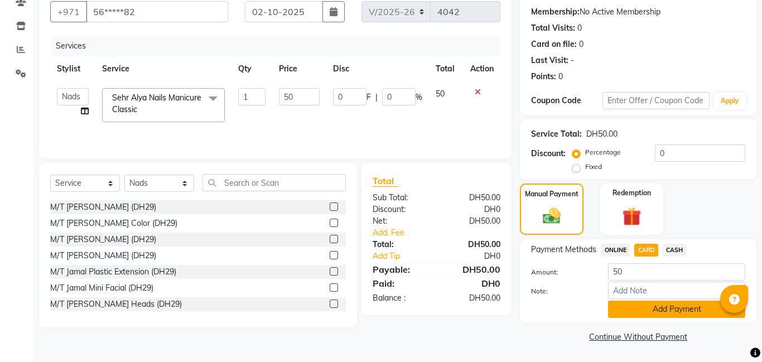
click at [671, 302] on button "Add Payment" at bounding box center [676, 309] width 137 height 17
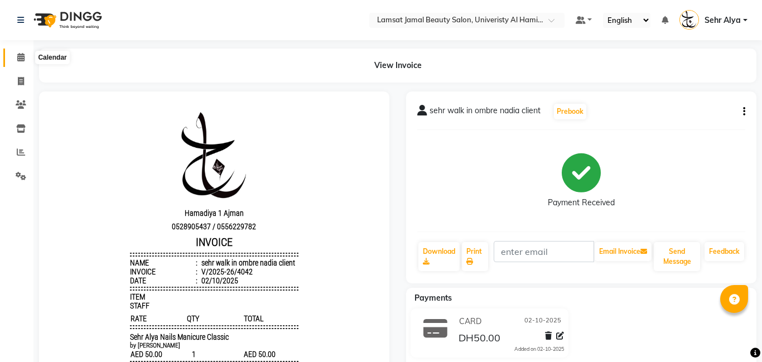
click at [25, 56] on span at bounding box center [21, 57] width 20 height 13
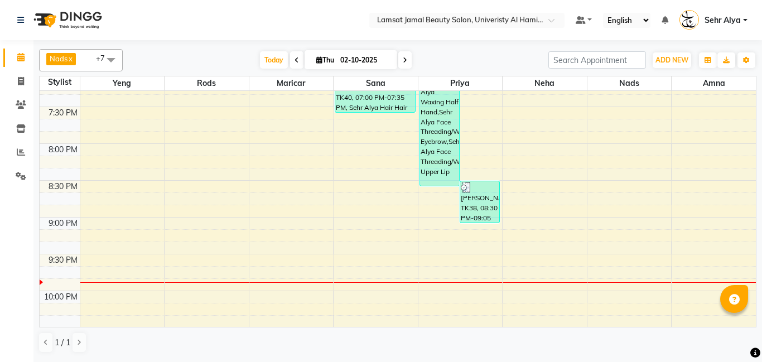
scroll to position [758, 0]
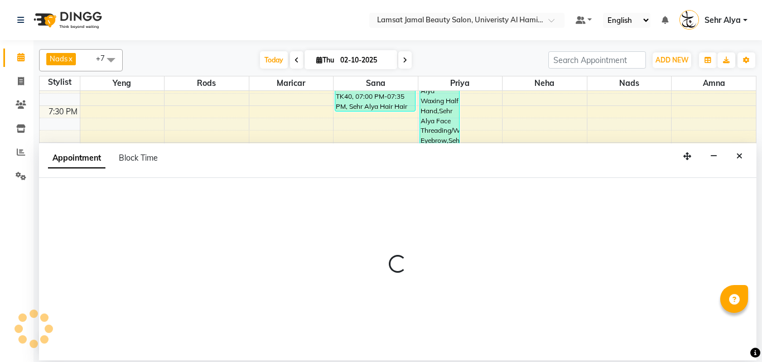
select select "79913"
select select "tentative"
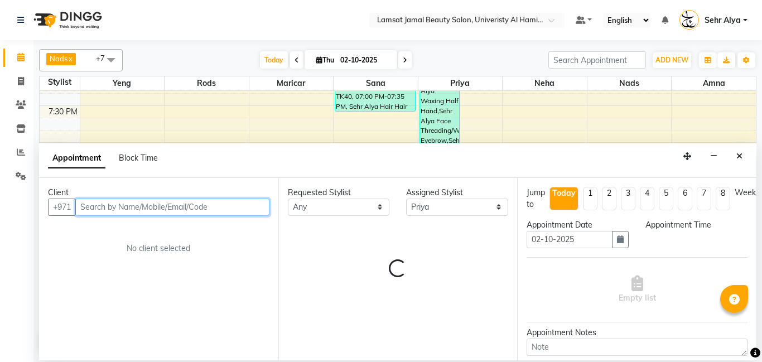
select select "1230"
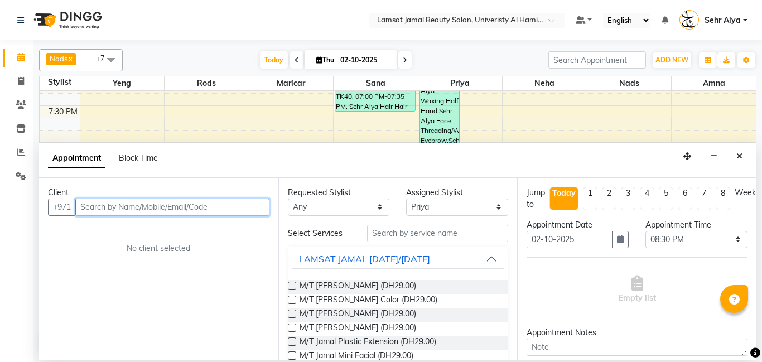
click at [128, 209] on input "text" at bounding box center [172, 207] width 194 height 17
type input "6"
type input "568909900"
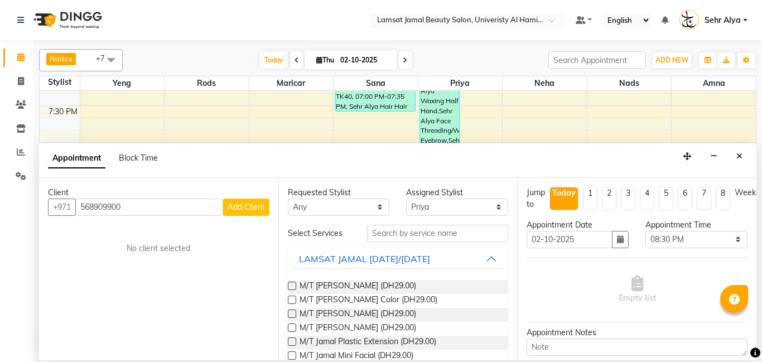
click at [254, 209] on span "Add Client" at bounding box center [246, 207] width 37 height 10
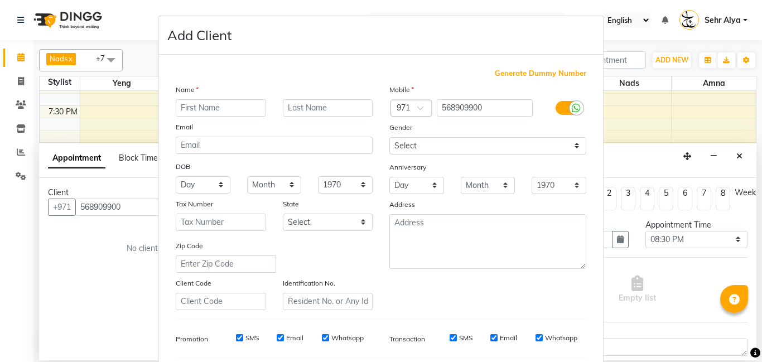
click at [246, 108] on input "text" at bounding box center [221, 107] width 90 height 17
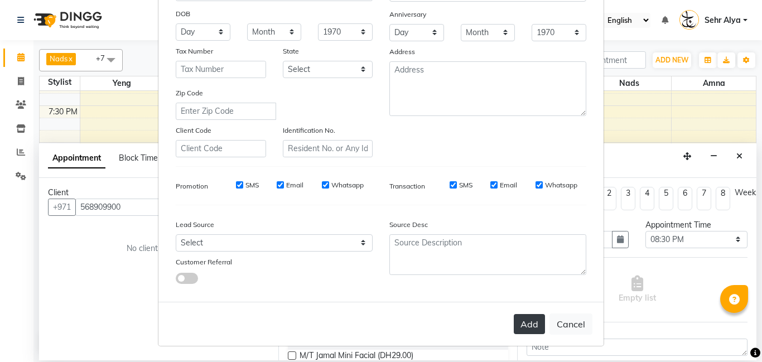
type input "sehr priya client walk in"
click at [526, 326] on button "Add" at bounding box center [529, 324] width 31 height 20
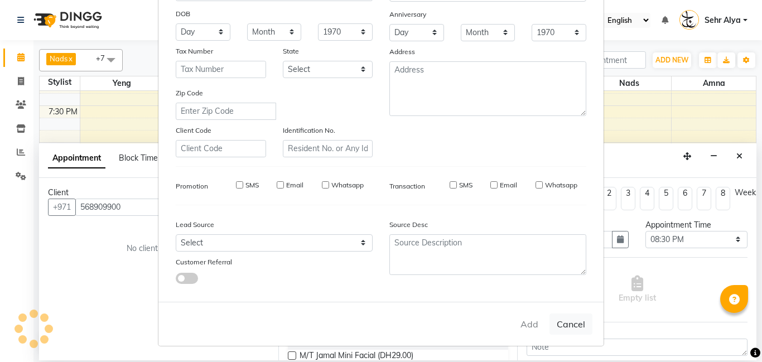
type input "56*****00"
select select
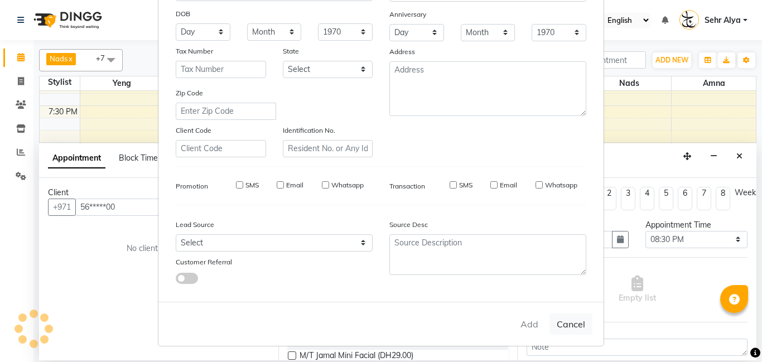
select select
checkbox input "false"
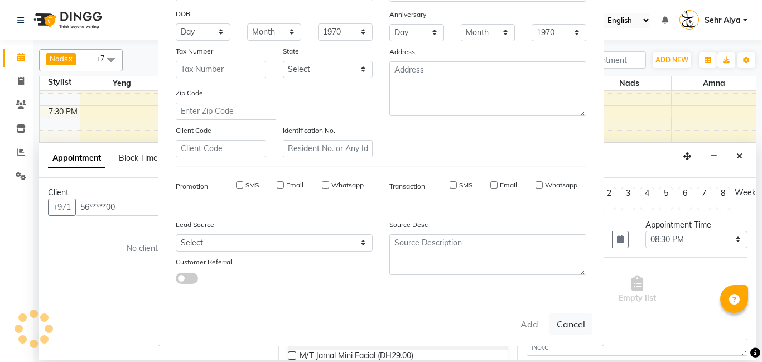
checkbox input "false"
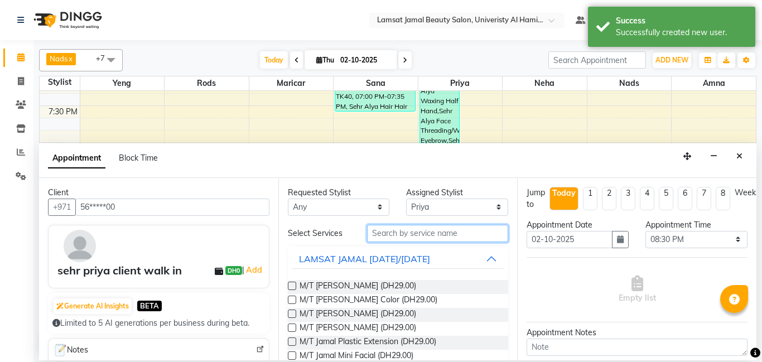
click at [448, 232] on input "text" at bounding box center [438, 233] width 142 height 17
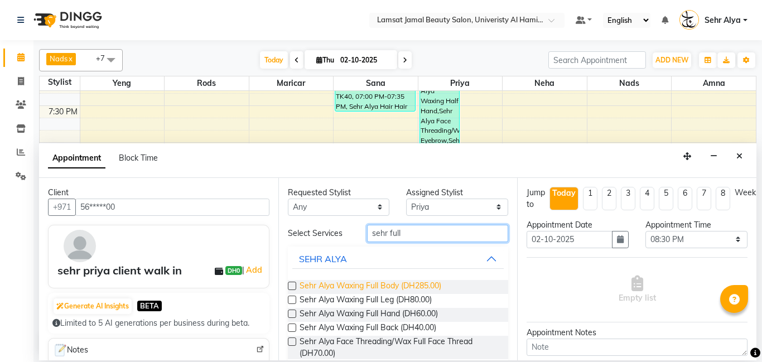
scroll to position [21, 0]
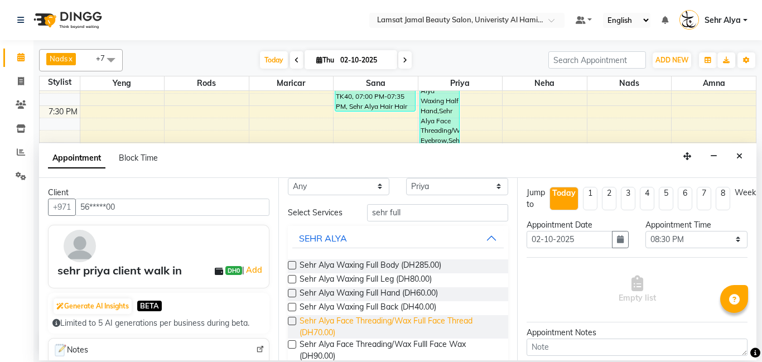
click at [413, 322] on span "Sehr Alya Face Threading/Wax Full Face Thread (DH70.00)" at bounding box center [400, 326] width 200 height 23
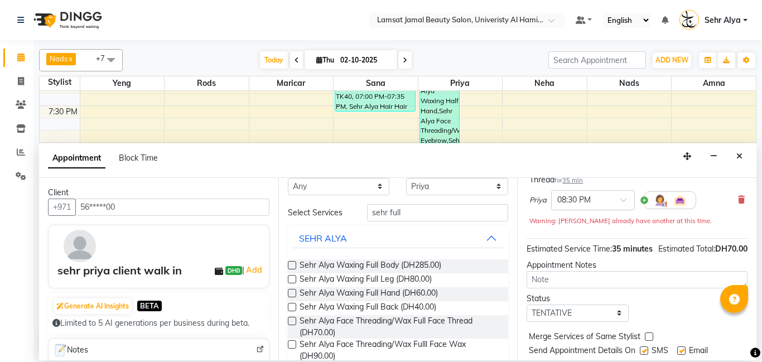
scroll to position [146, 0]
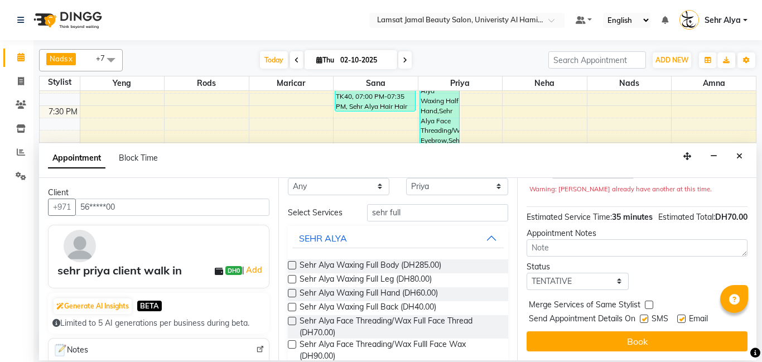
click at [648, 304] on label at bounding box center [649, 305] width 8 height 8
click at [648, 304] on input "checkbox" at bounding box center [648, 305] width 7 height 7
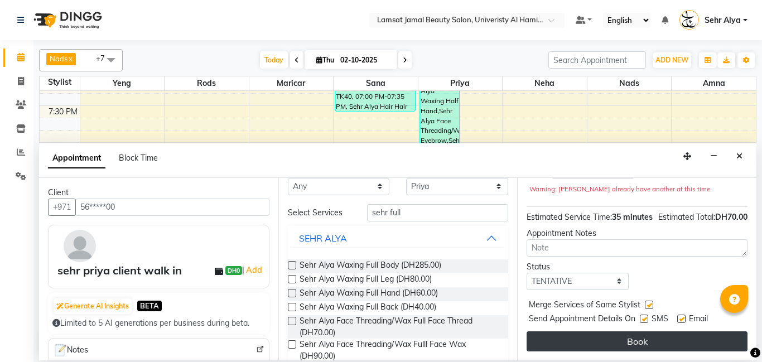
click at [640, 334] on button "Book" at bounding box center [637, 341] width 221 height 20
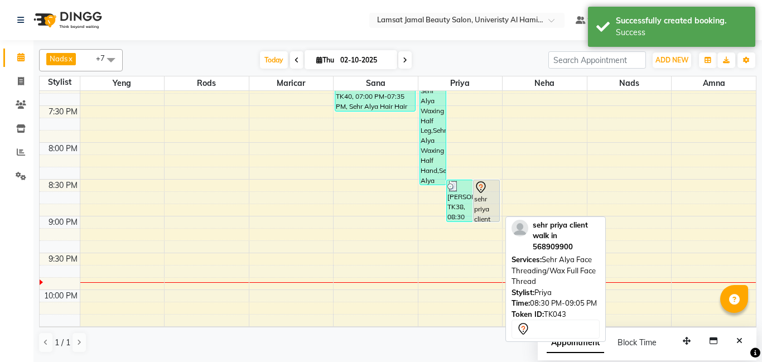
click at [484, 206] on div "sehr priya client walk in, TK43, 08:30 PM-09:05 PM, Sehr Alya Face Threading/Wa…" at bounding box center [487, 200] width 26 height 41
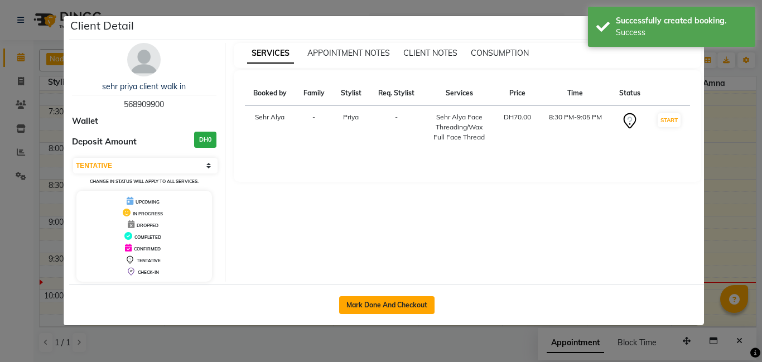
click at [379, 305] on button "Mark Done And Checkout" at bounding box center [386, 305] width 95 height 18
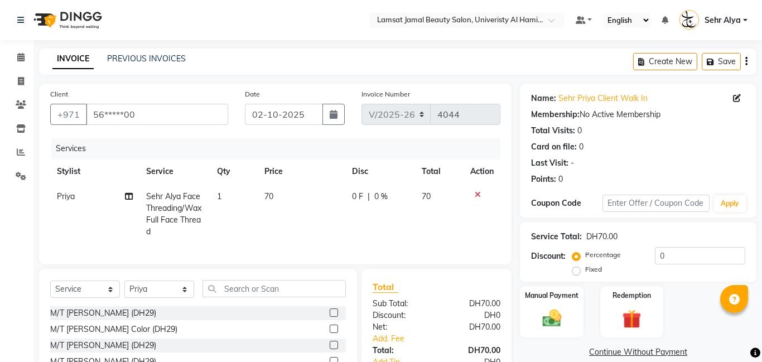
click at [272, 198] on span "70" at bounding box center [269, 196] width 9 height 10
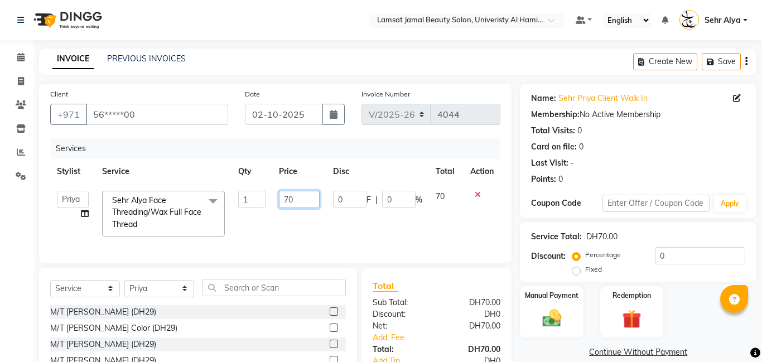
click at [303, 198] on input "70" at bounding box center [299, 199] width 41 height 17
click at [545, 320] on img at bounding box center [552, 318] width 32 height 23
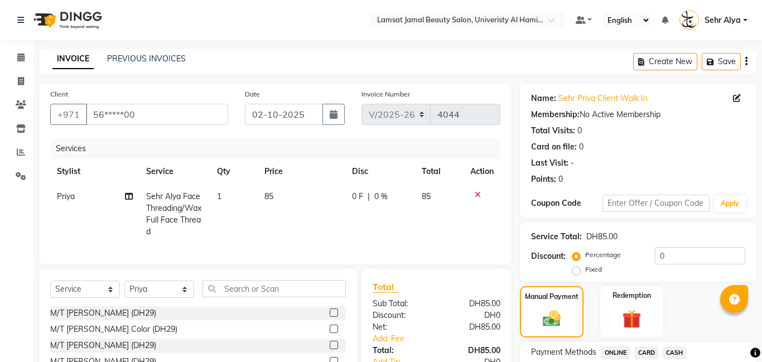
click at [647, 354] on span "CARD" at bounding box center [647, 353] width 24 height 13
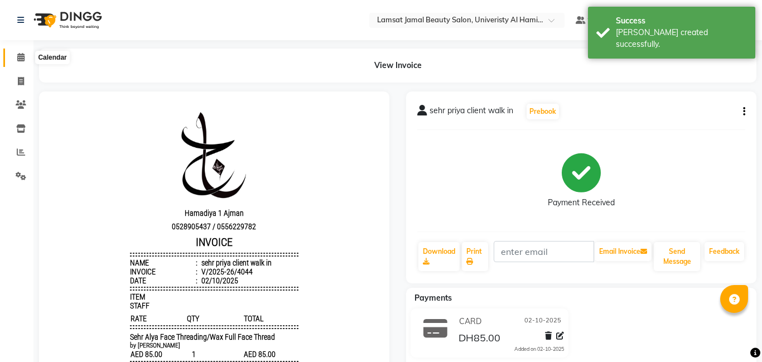
click at [17, 54] on icon at bounding box center [20, 57] width 7 height 8
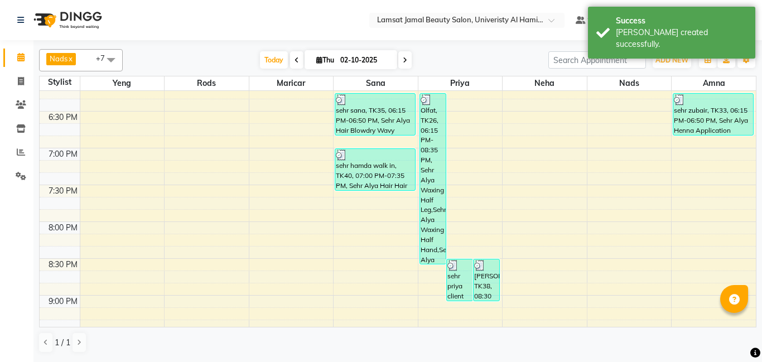
scroll to position [685, 0]
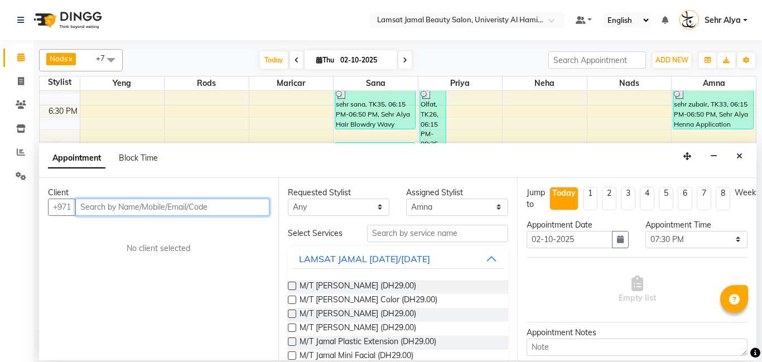
click at [180, 206] on input "text" at bounding box center [172, 207] width 194 height 17
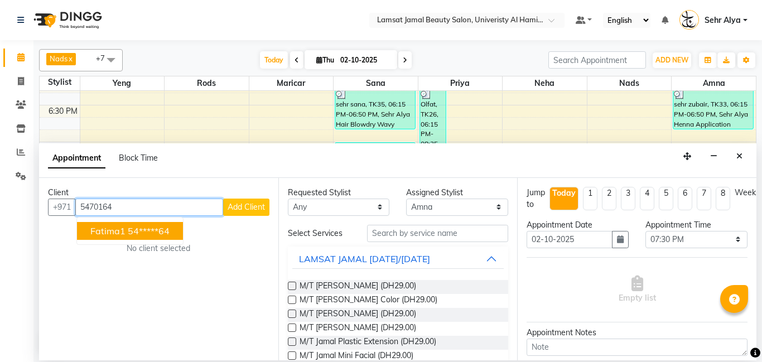
click at [132, 229] on ngb-highlight "54*****64" at bounding box center [149, 230] width 42 height 11
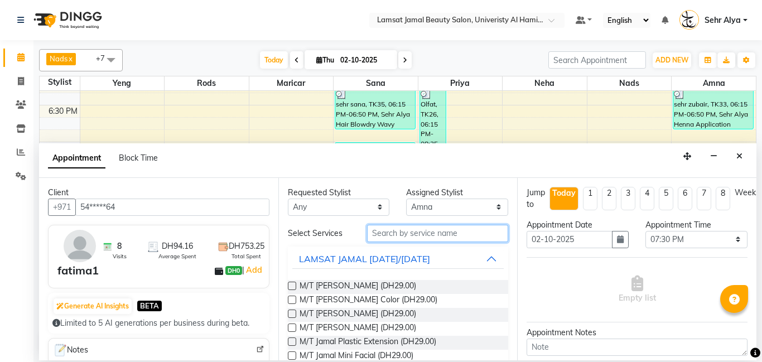
click at [403, 233] on input "text" at bounding box center [438, 233] width 142 height 17
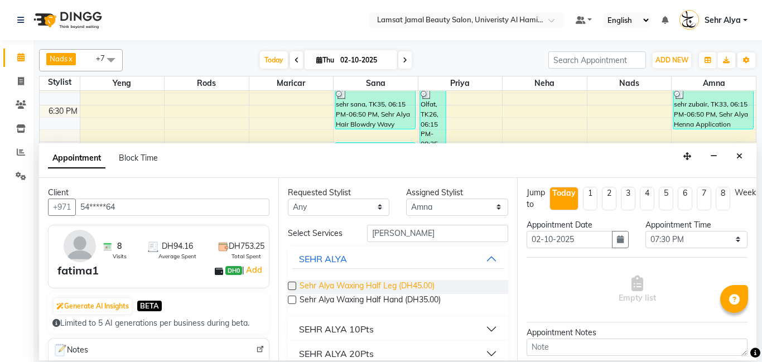
click at [335, 283] on span "Sehr Alya Waxing Half Leg (DH45.00)" at bounding box center [367, 287] width 135 height 14
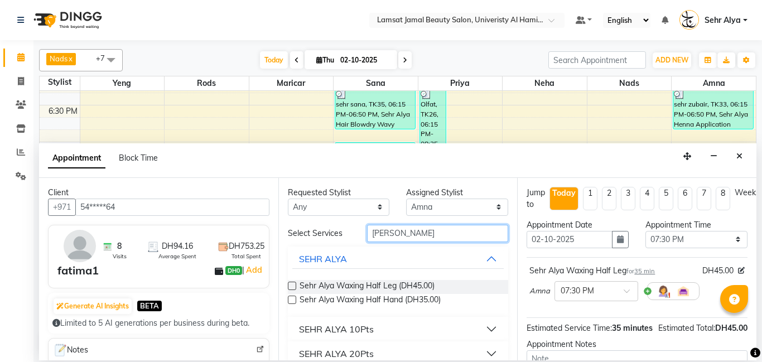
click at [409, 229] on input "[PERSON_NAME]" at bounding box center [438, 233] width 142 height 17
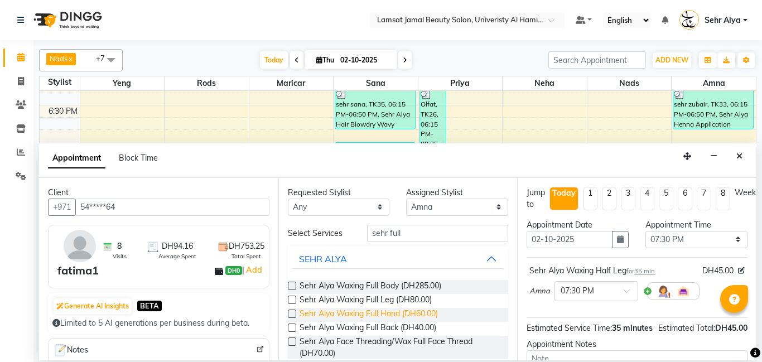
click at [400, 310] on span "Sehr Alya Waxing Full Hand (DH60.00)" at bounding box center [369, 315] width 138 height 14
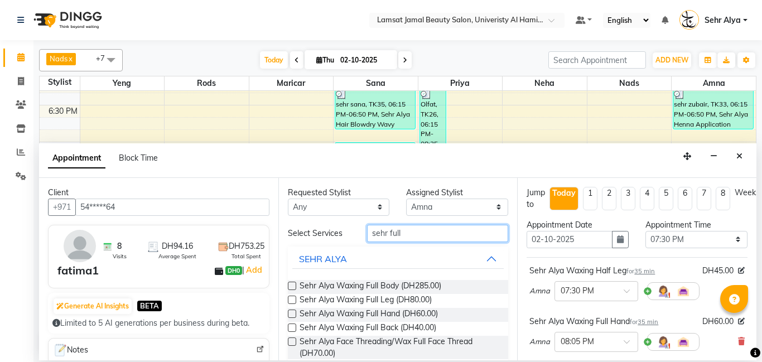
click at [413, 235] on input "sehr full" at bounding box center [438, 233] width 142 height 17
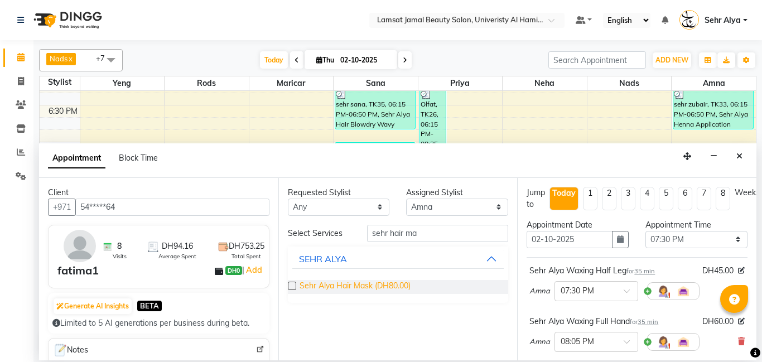
click at [359, 283] on span "Sehr Alya Hair Mask (DH80.00)" at bounding box center [355, 287] width 111 height 14
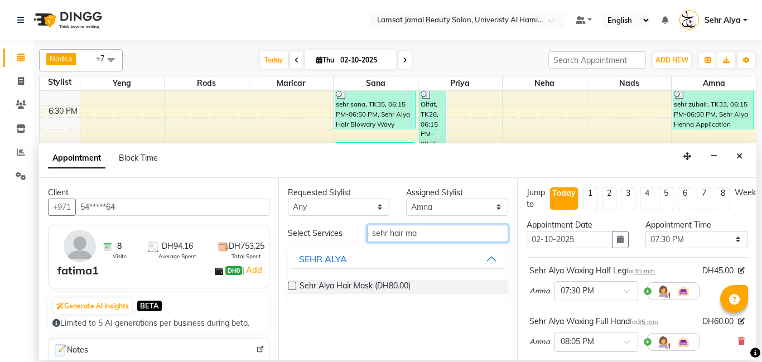
click at [434, 233] on input "sehr hair ma" at bounding box center [438, 233] width 142 height 17
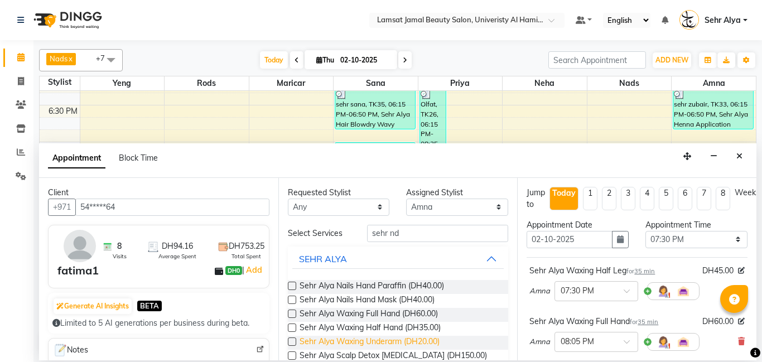
click at [381, 345] on span "Sehr Alya Waxing Underarm (DH20.00)" at bounding box center [370, 343] width 140 height 14
click at [459, 206] on select "Select [PERSON_NAME] Amna [PERSON_NAME] [PERSON_NAME] Ebda Lamsat [PERSON_NAME]…" at bounding box center [457, 207] width 102 height 17
click at [406, 199] on select "Select [PERSON_NAME] Amna [PERSON_NAME] [PERSON_NAME] Ebda Lamsat [PERSON_NAME]…" at bounding box center [457, 207] width 102 height 17
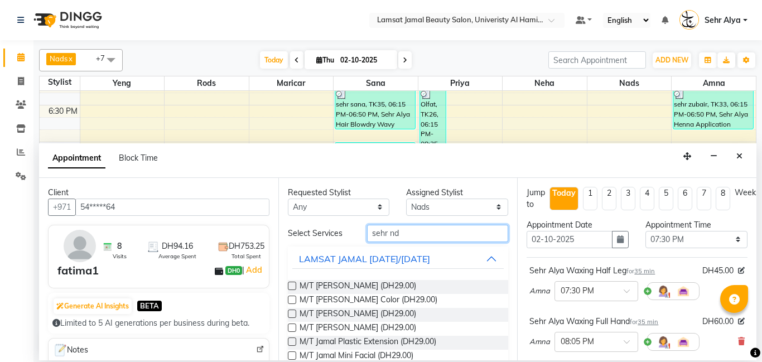
click at [434, 231] on input "sehr nd" at bounding box center [438, 233] width 142 height 17
click at [429, 233] on input "sehr" at bounding box center [438, 233] width 142 height 17
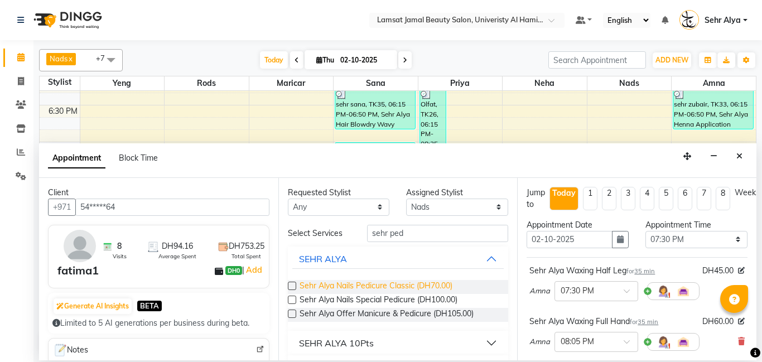
click at [426, 283] on span "Sehr Alya Nails Pedicure Classic (DH70.00)" at bounding box center [376, 287] width 153 height 14
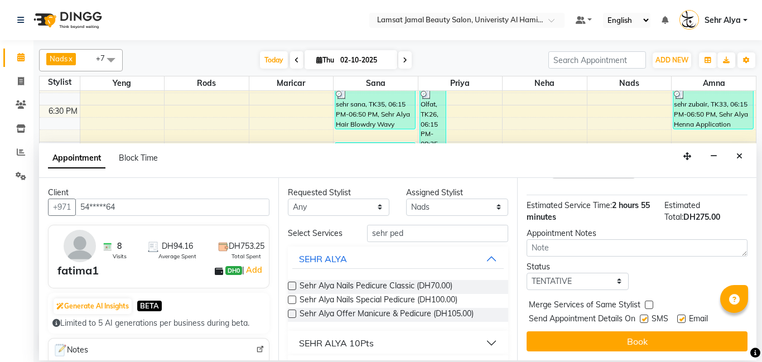
click at [646, 304] on label at bounding box center [649, 305] width 8 height 8
click at [646, 304] on input "checkbox" at bounding box center [648, 305] width 7 height 7
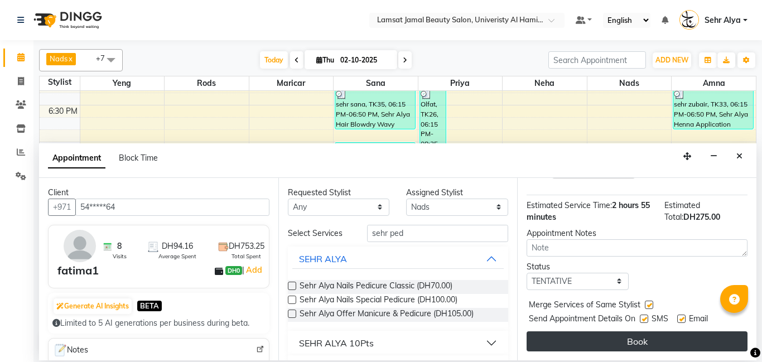
click at [632, 338] on button "Book" at bounding box center [637, 341] width 221 height 20
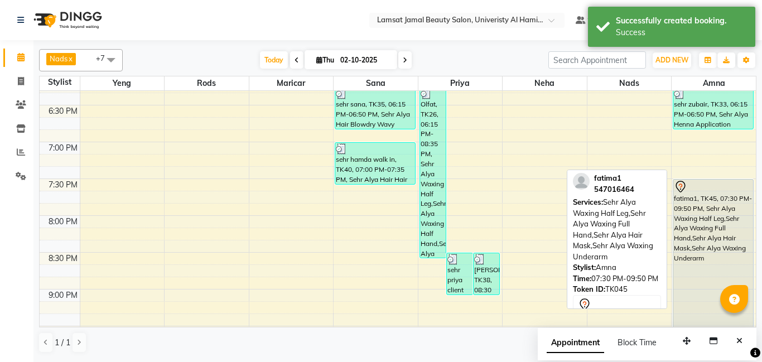
click at [708, 217] on div "fatima1, TK45, 07:30 PM-09:50 PM, Sehr Alya Waxing Half Leg,Sehr Alya Waxing Fu…" at bounding box center [714, 265] width 80 height 170
click at [729, 246] on div "fatima1, TK45, 07:30 PM-09:50 PM, Sehr Alya Waxing Half Leg,Sehr Alya Waxing Fu…" at bounding box center [714, 265] width 80 height 170
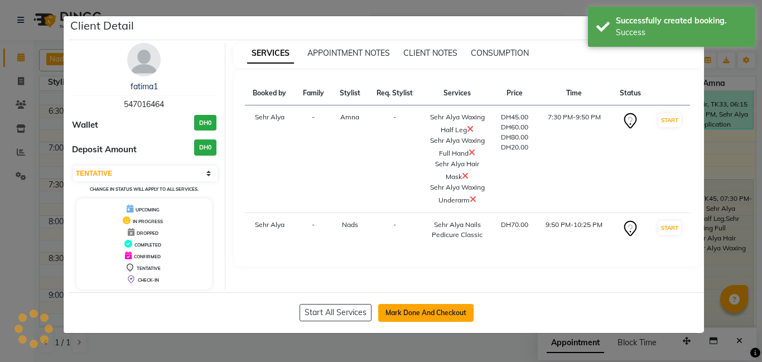
click at [414, 310] on button "Mark Done And Checkout" at bounding box center [425, 313] width 95 height 18
click at [424, 312] on button "Mark Done And Checkout" at bounding box center [425, 313] width 95 height 18
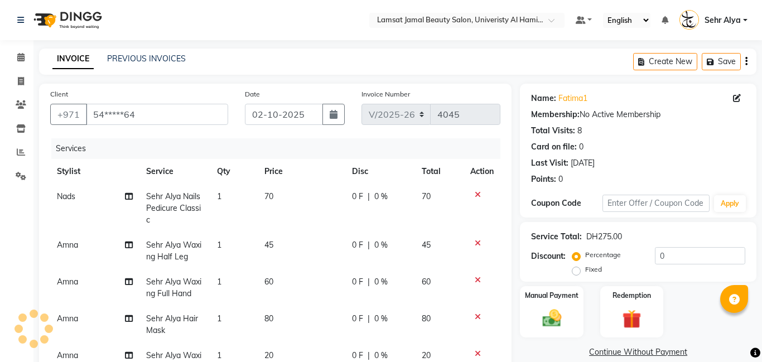
scroll to position [19, 0]
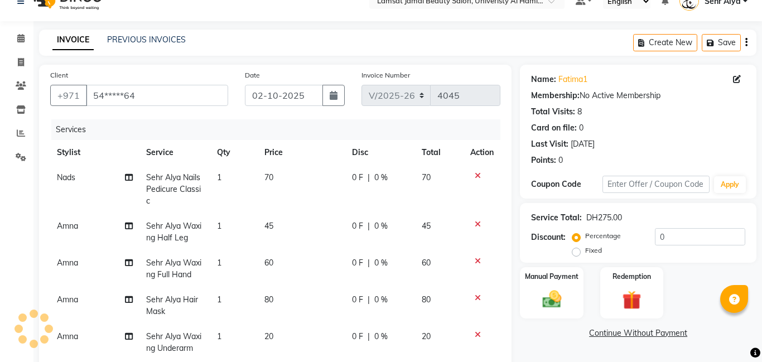
click at [271, 300] on span "80" at bounding box center [269, 300] width 9 height 10
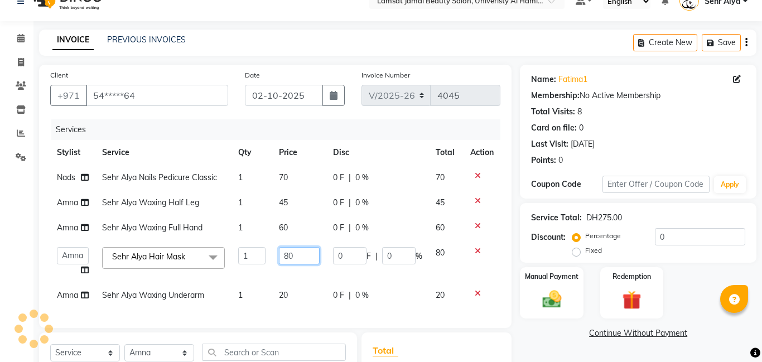
click at [301, 254] on input "80" at bounding box center [299, 255] width 41 height 17
click at [284, 225] on tbody "Nads Sehr Alya Nails Pedicure Classic 1 70 0 F | 0 % 70 [PERSON_NAME] Alya Waxi…" at bounding box center [275, 236] width 450 height 143
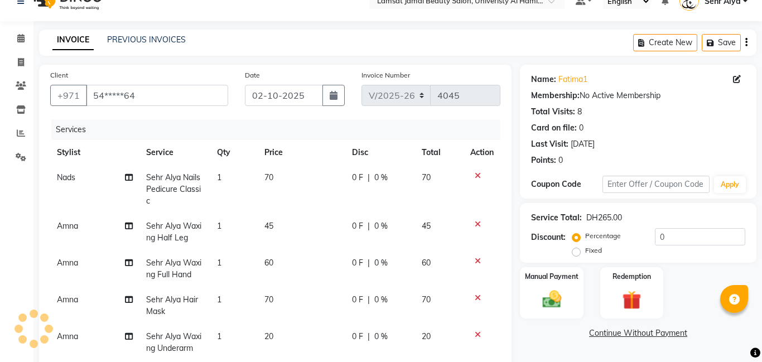
click at [269, 259] on span "60" at bounding box center [269, 263] width 9 height 10
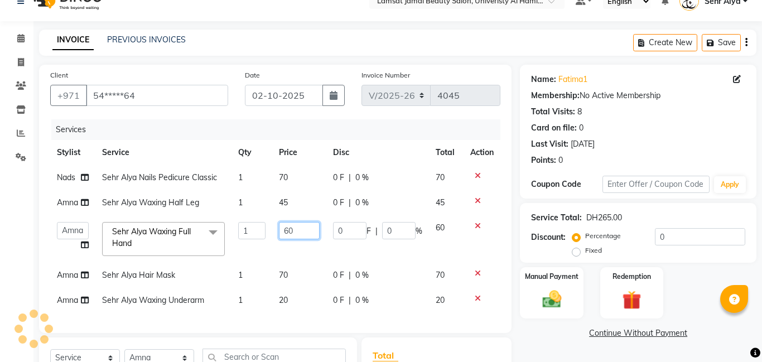
click at [303, 234] on input "60" at bounding box center [299, 230] width 41 height 17
click at [549, 279] on label "Manual Payment" at bounding box center [552, 276] width 56 height 11
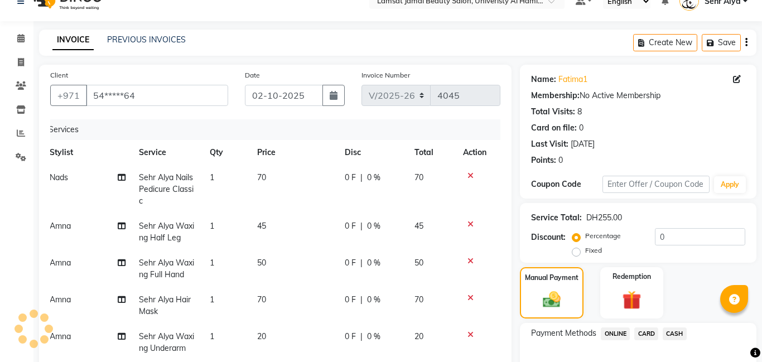
scroll to position [99, 0]
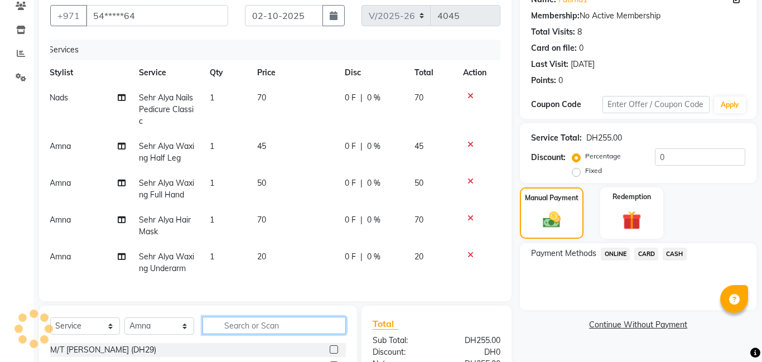
click at [272, 322] on input "text" at bounding box center [274, 325] width 143 height 17
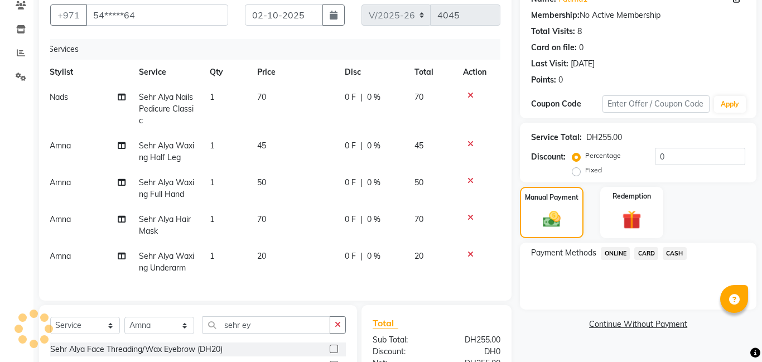
click at [333, 349] on label at bounding box center [334, 349] width 8 height 8
click at [333, 349] on input "checkbox" at bounding box center [333, 349] width 7 height 7
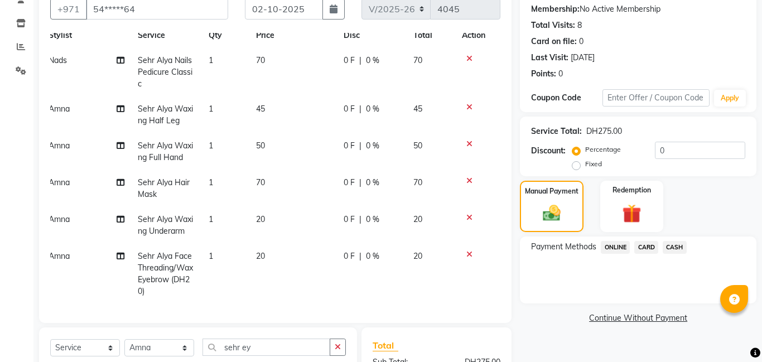
scroll to position [32, 8]
click at [647, 243] on span "CARD" at bounding box center [647, 247] width 24 height 13
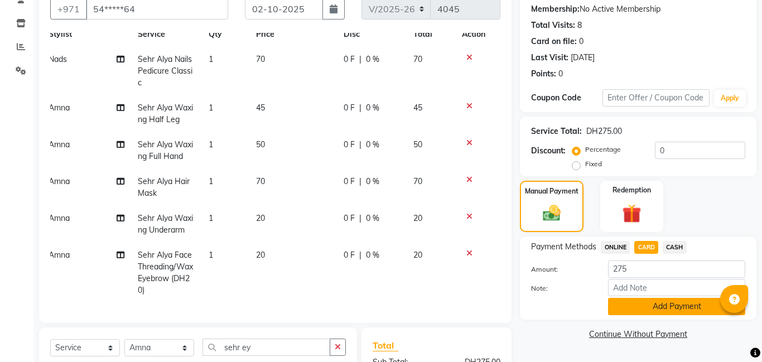
click at [687, 298] on button "Add Payment" at bounding box center [676, 306] width 137 height 17
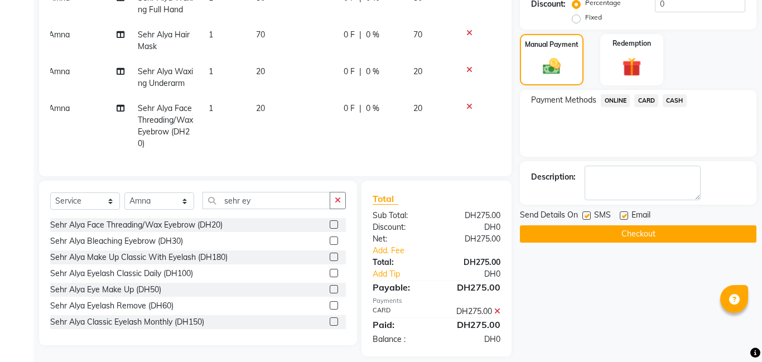
scroll to position [263, 0]
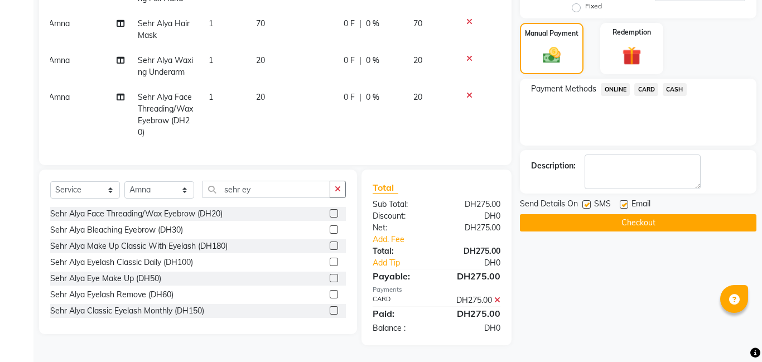
click at [644, 218] on button "Checkout" at bounding box center [638, 222] width 237 height 17
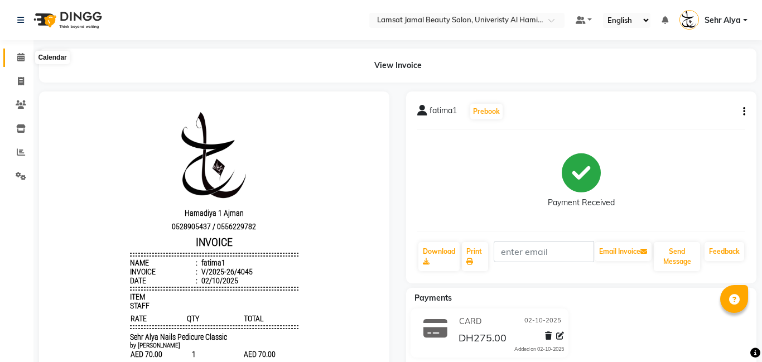
click at [22, 55] on icon at bounding box center [20, 57] width 7 height 8
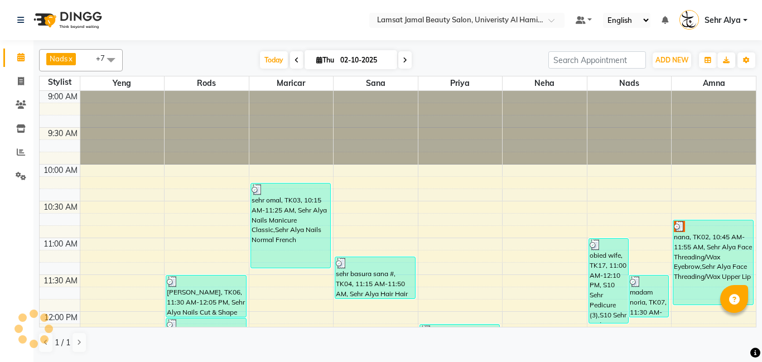
scroll to position [731, 0]
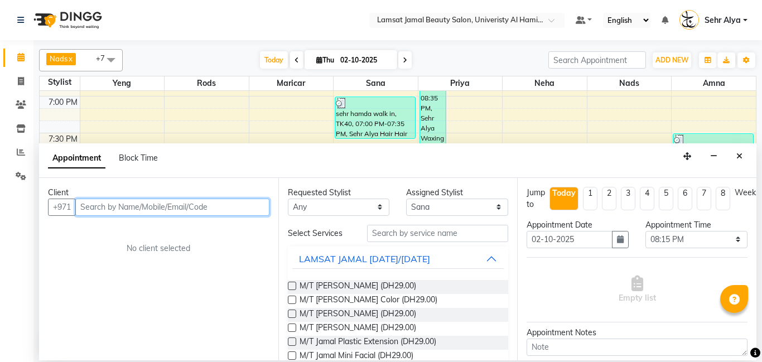
click at [229, 204] on input "text" at bounding box center [172, 207] width 194 height 17
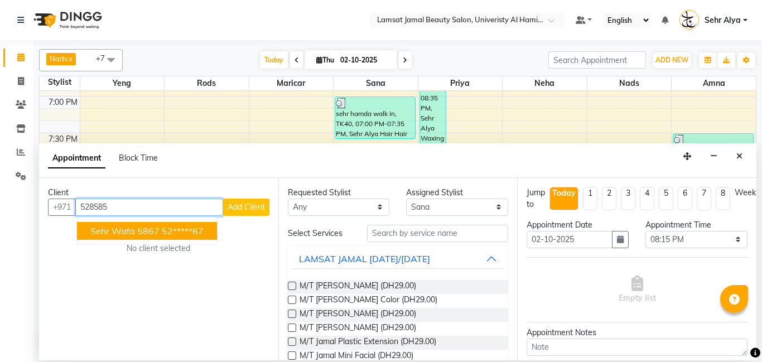
click at [195, 223] on button "sehr wafa 5867 52*****67" at bounding box center [147, 231] width 140 height 18
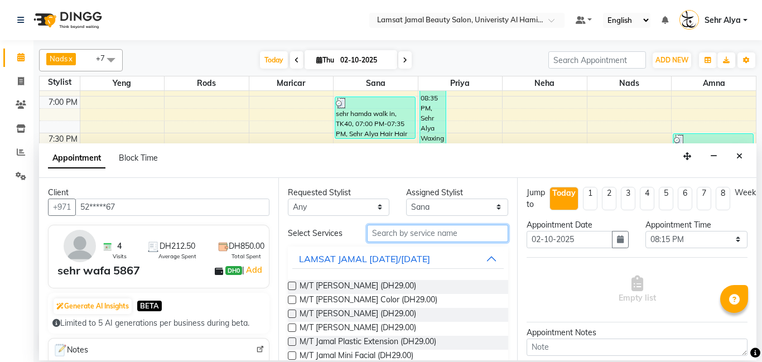
click at [388, 239] on input "text" at bounding box center [438, 233] width 142 height 17
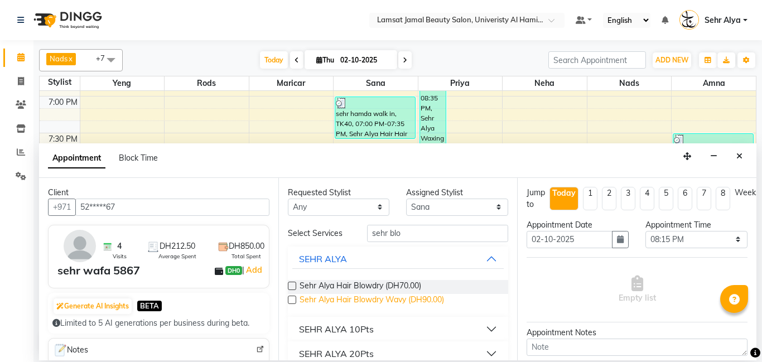
click at [339, 300] on span "Sehr Alya Hair Blowdry Wavy (DH90.00)" at bounding box center [372, 301] width 145 height 14
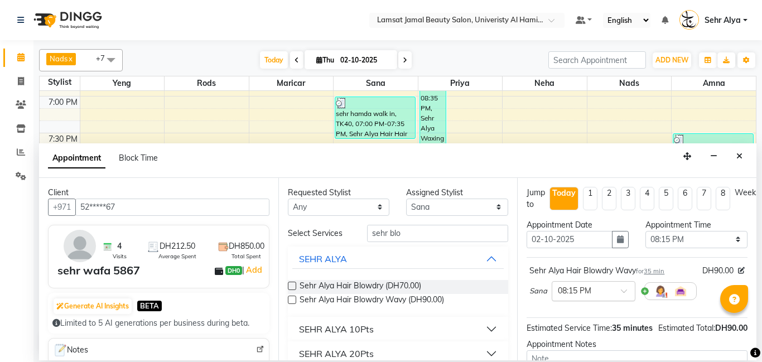
scroll to position [123, 0]
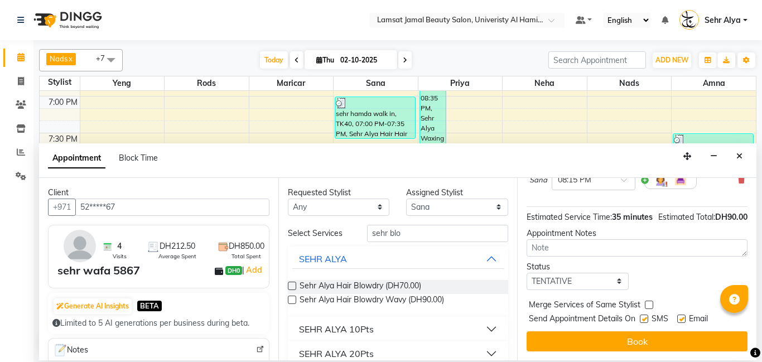
click at [648, 303] on label at bounding box center [649, 305] width 8 height 8
click at [648, 303] on input "checkbox" at bounding box center [648, 305] width 7 height 7
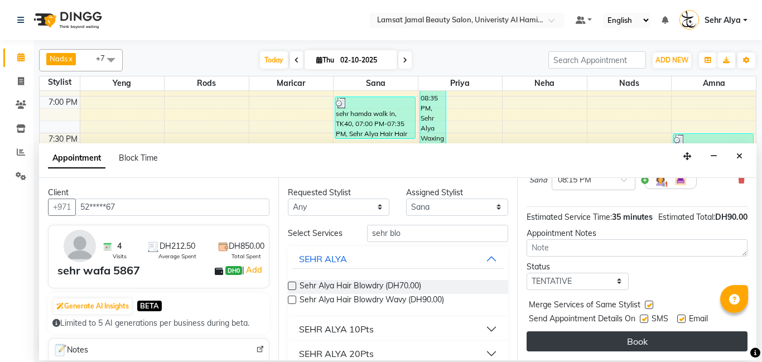
click at [638, 337] on button "Book" at bounding box center [637, 341] width 221 height 20
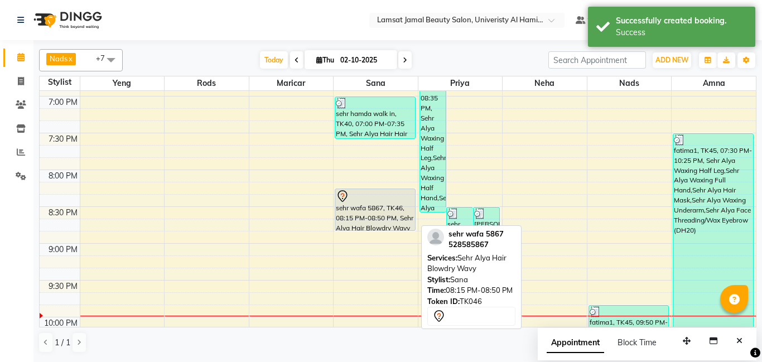
click at [386, 210] on div "sehr wafa 5867, TK46, 08:15 PM-08:50 PM, Sehr Alya Hair Blowdry Wavy" at bounding box center [375, 209] width 80 height 41
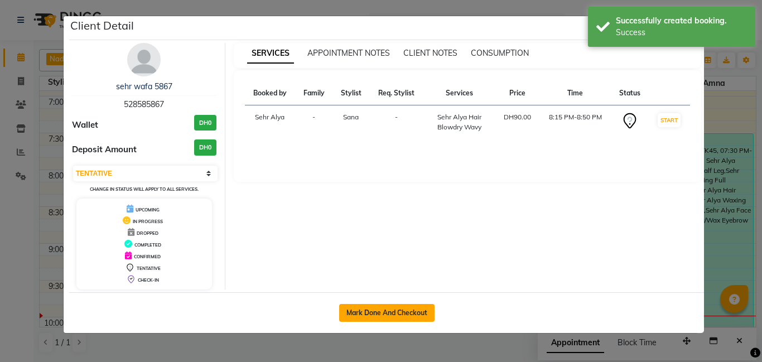
click at [385, 314] on button "Mark Done And Checkout" at bounding box center [386, 313] width 95 height 18
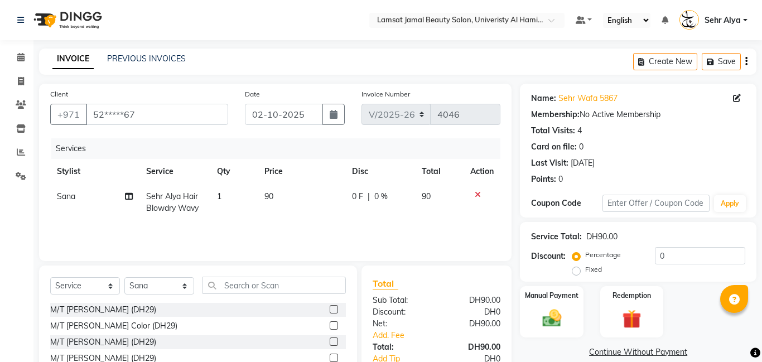
click at [277, 195] on td "90" at bounding box center [302, 202] width 88 height 37
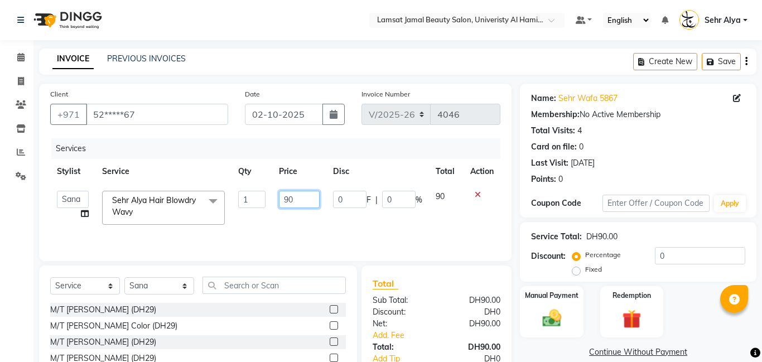
click at [304, 200] on input "90" at bounding box center [299, 199] width 41 height 17
click at [582, 324] on div "Manual Payment" at bounding box center [552, 312] width 66 height 54
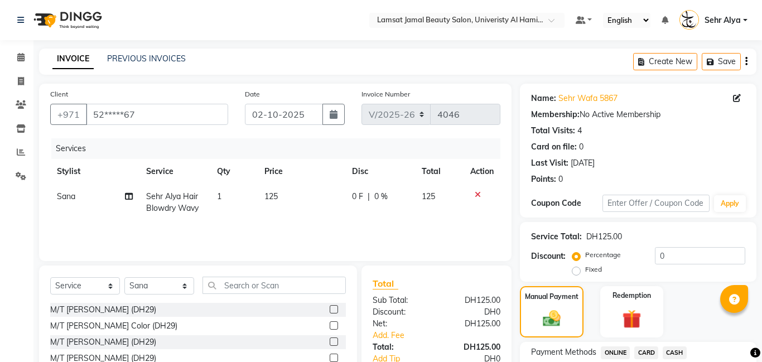
click at [648, 347] on span "CARD" at bounding box center [647, 353] width 24 height 13
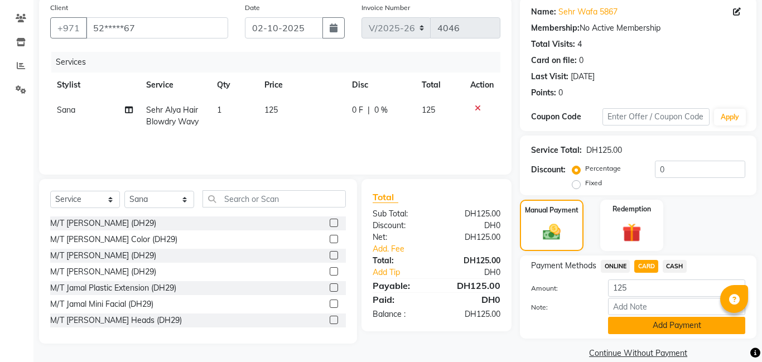
click at [648, 326] on button "Add Payment" at bounding box center [676, 325] width 137 height 17
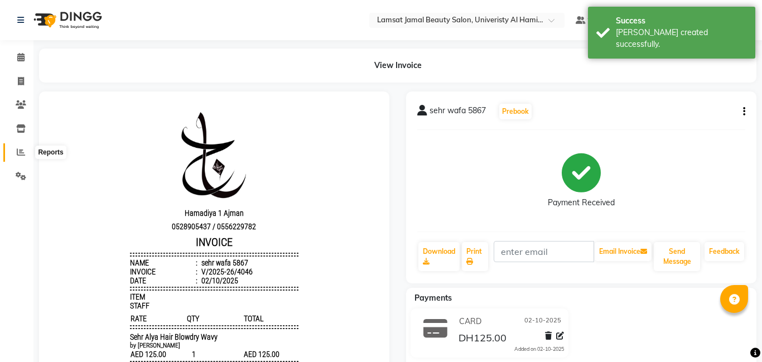
click at [22, 153] on icon at bounding box center [21, 152] width 8 height 8
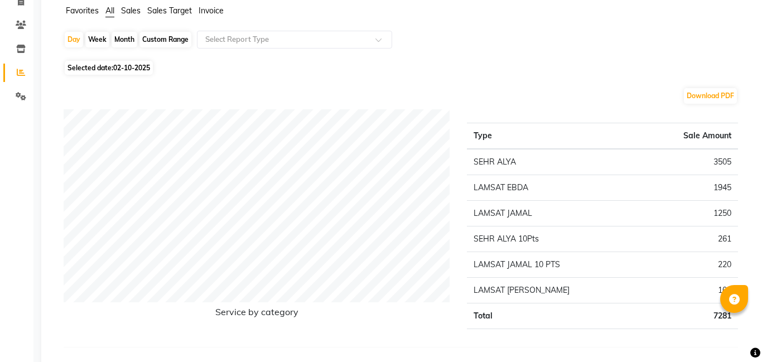
scroll to position [95, 0]
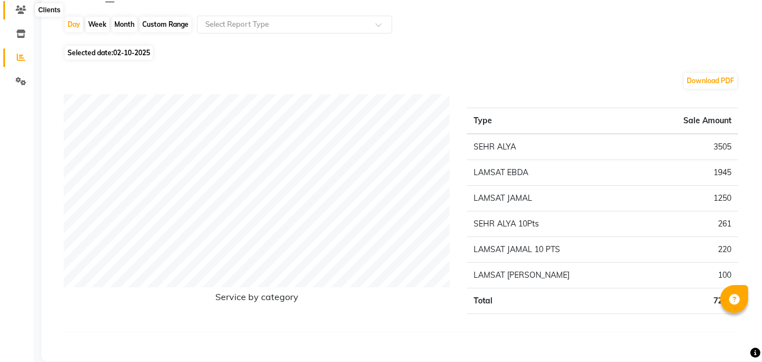
click at [21, 4] on span at bounding box center [21, 10] width 20 height 13
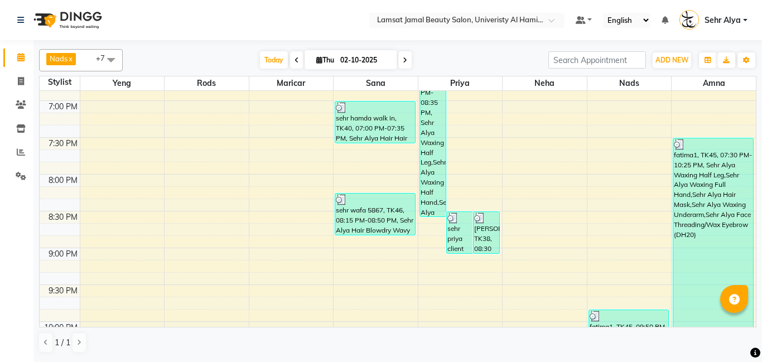
scroll to position [714, 0]
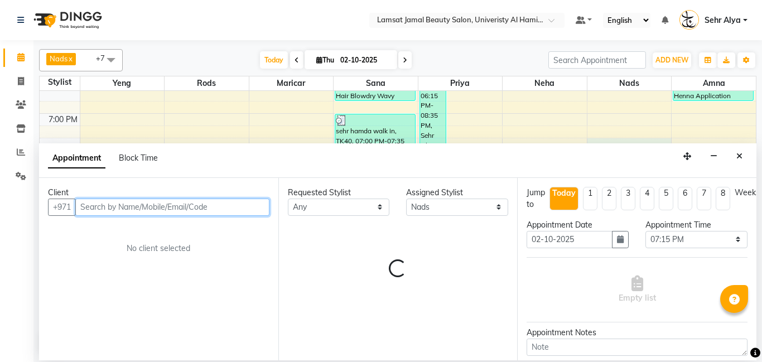
click at [113, 207] on input "text" at bounding box center [172, 207] width 194 height 17
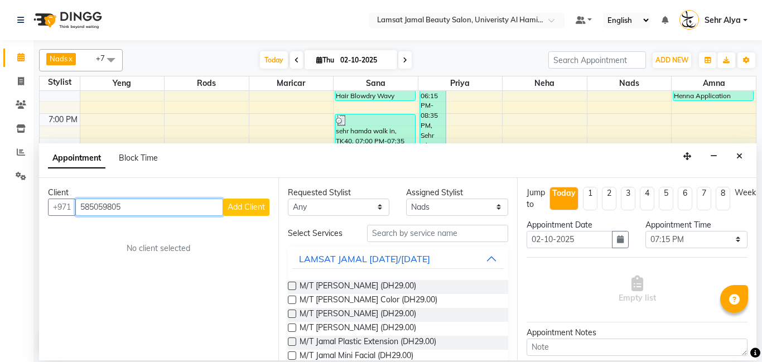
click at [174, 210] on input "585059805" at bounding box center [149, 207] width 148 height 17
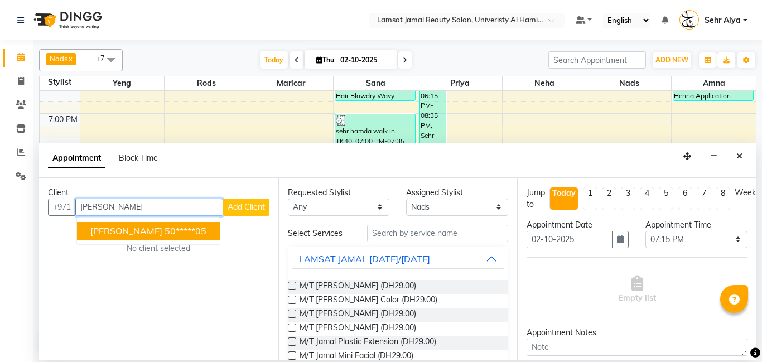
click at [181, 226] on ngb-highlight "50*****05" at bounding box center [186, 230] width 42 height 11
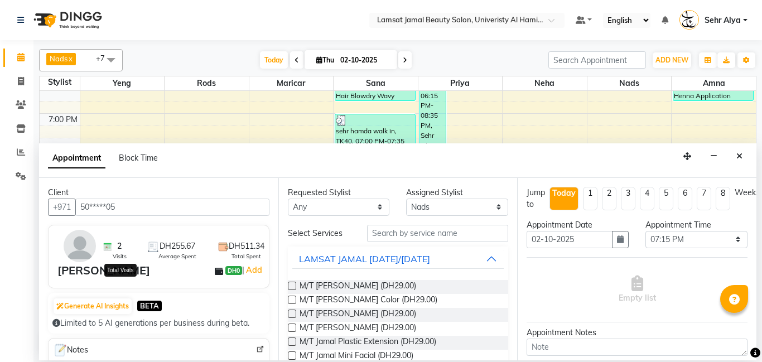
click at [117, 248] on span "2" at bounding box center [119, 247] width 4 height 12
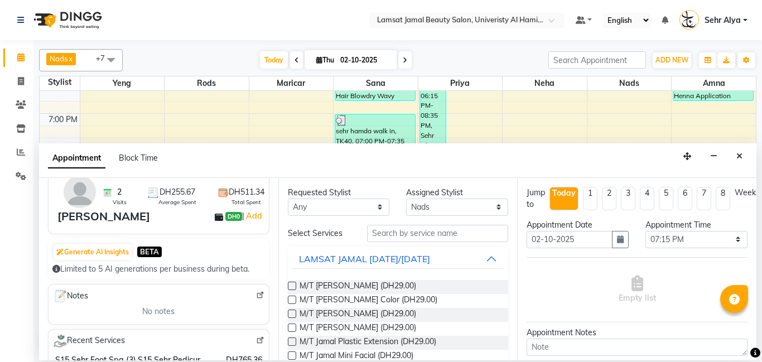
scroll to position [0, 0]
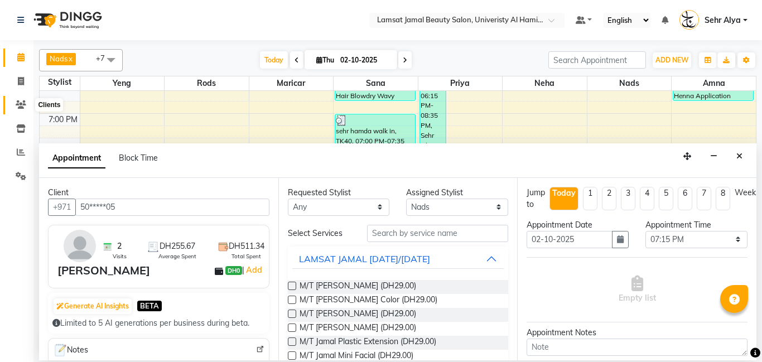
click at [18, 102] on icon at bounding box center [21, 104] width 11 height 8
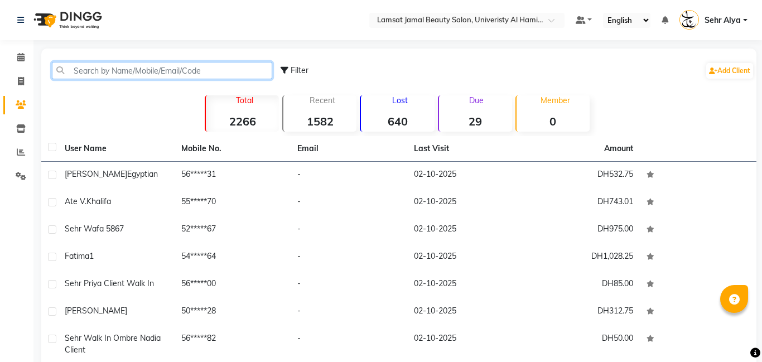
click at [207, 68] on input "text" at bounding box center [162, 70] width 220 height 17
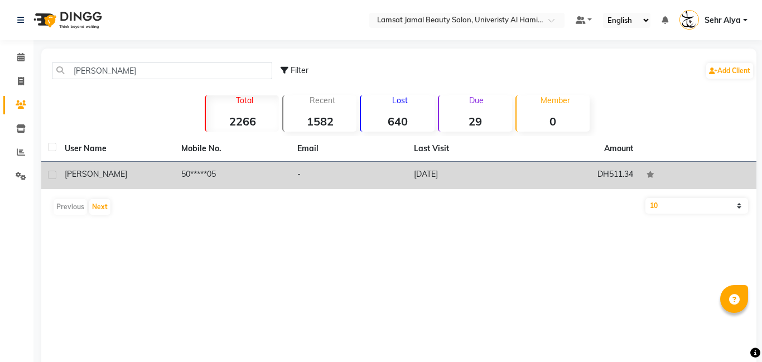
click at [172, 177] on td "[PERSON_NAME]" at bounding box center [116, 175] width 117 height 27
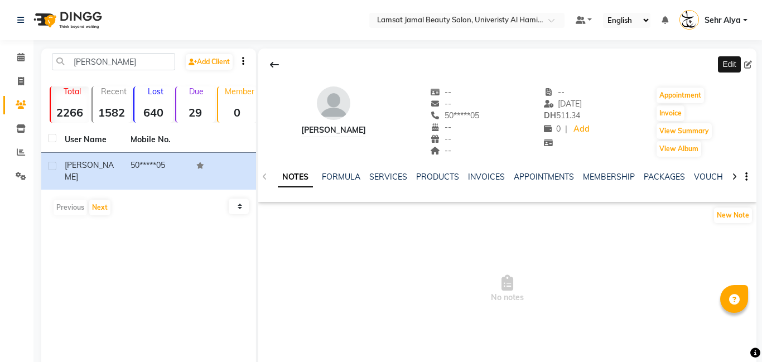
click at [748, 63] on icon at bounding box center [748, 65] width 8 height 8
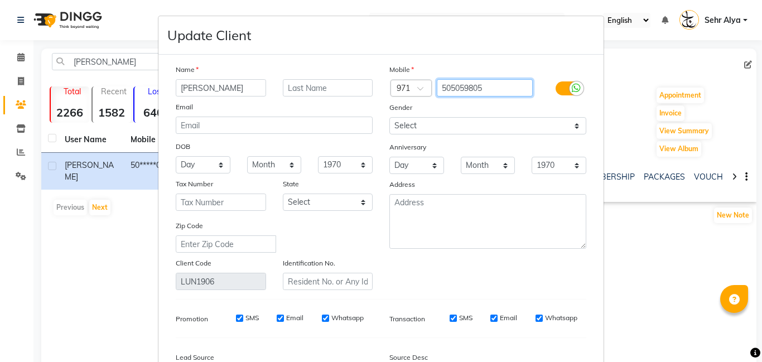
click at [458, 86] on input "505059805" at bounding box center [485, 87] width 97 height 17
click at [492, 89] on input "508059805" at bounding box center [485, 87] width 97 height 17
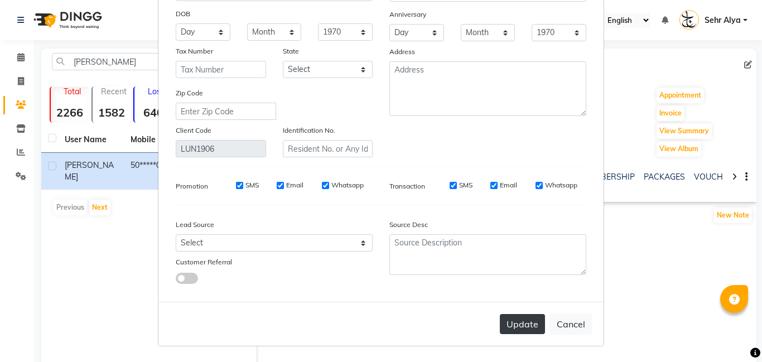
click at [528, 324] on button "Update" at bounding box center [522, 324] width 45 height 20
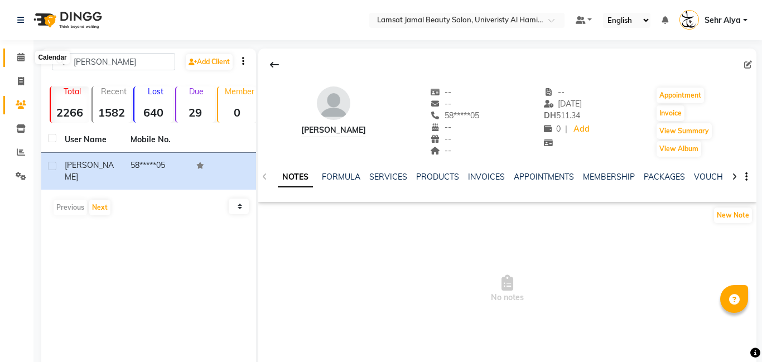
click at [19, 54] on icon at bounding box center [20, 57] width 7 height 8
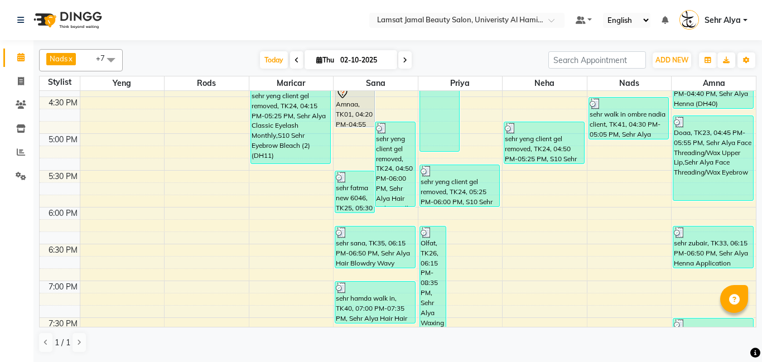
scroll to position [547, 0]
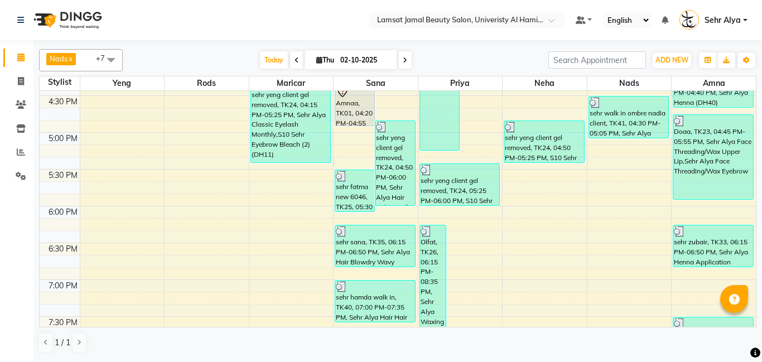
click at [631, 167] on div "9:00 AM 9:30 AM 10:00 AM 10:30 AM 11:00 AM 11:30 AM 12:00 PM 12:30 PM 1:00 PM 1…" at bounding box center [398, 96] width 717 height 1104
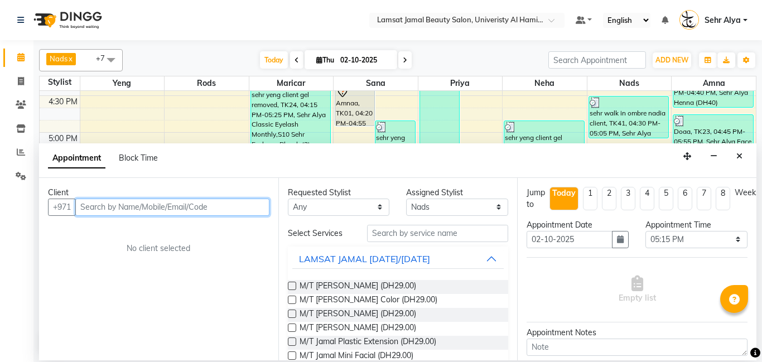
click at [192, 205] on input "text" at bounding box center [172, 207] width 194 height 17
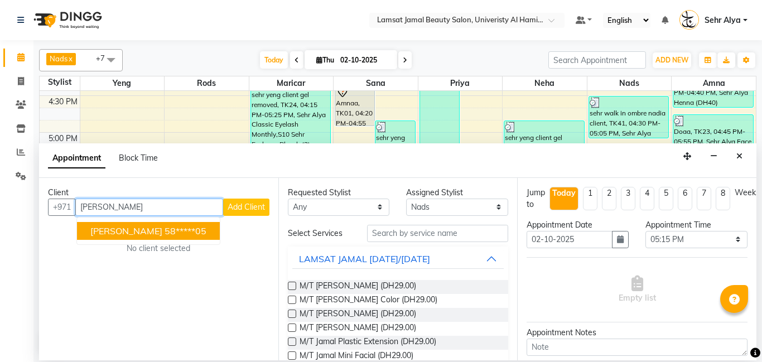
click at [196, 233] on ngb-highlight "58*****05" at bounding box center [186, 230] width 42 height 11
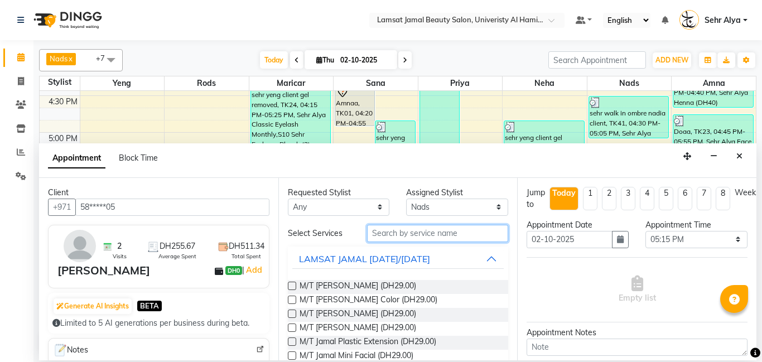
click at [387, 232] on input "text" at bounding box center [438, 233] width 142 height 17
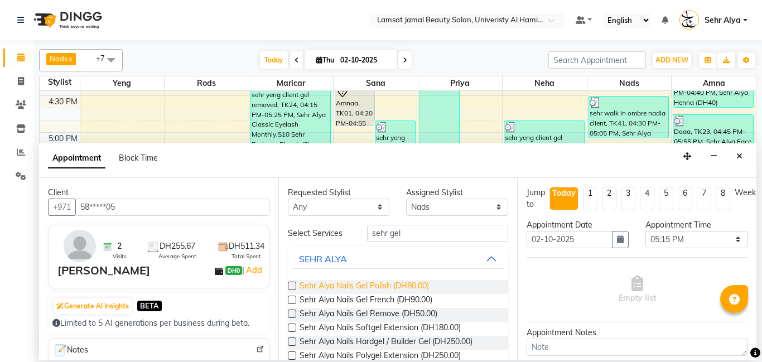
click at [397, 286] on span "Sehr Alya Nails Gel Polish (DH80.00)" at bounding box center [364, 287] width 129 height 14
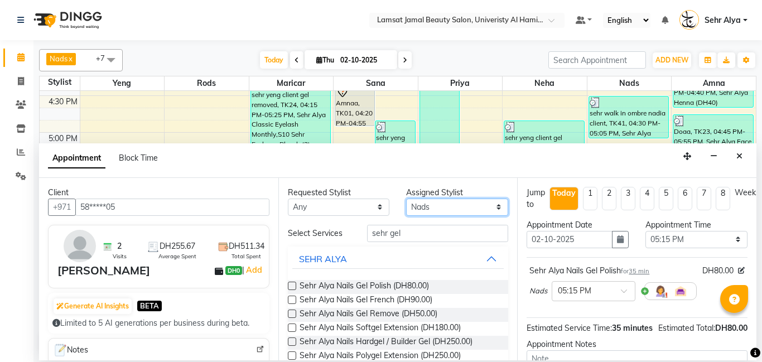
click at [446, 204] on select "Select [PERSON_NAME] Amna [PERSON_NAME] [PERSON_NAME] Ebda Lamsat [PERSON_NAME]…" at bounding box center [457, 207] width 102 height 17
click at [406, 199] on select "Select [PERSON_NAME] Amna [PERSON_NAME] [PERSON_NAME] Ebda Lamsat [PERSON_NAME]…" at bounding box center [457, 207] width 102 height 17
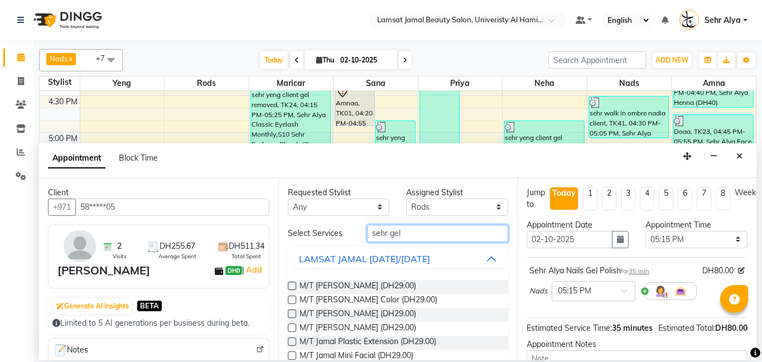
click at [426, 233] on input "sehr gel" at bounding box center [438, 233] width 142 height 17
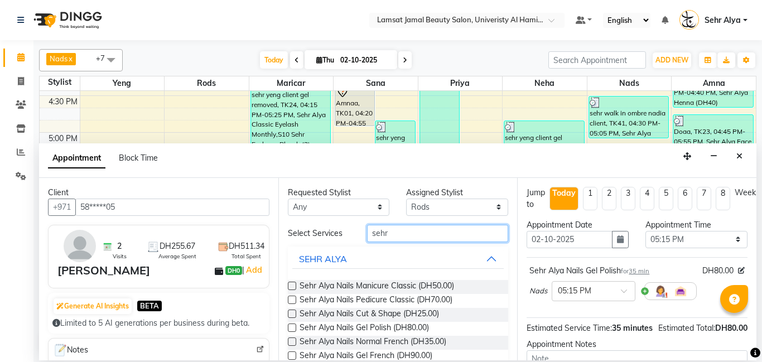
click at [403, 234] on input "sehr" at bounding box center [438, 233] width 142 height 17
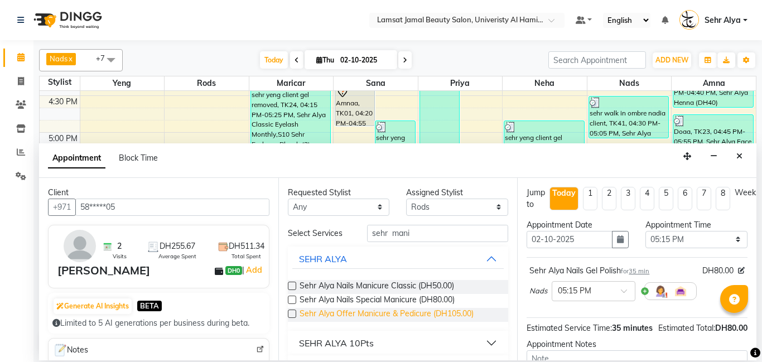
click at [382, 312] on span "Sehr Alya Offer Manicure & Pedicure (DH105.00)" at bounding box center [387, 315] width 174 height 14
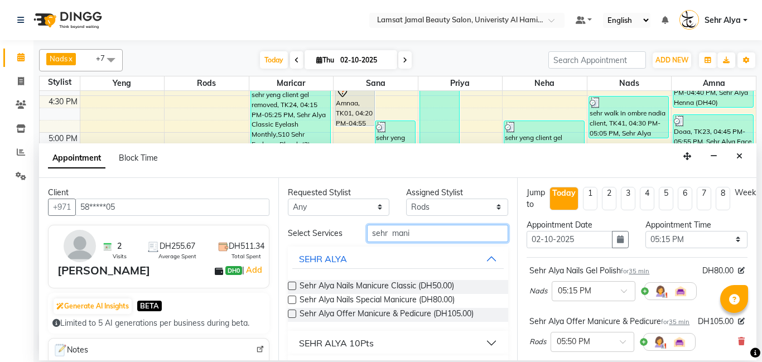
click at [443, 233] on input "sehr mani" at bounding box center [438, 233] width 142 height 17
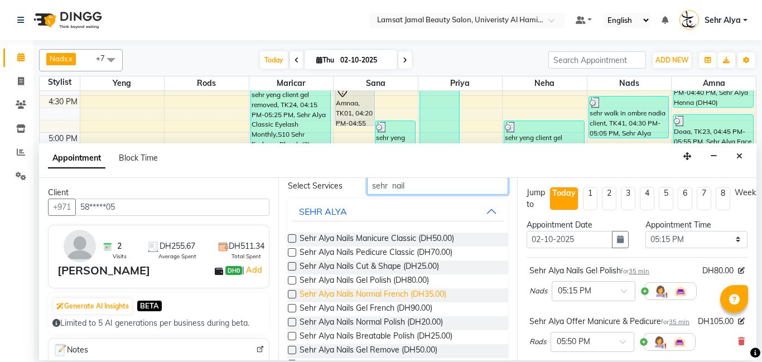
scroll to position [46, 0]
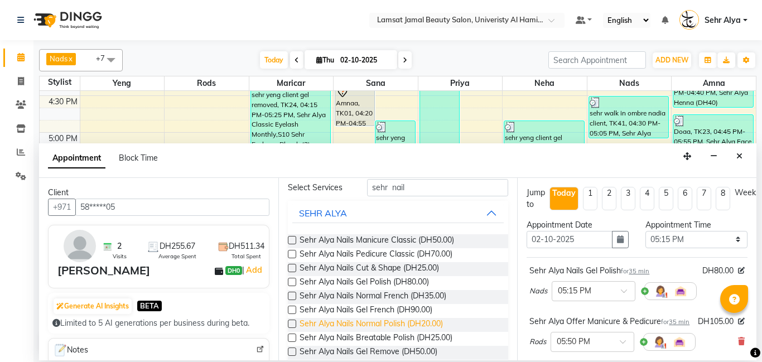
click at [411, 324] on span "Sehr Alya Nails Normal Polish (DH20.00)" at bounding box center [371, 325] width 143 height 14
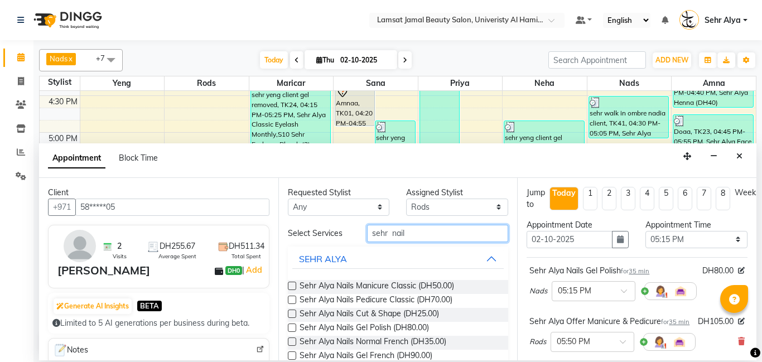
click at [417, 236] on input "sehr nail" at bounding box center [438, 233] width 142 height 17
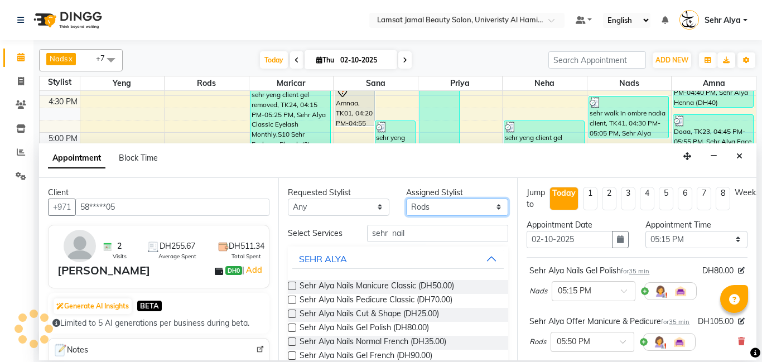
click at [426, 207] on select "Select [PERSON_NAME] Amna [PERSON_NAME] [PERSON_NAME] Ebda Lamsat [PERSON_NAME]…" at bounding box center [457, 207] width 102 height 17
click at [406, 199] on select "Select [PERSON_NAME] Amna [PERSON_NAME] [PERSON_NAME] Ebda Lamsat [PERSON_NAME]…" at bounding box center [457, 207] width 102 height 17
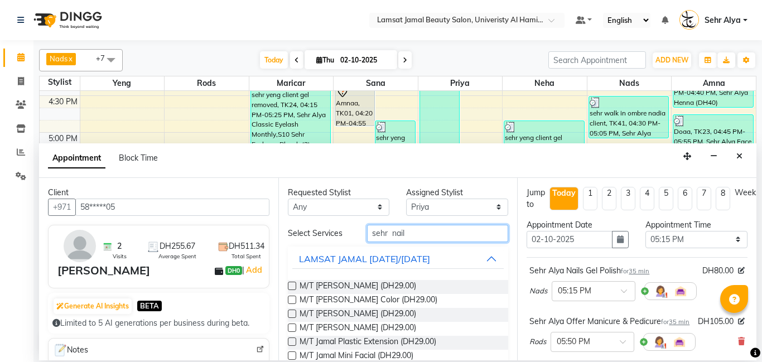
click at [414, 233] on input "sehr nail" at bounding box center [438, 233] width 142 height 17
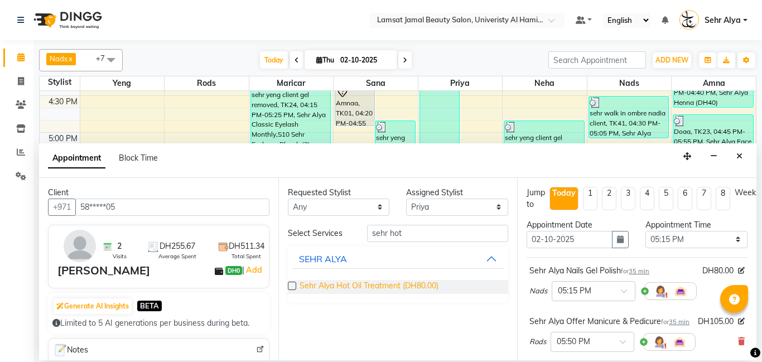
click at [371, 283] on span "Sehr Alya Hot Oil Treatment (DH80.00)" at bounding box center [369, 287] width 139 height 14
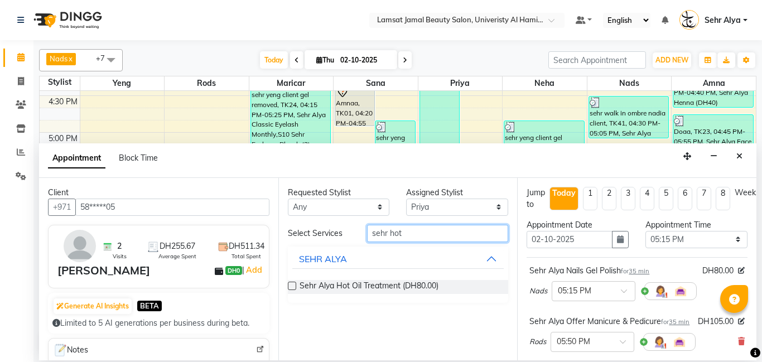
click at [417, 228] on input "sehr hot" at bounding box center [438, 233] width 142 height 17
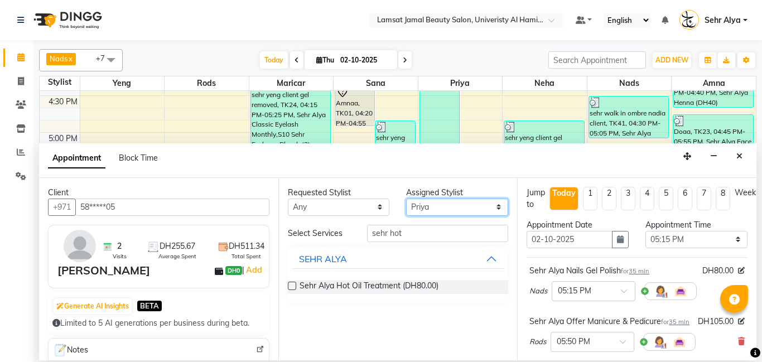
click at [440, 208] on select "Select [PERSON_NAME] Amna [PERSON_NAME] [PERSON_NAME] Ebda Lamsat [PERSON_NAME]…" at bounding box center [457, 207] width 102 height 17
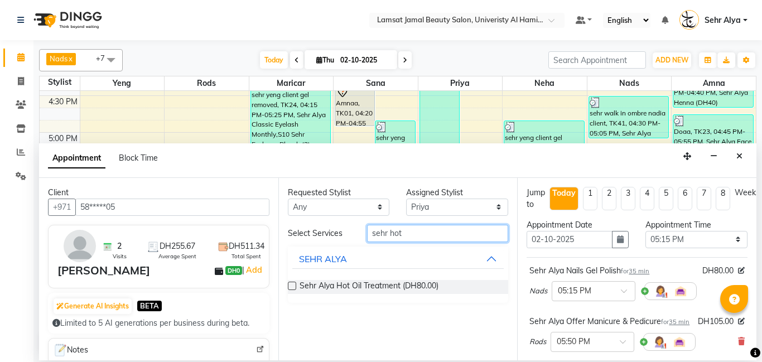
click at [424, 229] on input "sehr hot" at bounding box center [438, 233] width 142 height 17
click at [422, 233] on input "sehr hot" at bounding box center [438, 233] width 142 height 17
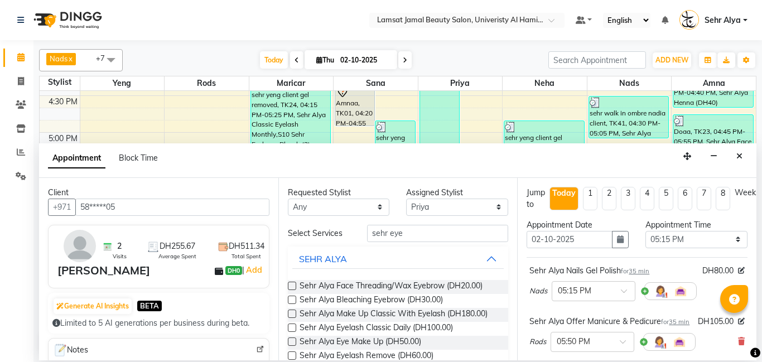
click at [373, 287] on span "Sehr Alya Face Threading/Wax Eyebrow (DH20.00)" at bounding box center [391, 287] width 183 height 14
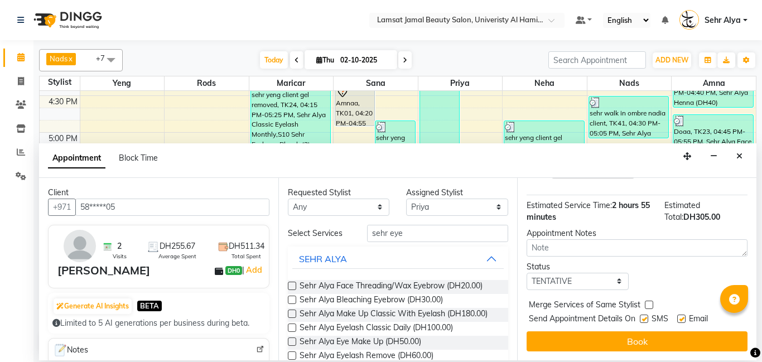
click at [653, 303] on div "Merge Services of Same Stylist" at bounding box center [637, 306] width 221 height 14
click at [648, 307] on label at bounding box center [649, 305] width 8 height 8
click at [648, 307] on input "checkbox" at bounding box center [648, 305] width 7 height 7
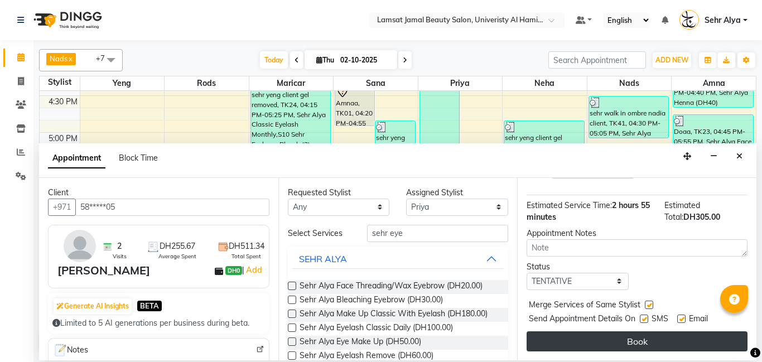
click at [638, 342] on button "Book" at bounding box center [637, 341] width 221 height 20
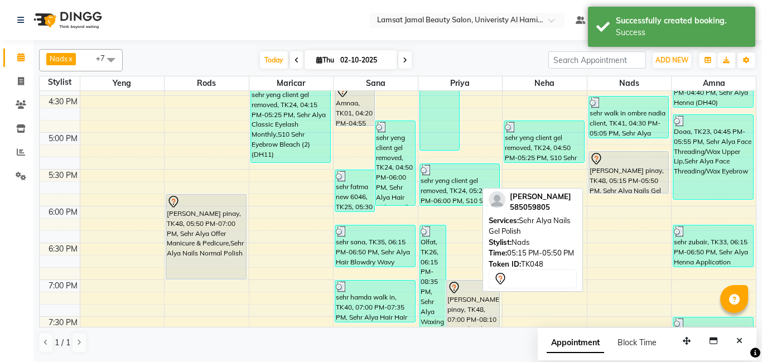
click at [630, 178] on div "[PERSON_NAME] pinay, TK48, 05:15 PM-05:50 PM, Sehr Alya Nails Gel Polish" at bounding box center [629, 172] width 80 height 41
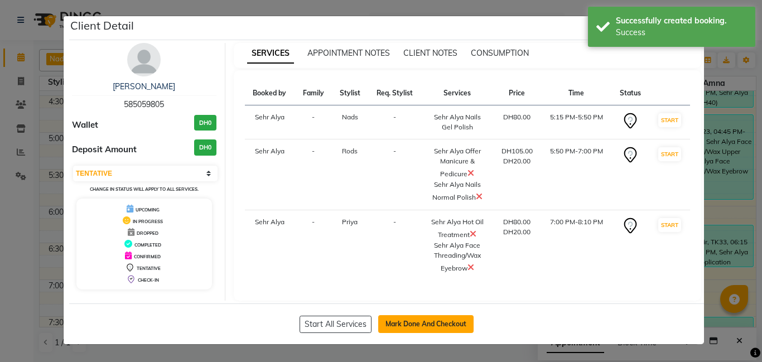
click at [427, 326] on button "Mark Done And Checkout" at bounding box center [425, 324] width 95 height 18
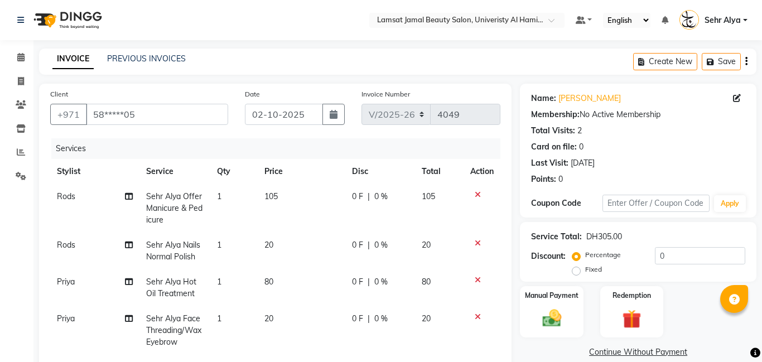
click at [278, 285] on td "80" at bounding box center [302, 288] width 88 height 37
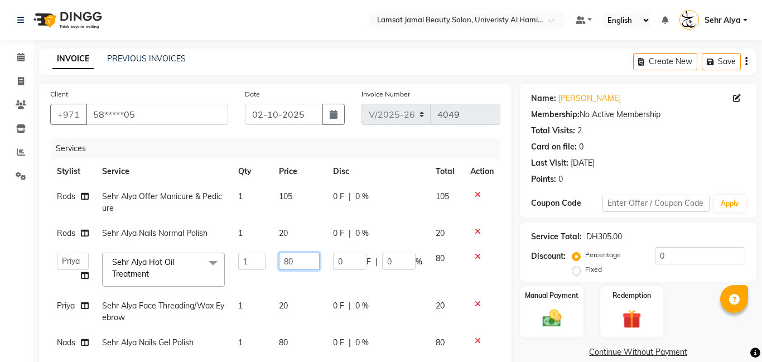
click at [301, 261] on input "80" at bounding box center [299, 261] width 41 height 17
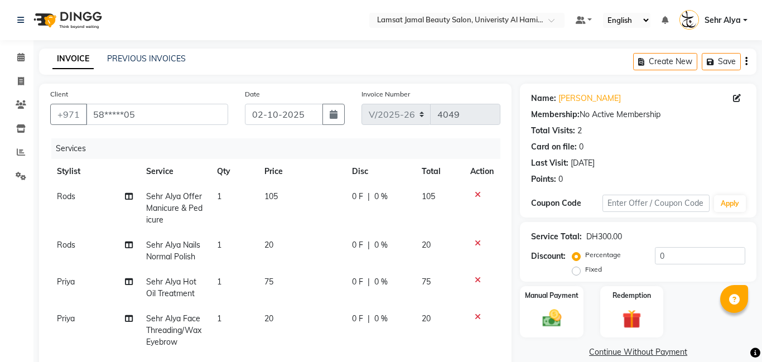
click at [290, 253] on tbody "Rods Sehr Alya Offer Manicure & Pedicure 1 105 0 F | 0 % 105 Rods Sehr Alya Nai…" at bounding box center [275, 288] width 450 height 208
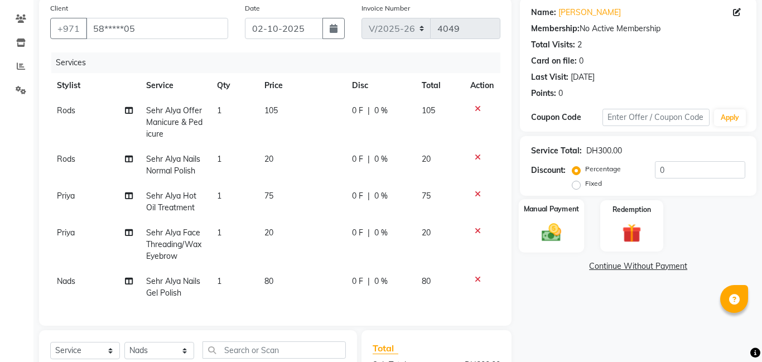
click at [546, 222] on img at bounding box center [552, 232] width 32 height 23
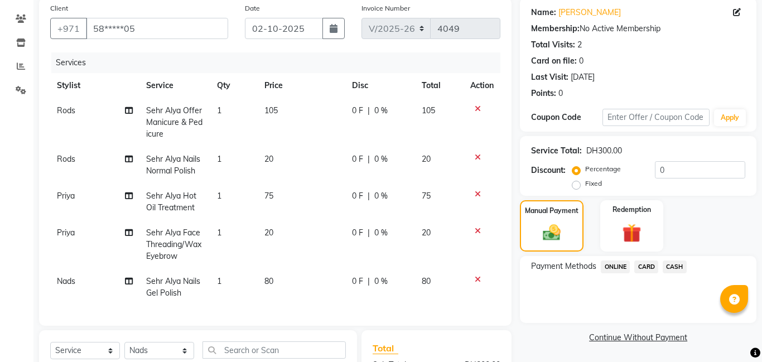
click at [647, 264] on span "CARD" at bounding box center [647, 267] width 24 height 13
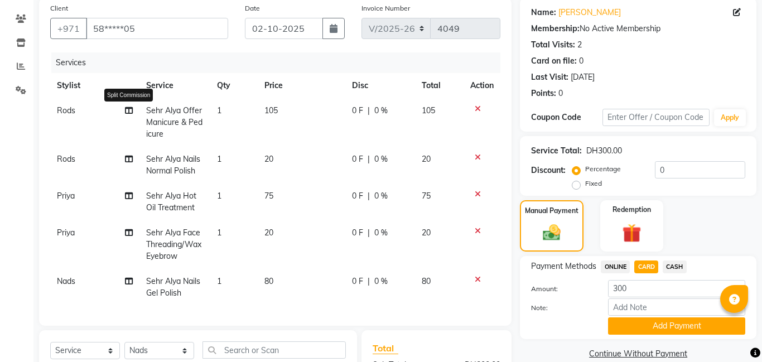
click at [128, 107] on icon at bounding box center [129, 111] width 8 height 8
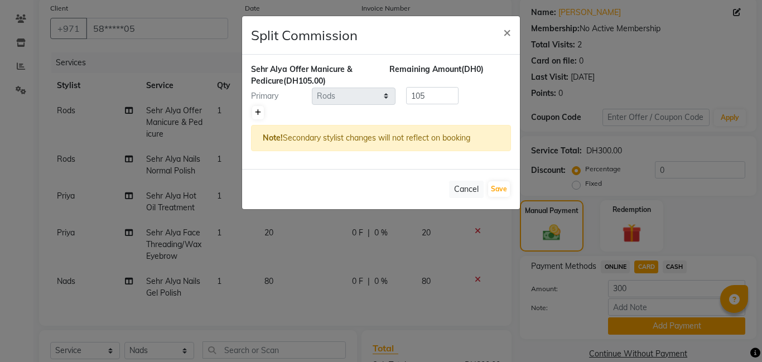
click at [259, 110] on icon at bounding box center [258, 112] width 6 height 7
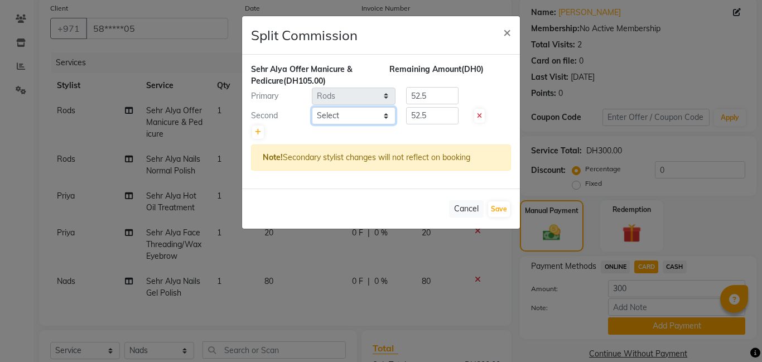
click at [347, 119] on select "Select [PERSON_NAME] Amna [PERSON_NAME] [PERSON_NAME] Ebda Lamsat [PERSON_NAME]…" at bounding box center [354, 115] width 84 height 17
click at [312, 107] on select "Select [PERSON_NAME] Amna [PERSON_NAME] [PERSON_NAME] Ebda Lamsat [PERSON_NAME]…" at bounding box center [354, 115] width 84 height 17
click at [501, 212] on button "Save" at bounding box center [499, 209] width 22 height 16
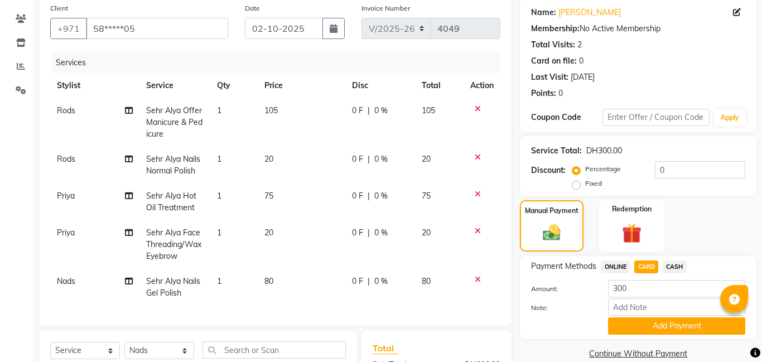
click at [653, 209] on div "Redemption" at bounding box center [632, 226] width 66 height 54
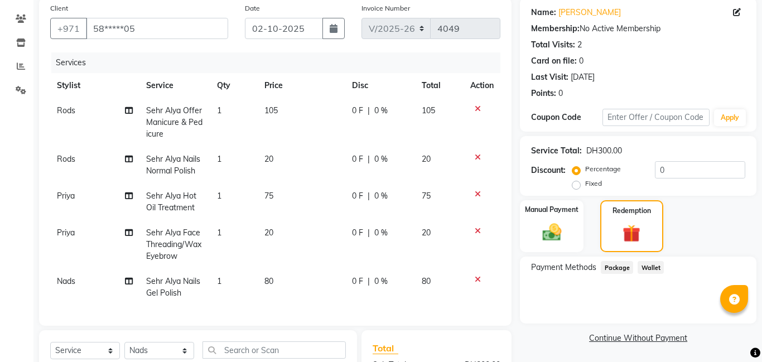
scroll to position [236, 0]
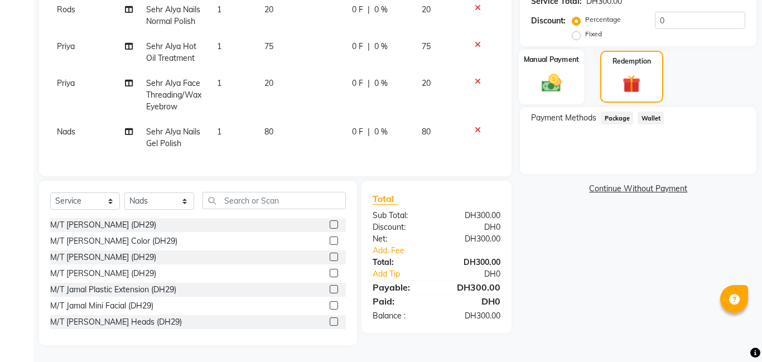
click at [561, 87] on img at bounding box center [552, 82] width 32 height 23
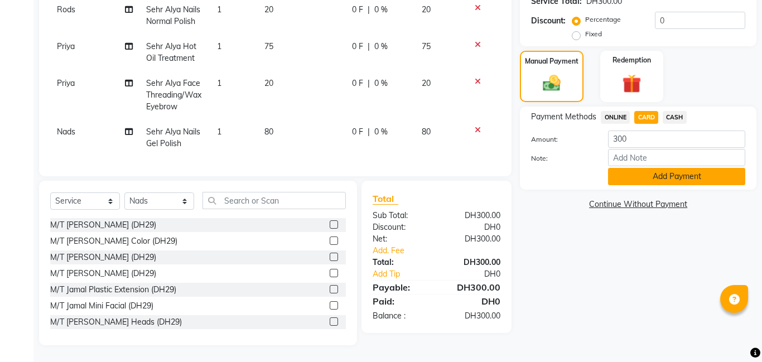
click at [646, 176] on button "Add Payment" at bounding box center [676, 176] width 137 height 17
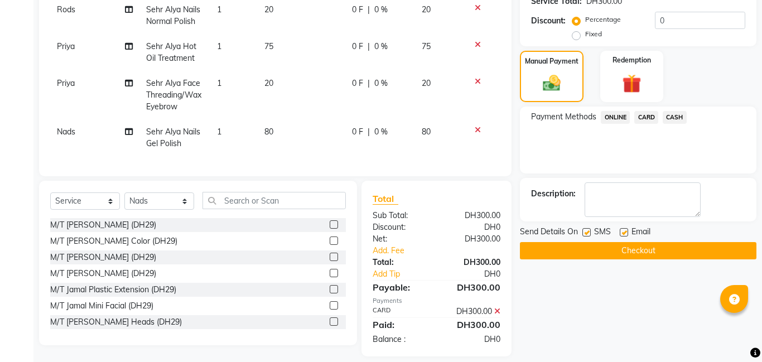
click at [632, 253] on button "Checkout" at bounding box center [638, 250] width 237 height 17
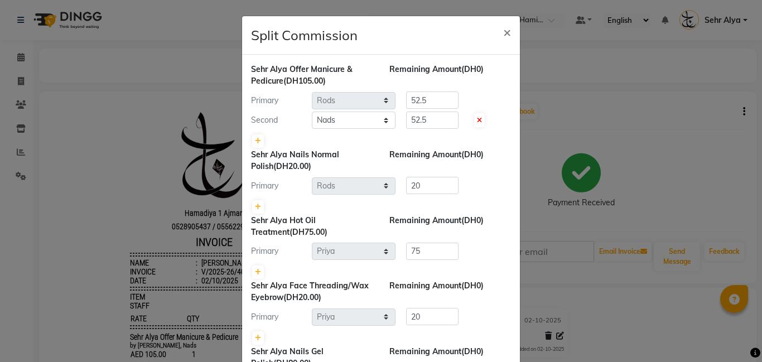
scroll to position [110, 0]
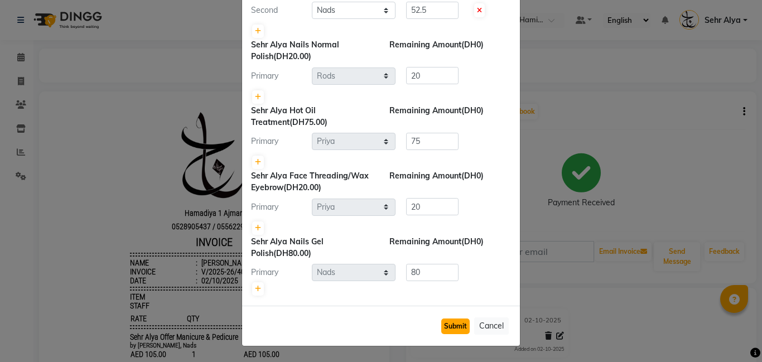
click at [456, 330] on button "Submit" at bounding box center [455, 327] width 28 height 16
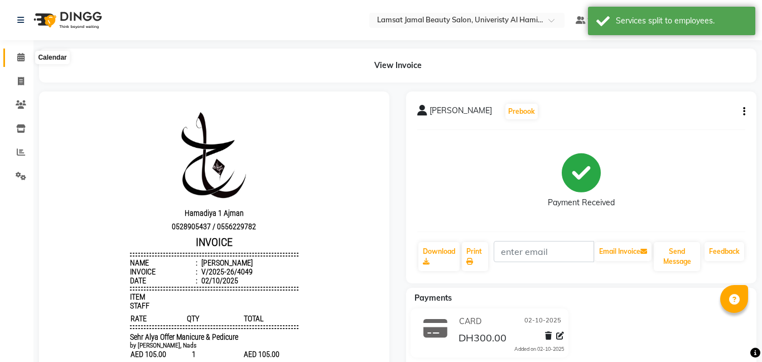
click at [18, 56] on icon at bounding box center [20, 57] width 7 height 8
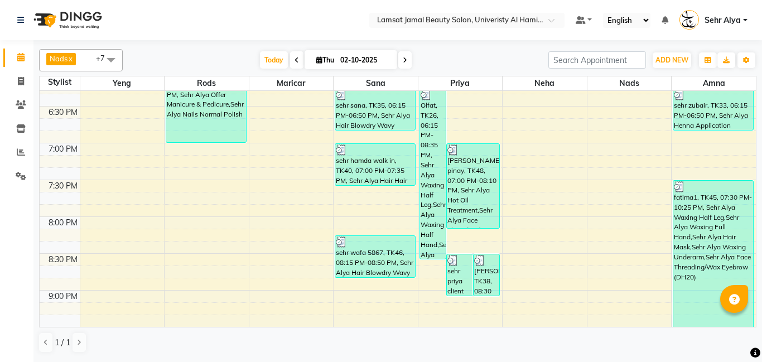
scroll to position [666, 0]
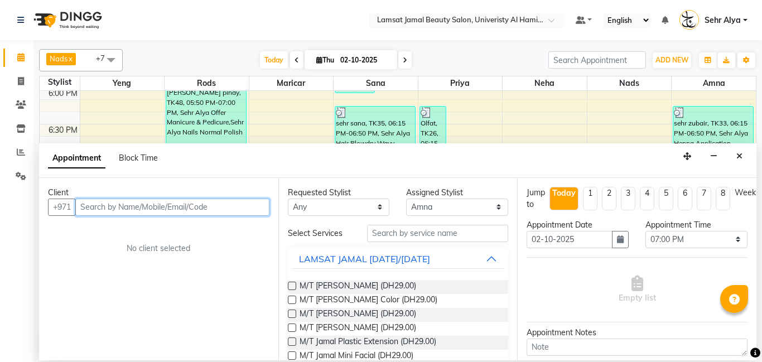
click at [90, 207] on input "text" at bounding box center [172, 207] width 194 height 17
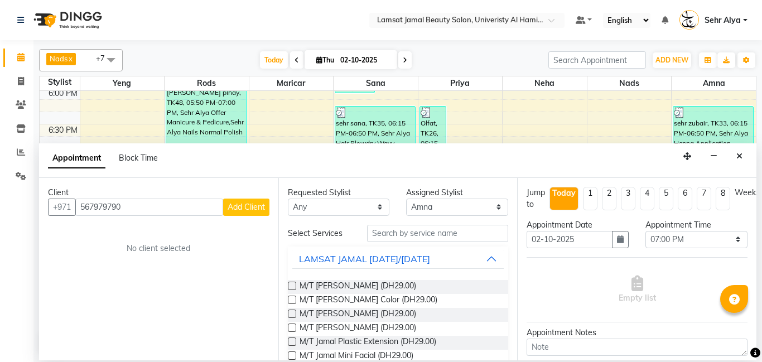
click at [235, 207] on span "Add Client" at bounding box center [246, 207] width 37 height 10
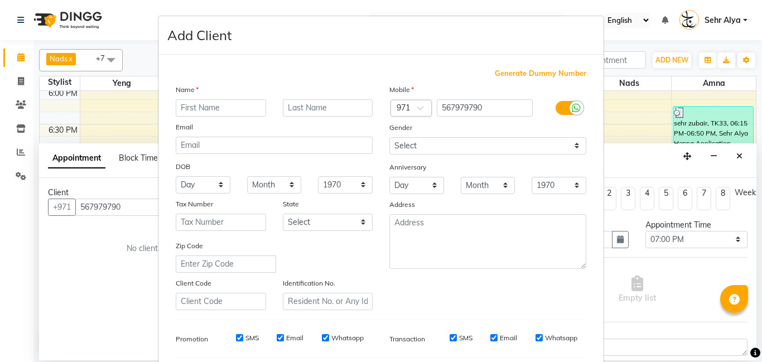
click at [244, 109] on input "text" at bounding box center [221, 107] width 90 height 17
click at [227, 102] on input "sehr um" at bounding box center [221, 107] width 90 height 17
click at [230, 109] on input "sehr um" at bounding box center [221, 107] width 90 height 17
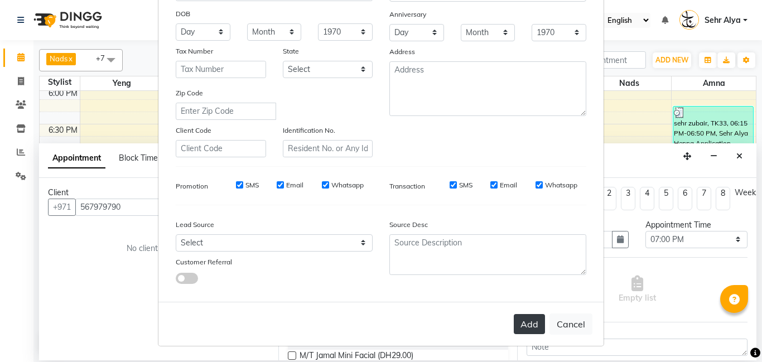
click at [536, 323] on button "Add" at bounding box center [529, 324] width 31 height 20
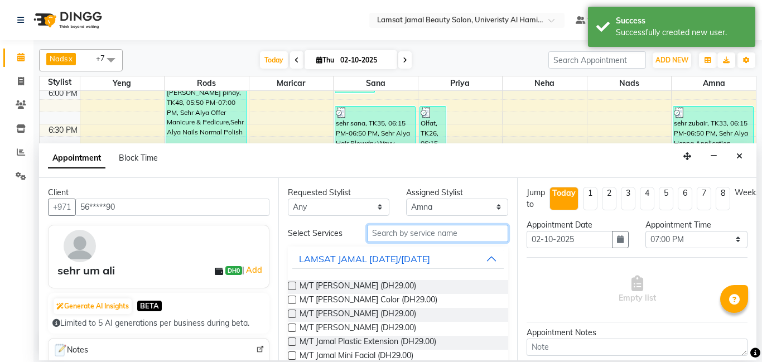
click at [421, 233] on input "text" at bounding box center [438, 233] width 142 height 17
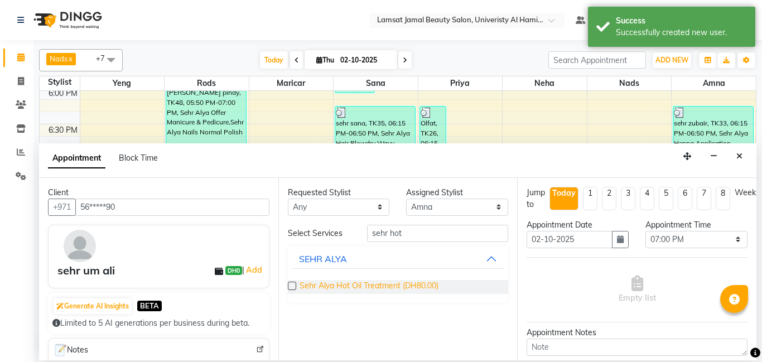
click at [365, 283] on span "Sehr Alya Hot Oil Treatment (DH80.00)" at bounding box center [369, 287] width 139 height 14
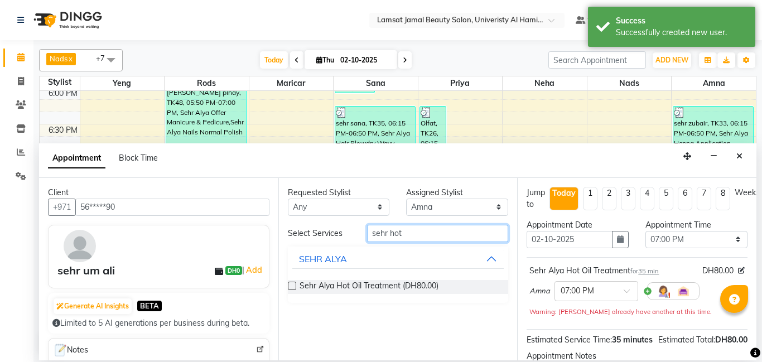
click at [418, 228] on input "sehr hot" at bounding box center [438, 233] width 142 height 17
click at [418, 234] on input "sehr hot" at bounding box center [438, 233] width 142 height 17
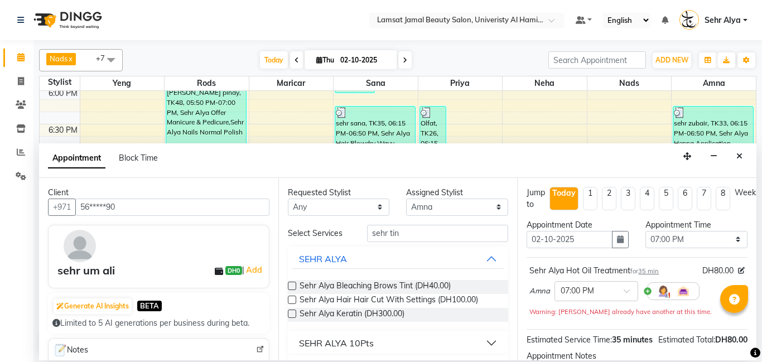
click at [294, 284] on label at bounding box center [292, 286] width 8 height 8
click at [294, 284] on input "checkbox" at bounding box center [291, 286] width 7 height 7
click at [289, 287] on label at bounding box center [292, 286] width 8 height 8
click at [289, 287] on input "checkbox" at bounding box center [291, 286] width 7 height 7
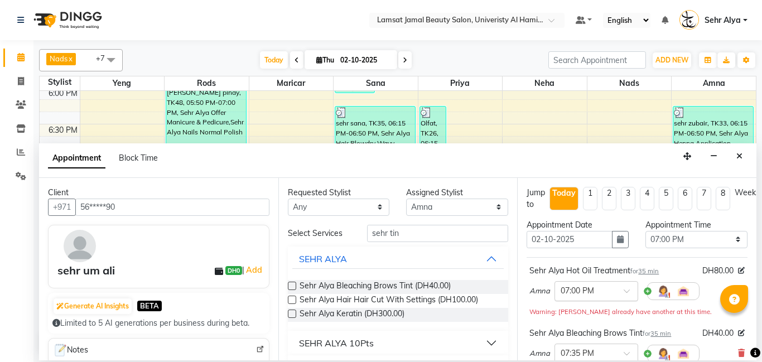
scroll to position [185, 0]
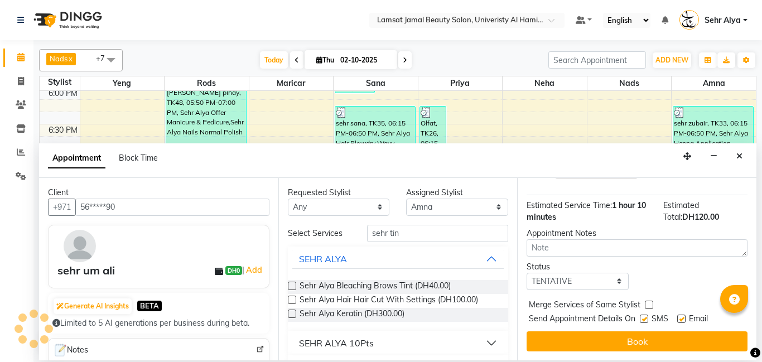
click at [648, 304] on label at bounding box center [649, 305] width 8 height 8
click at [648, 304] on input "checkbox" at bounding box center [648, 305] width 7 height 7
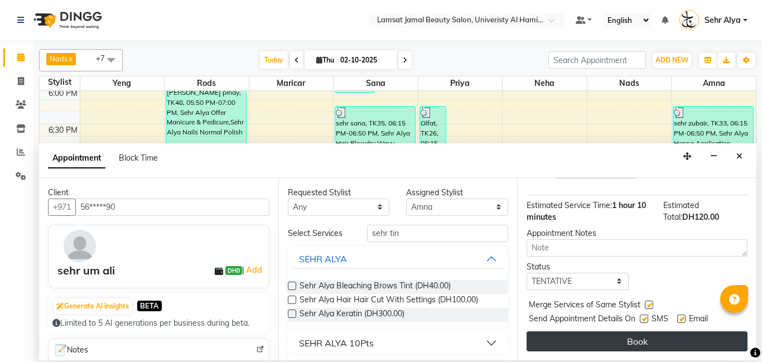
click at [642, 336] on button "Book" at bounding box center [637, 341] width 221 height 20
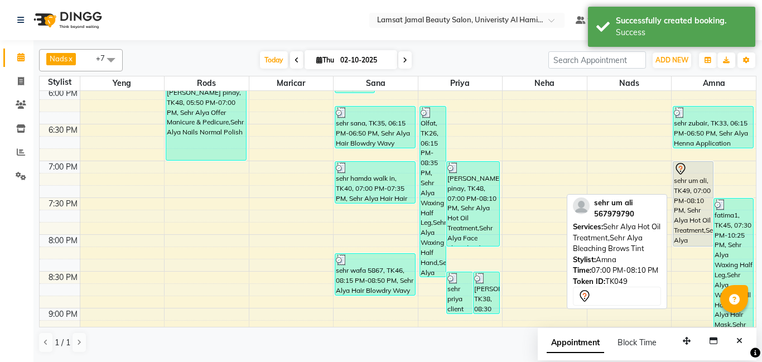
click at [698, 189] on div "sehr um ali, TK49, 07:00 PM-08:10 PM, Sehr Alya Hot Oil Treatment,Sehr Alya Ble…" at bounding box center [694, 204] width 40 height 84
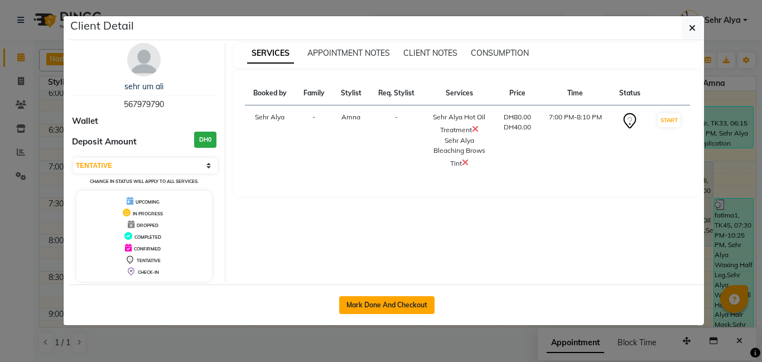
click at [402, 306] on button "Mark Done And Checkout" at bounding box center [386, 305] width 95 height 18
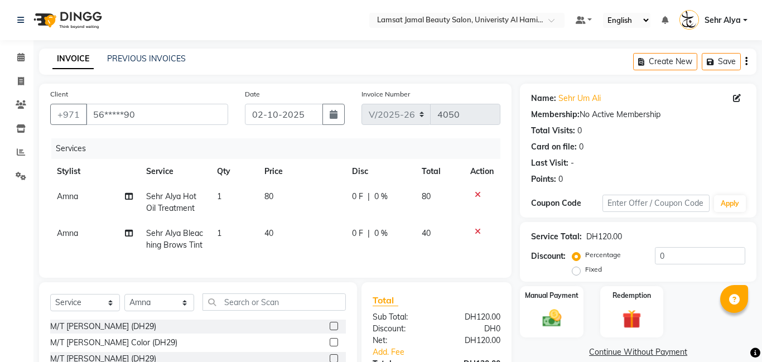
click at [266, 203] on td "80" at bounding box center [302, 202] width 88 height 37
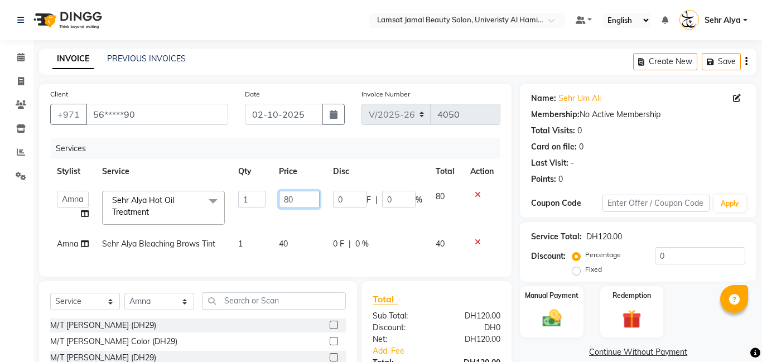
click at [306, 203] on input "80" at bounding box center [299, 199] width 41 height 17
click at [558, 296] on label "Manual Payment" at bounding box center [552, 295] width 56 height 11
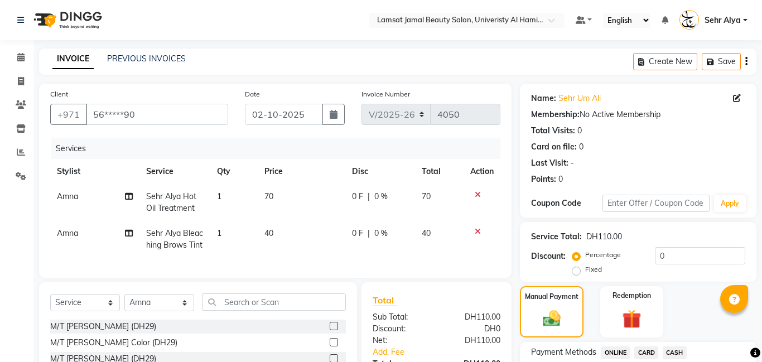
click at [670, 350] on span "CASH" at bounding box center [675, 353] width 24 height 13
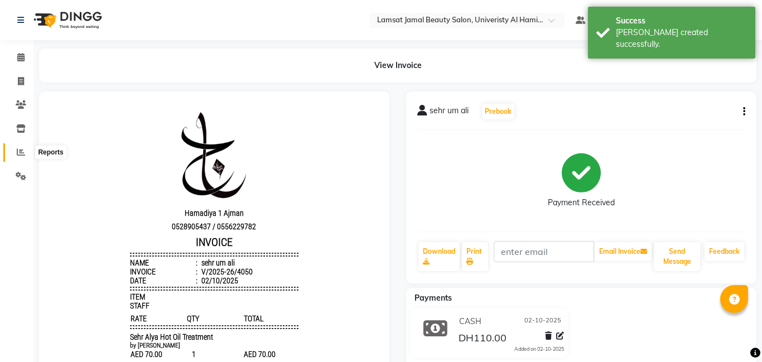
click at [20, 148] on icon at bounding box center [21, 152] width 8 height 8
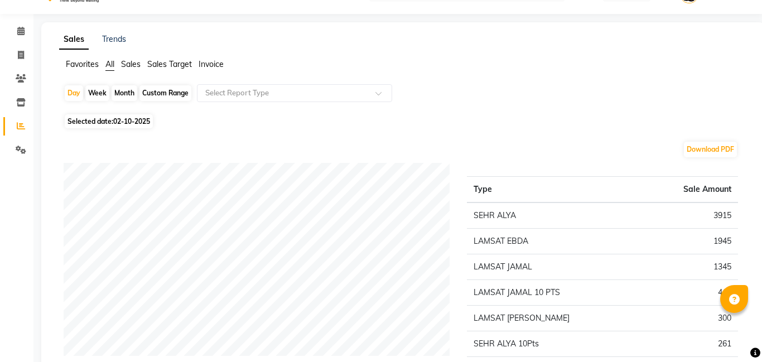
scroll to position [110, 0]
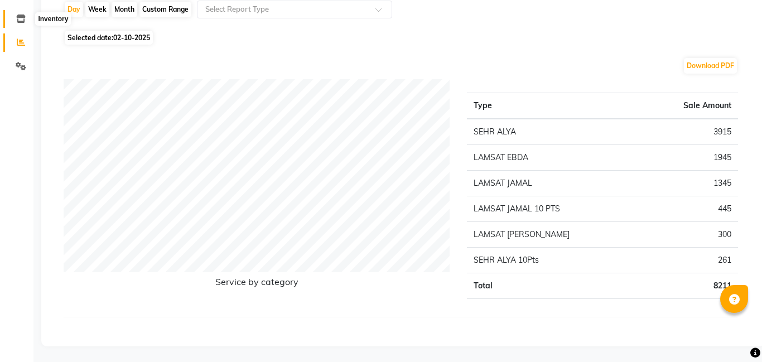
click at [16, 16] on icon at bounding box center [20, 19] width 9 height 8
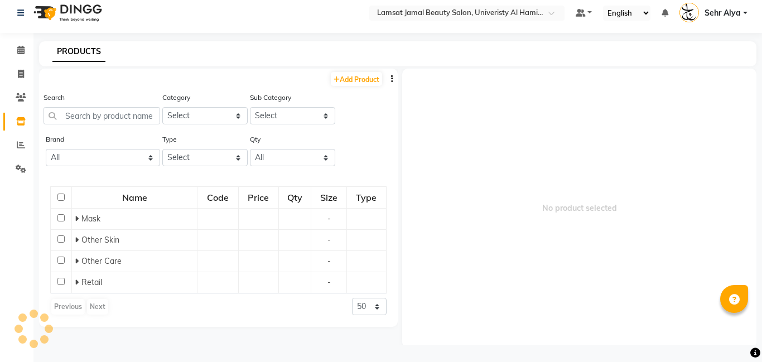
scroll to position [7, 0]
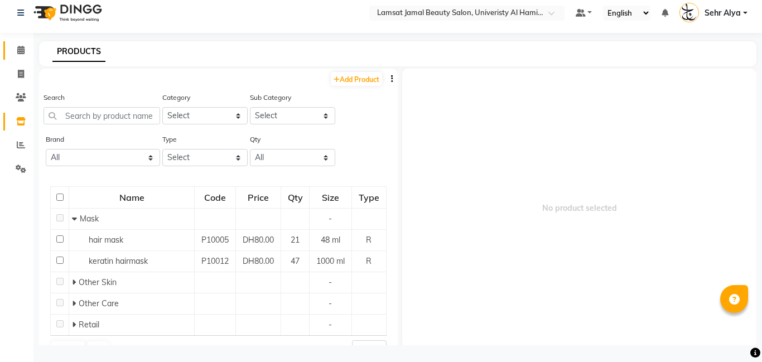
click at [21, 46] on icon at bounding box center [20, 50] width 7 height 8
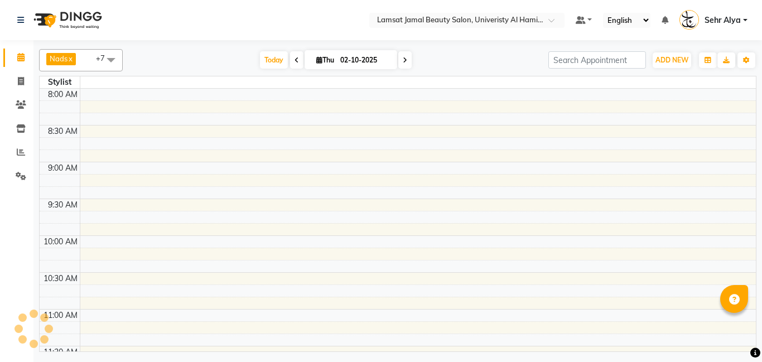
click at [20, 58] on icon at bounding box center [20, 57] width 7 height 8
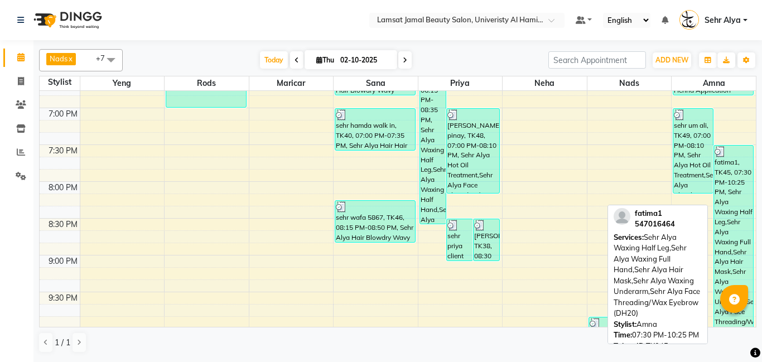
scroll to position [718, 0]
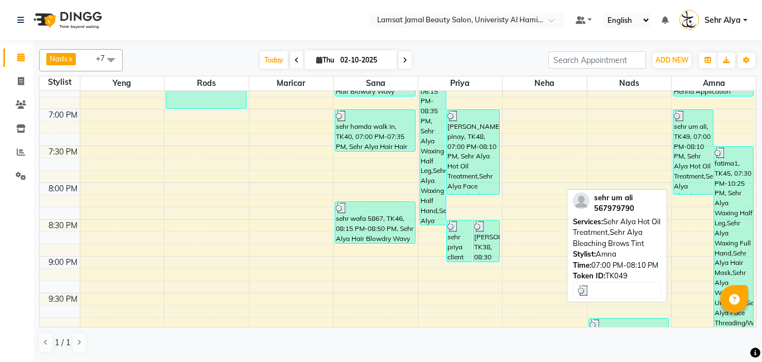
click at [686, 158] on div "sehr um ali, TK49, 07:00 PM-08:10 PM, Sehr Alya Hot Oil Treatment,Sehr Alya Ble…" at bounding box center [694, 152] width 40 height 84
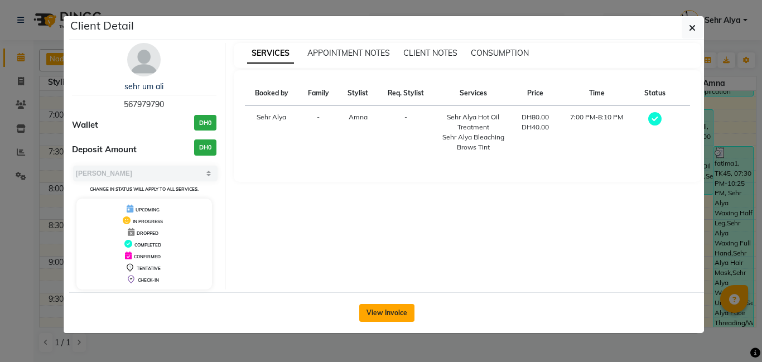
click at [396, 305] on button "View Invoice" at bounding box center [386, 313] width 55 height 18
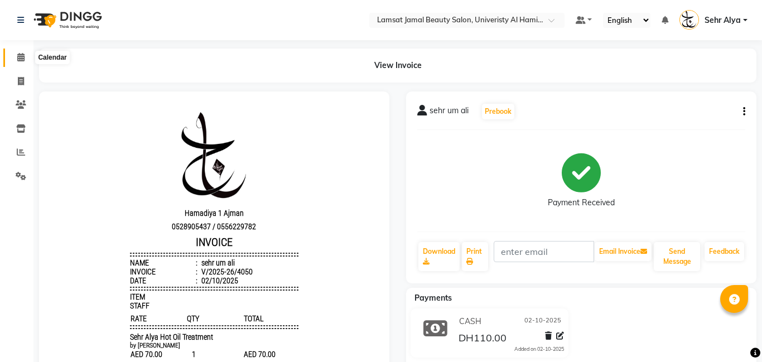
click at [22, 54] on icon at bounding box center [20, 57] width 7 height 8
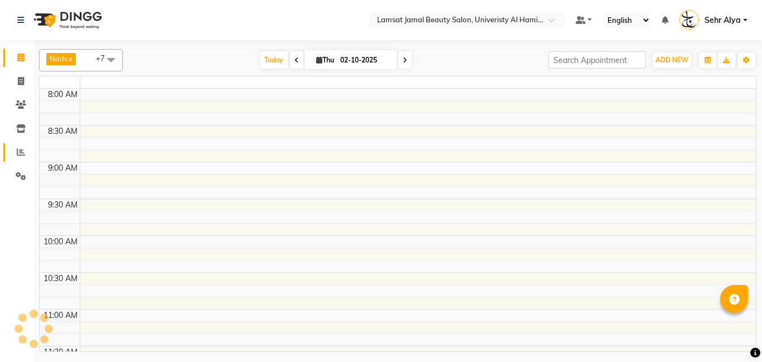
click at [18, 152] on icon at bounding box center [21, 152] width 8 height 8
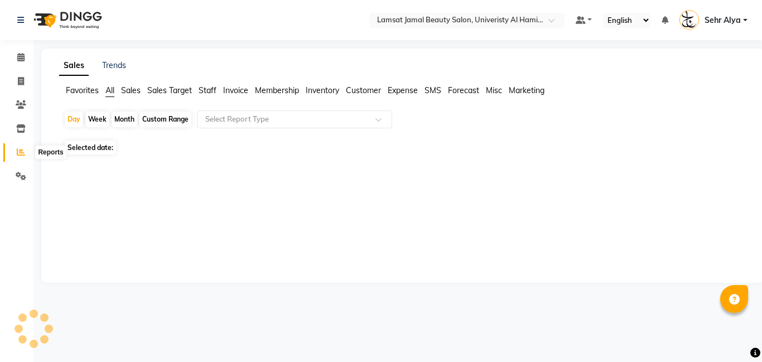
click at [17, 150] on icon at bounding box center [21, 152] width 8 height 8
